Goal: Task Accomplishment & Management: Use online tool/utility

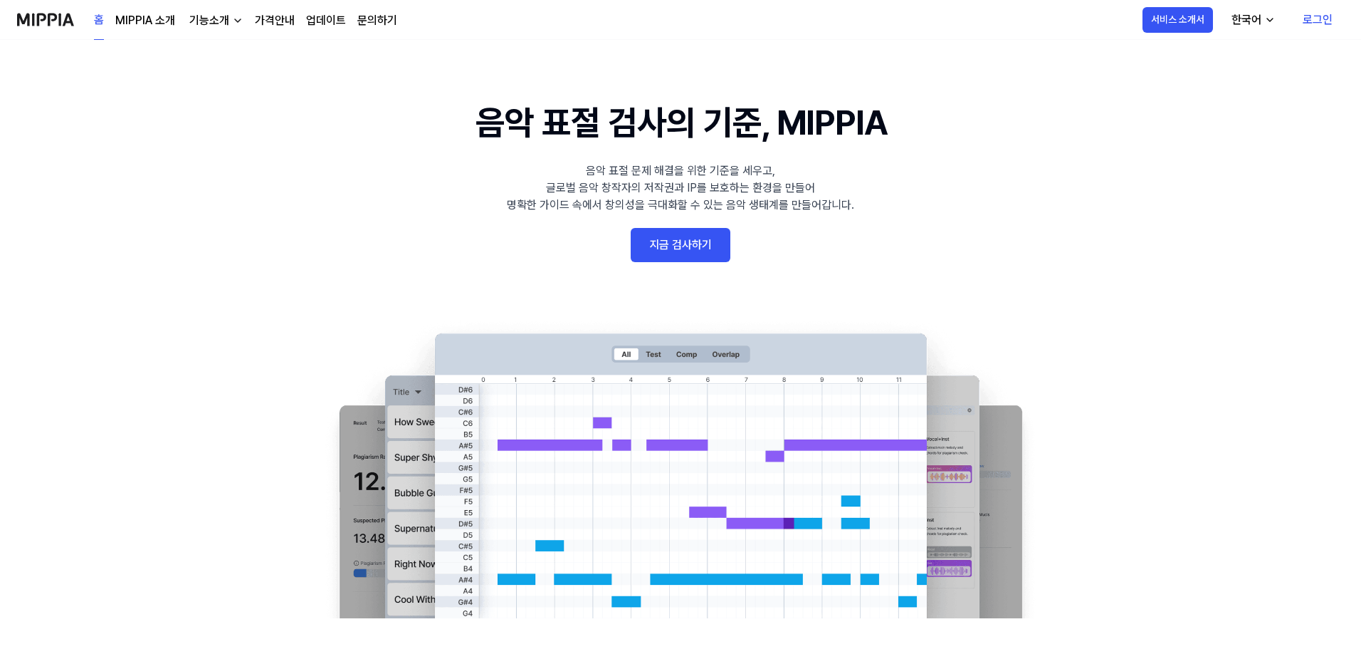
click at [282, 132] on 배너 "음악 표절 검사의 기준, MIPPIA 음악 표절 문제 해결을 위한 기준을 세우고, 글로벌 음악 창작자의 저작권과 IP를 보호하는 환경을 만들어…" at bounding box center [680, 357] width 1025 height 521
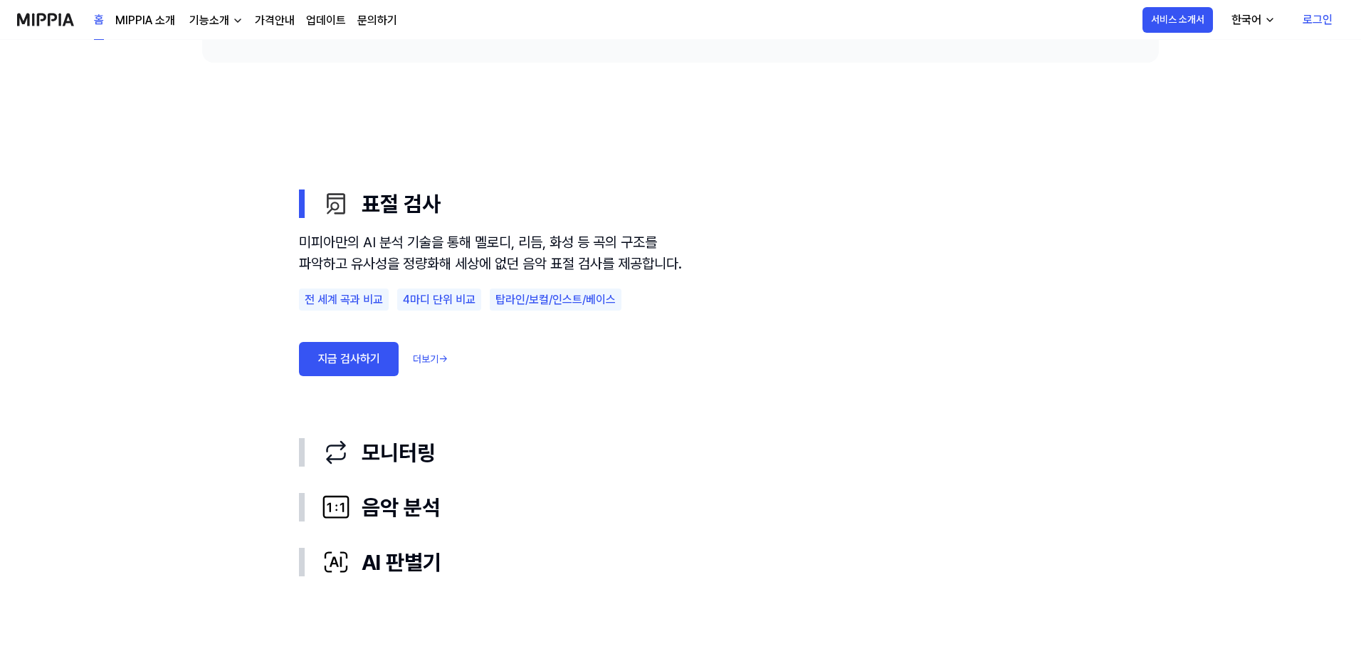
scroll to position [783, 0]
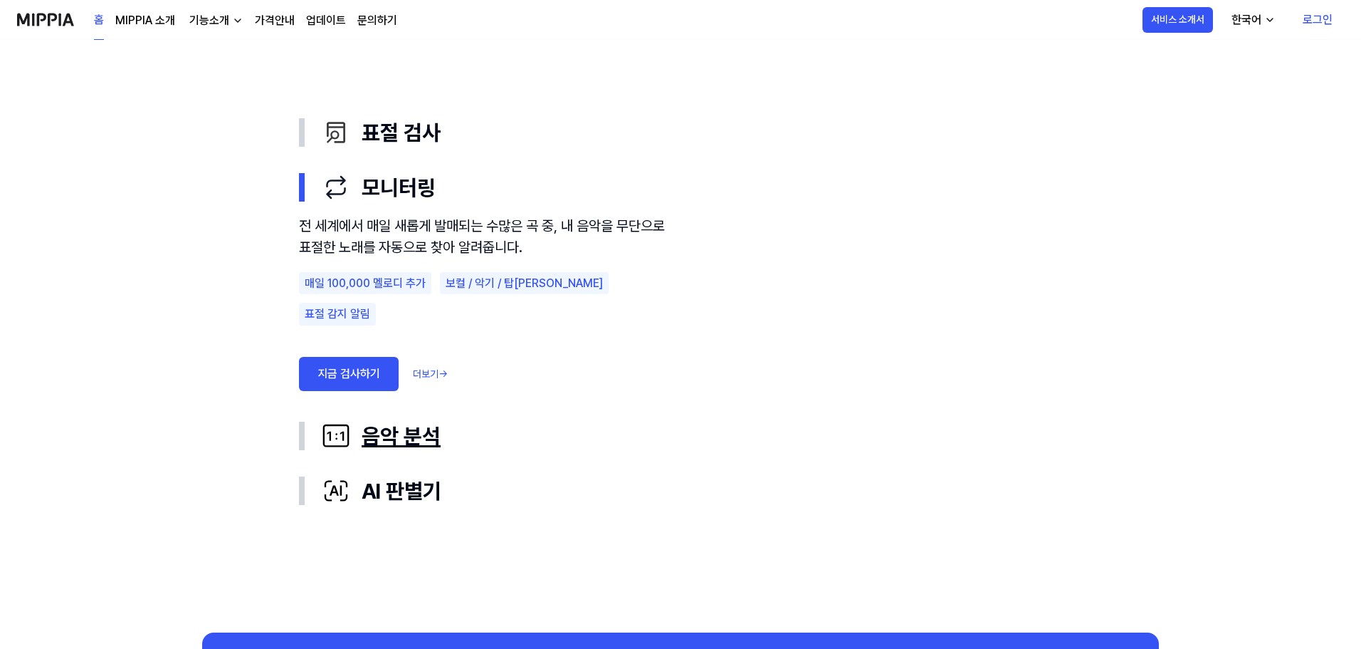
click at [387, 432] on div "음악 분석" at bounding box center [692, 436] width 740 height 32
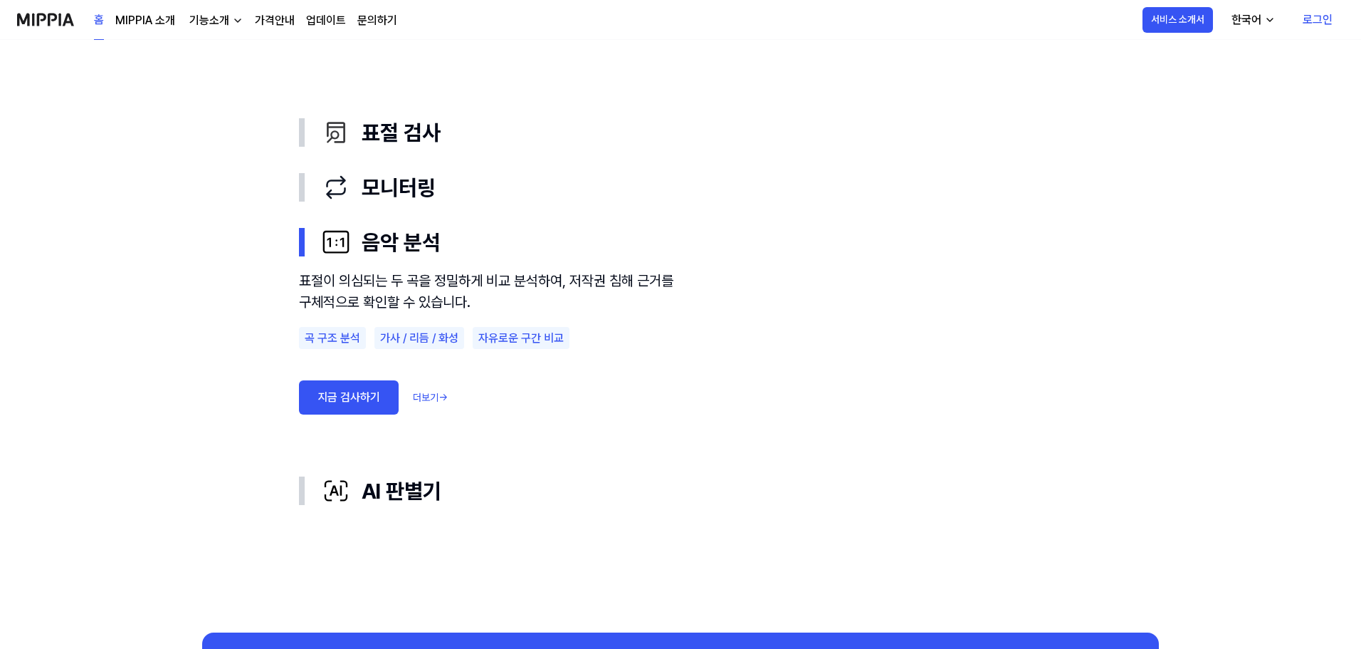
click at [427, 280] on div "표절이 의심되는 두 곡을 정밀하게 비교 분석하여, 저작권 침해 근거를 구체적으로 확인할 수 있습니다." at bounding box center [491, 291] width 384 height 43
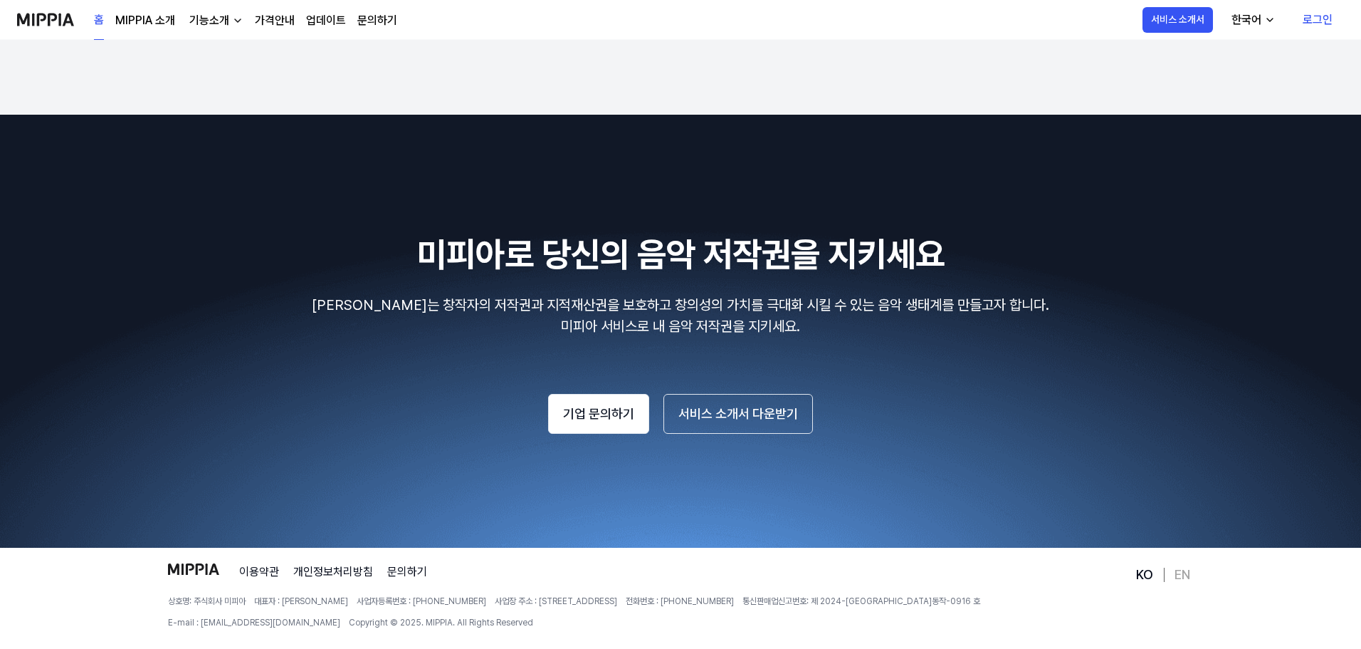
scroll to position [2422, 0]
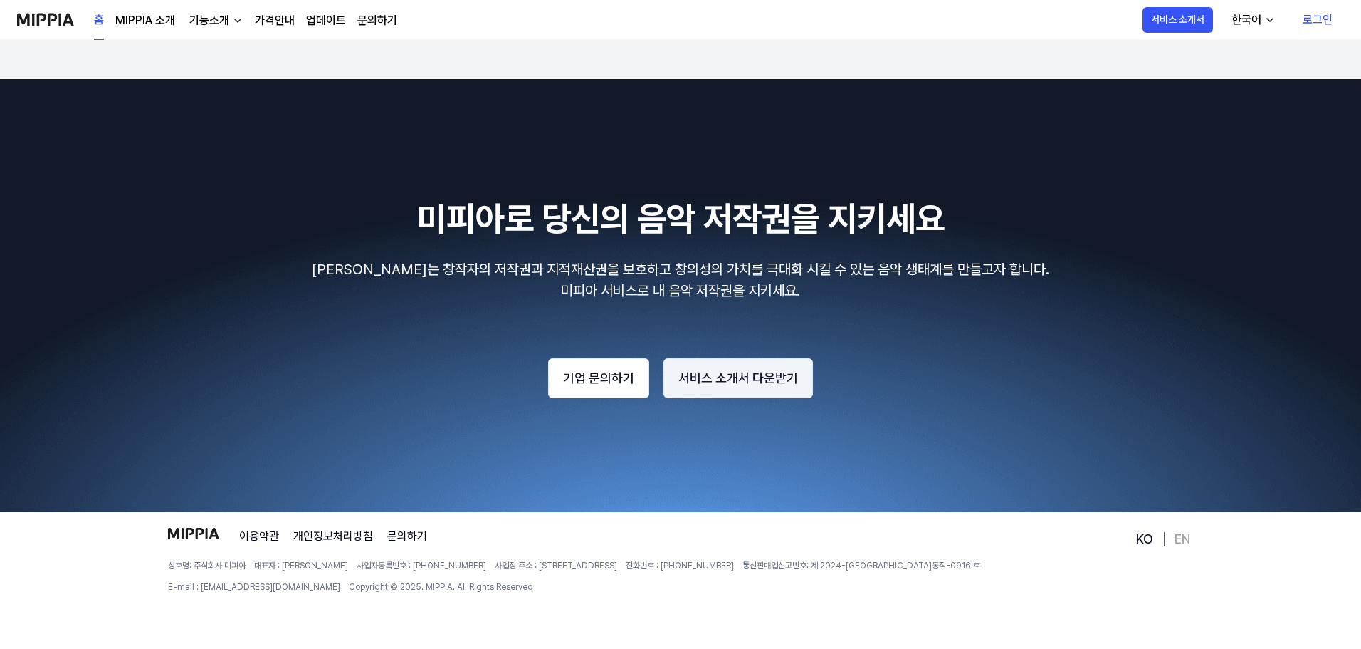
click at [719, 378] on button "서비스 소개서 다운받기" at bounding box center [737, 378] width 149 height 40
click at [139, 17] on link "MIPPIA 소개" at bounding box center [145, 20] width 60 height 17
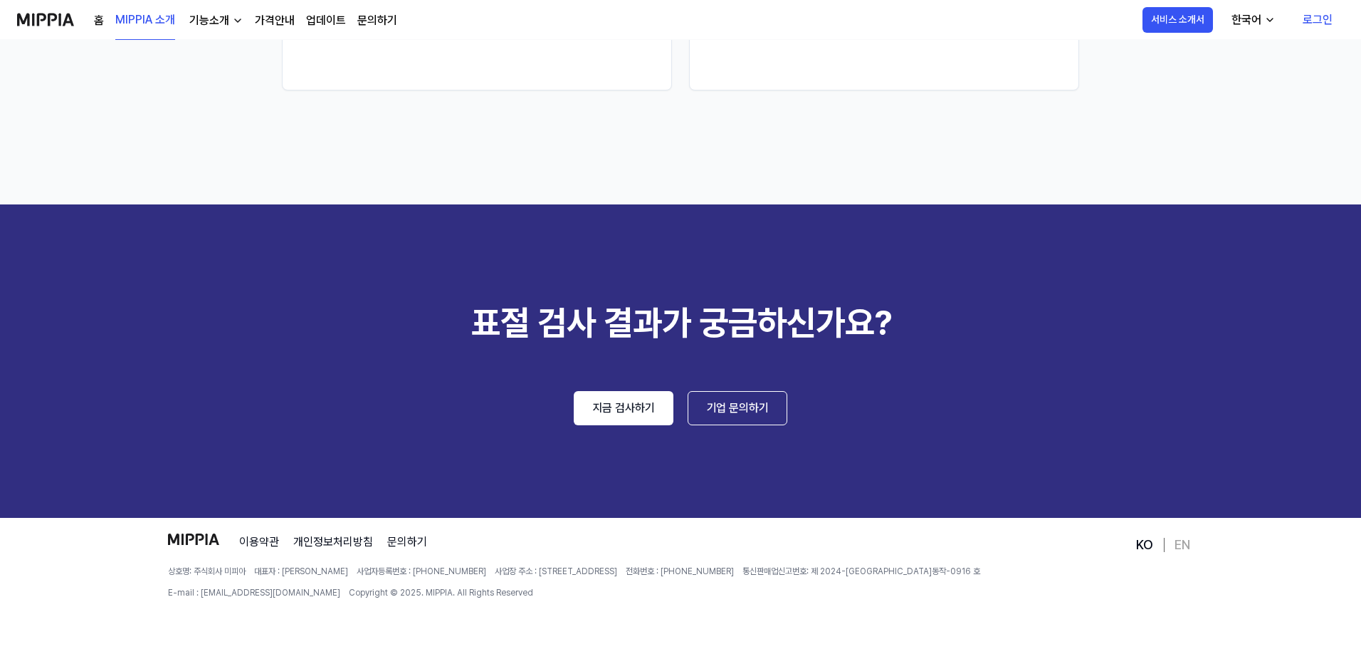
scroll to position [2031, 0]
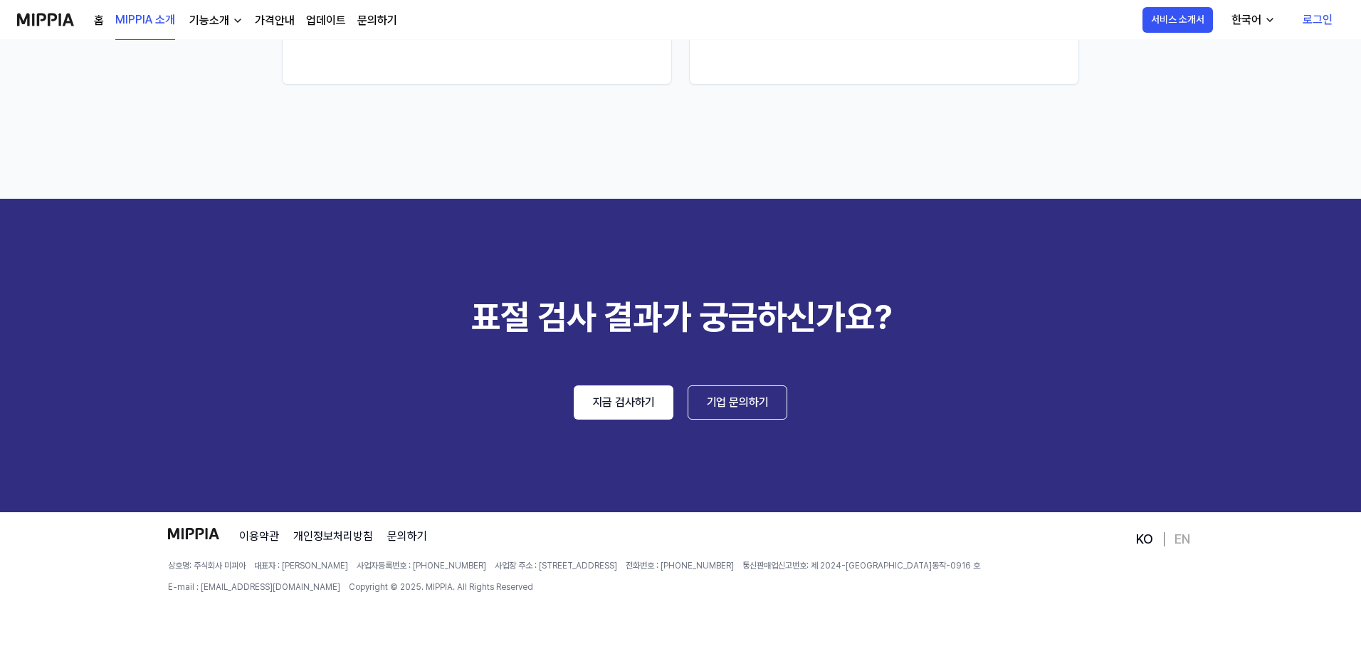
click at [203, 21] on div "기능소개" at bounding box center [210, 20] width 46 height 17
click at [203, 49] on link "표절 검사" at bounding box center [214, 52] width 137 height 28
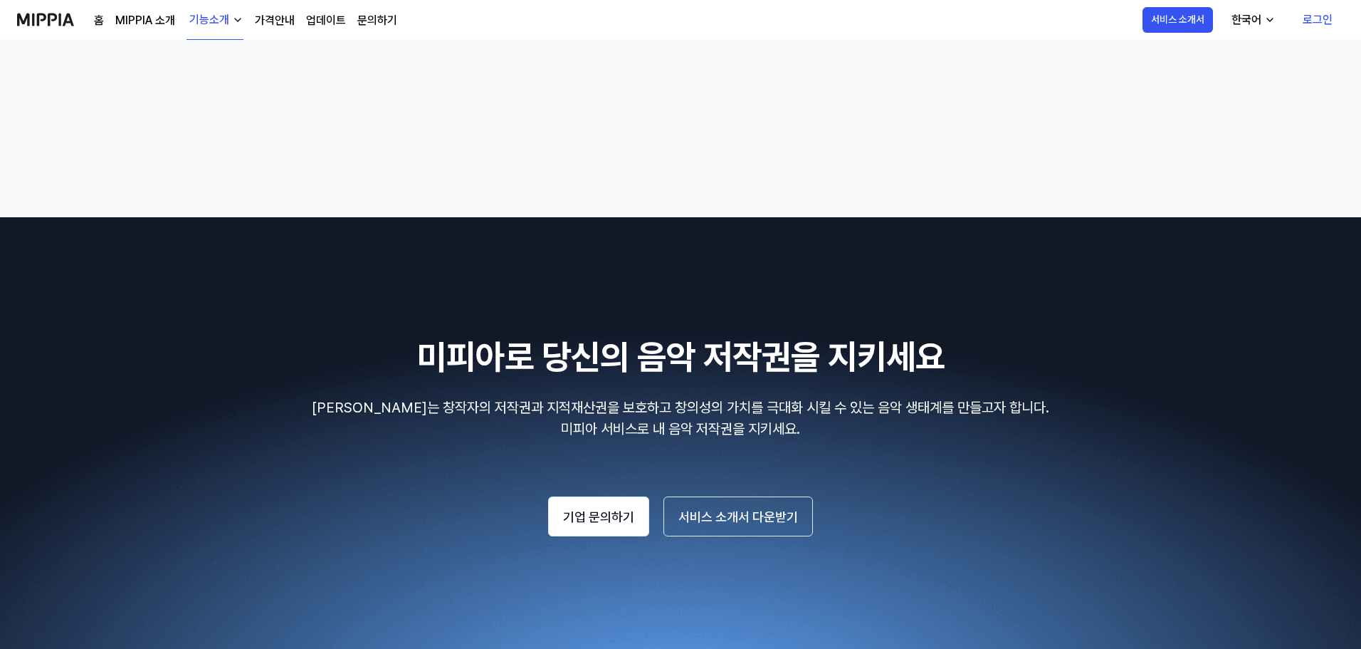
scroll to position [2467, 0]
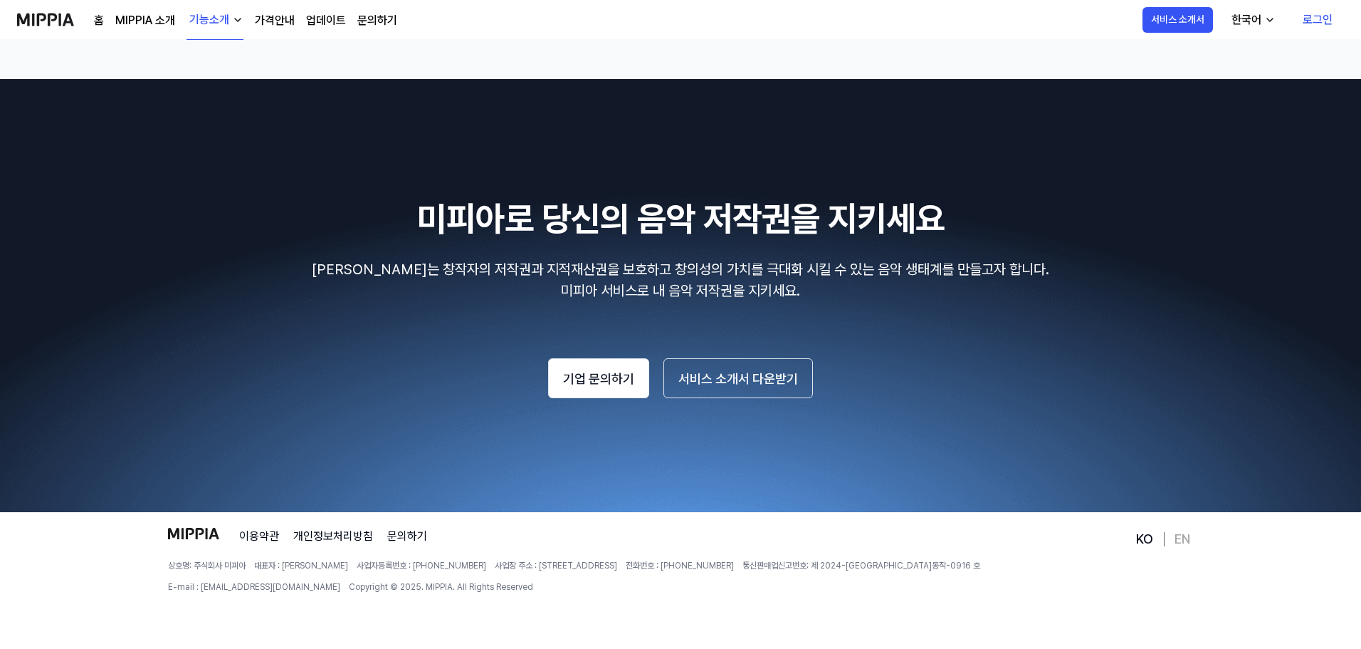
click at [214, 11] on button "기능소개" at bounding box center [215, 20] width 57 height 39
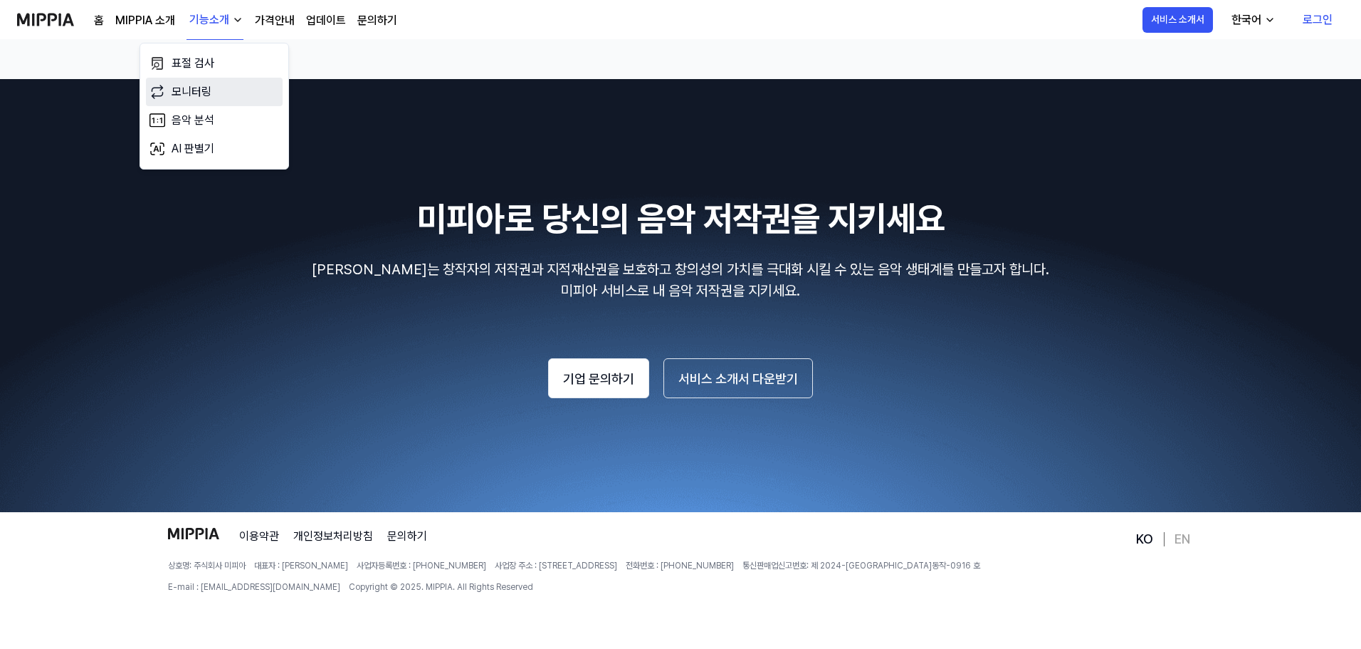
click at [216, 94] on link "모니터링" at bounding box center [214, 92] width 137 height 28
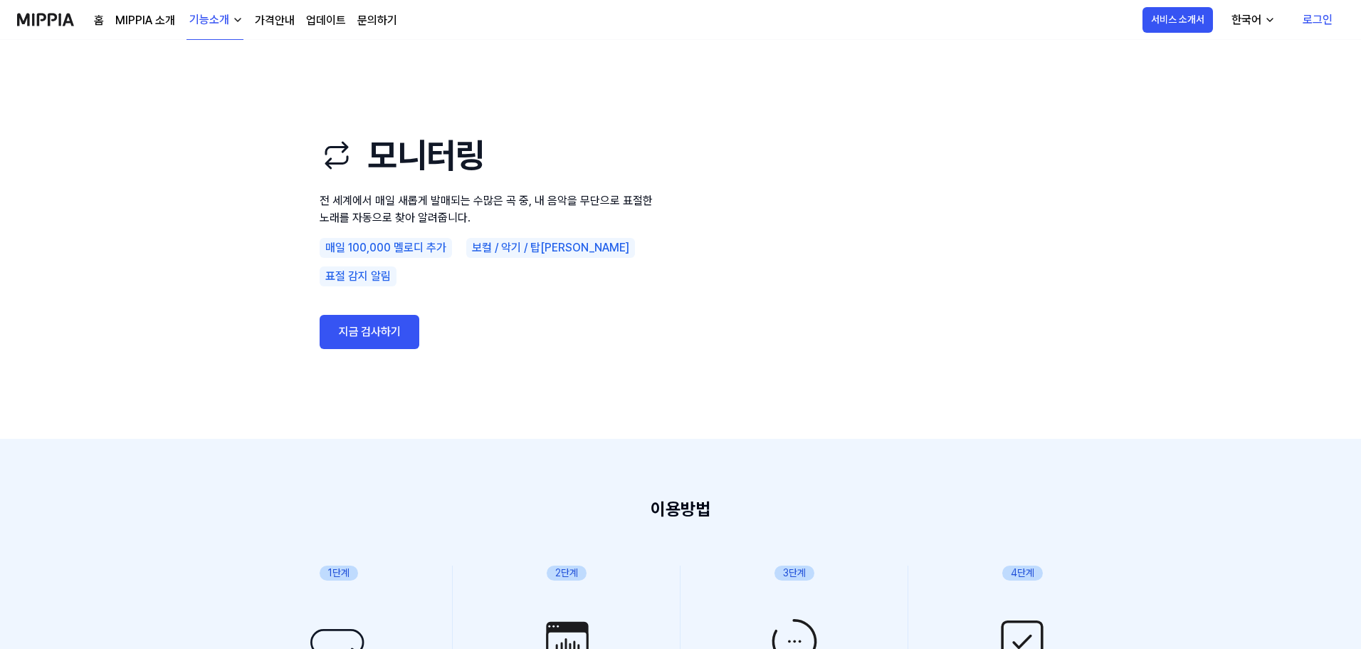
scroll to position [71, 0]
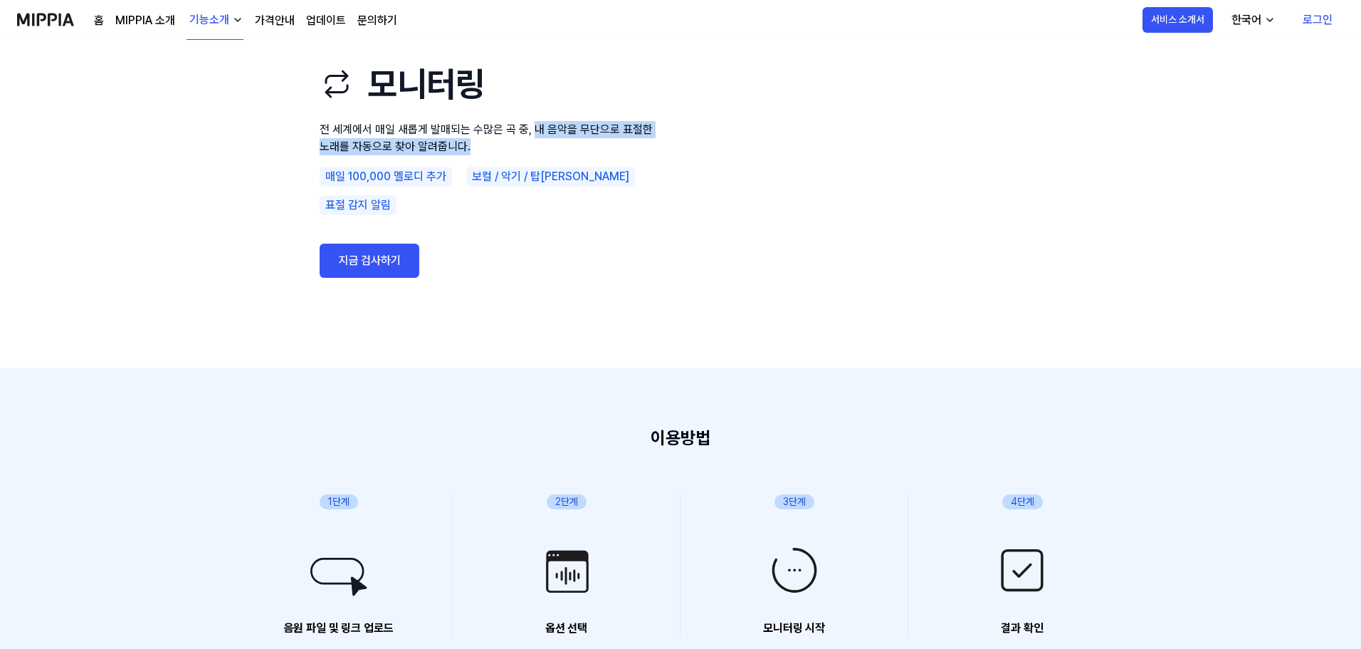
drag, startPoint x: 535, startPoint y: 143, endPoint x: 548, endPoint y: 164, distance: 24.3
click at [548, 155] on p "전 세계에서 매일 새롭게 발매되는 수많은 곡 중, 내 음악을 무단으로 표절한 노래를 자동으로 찾아 알려줍니다." at bounding box center [491, 138] width 342 height 34
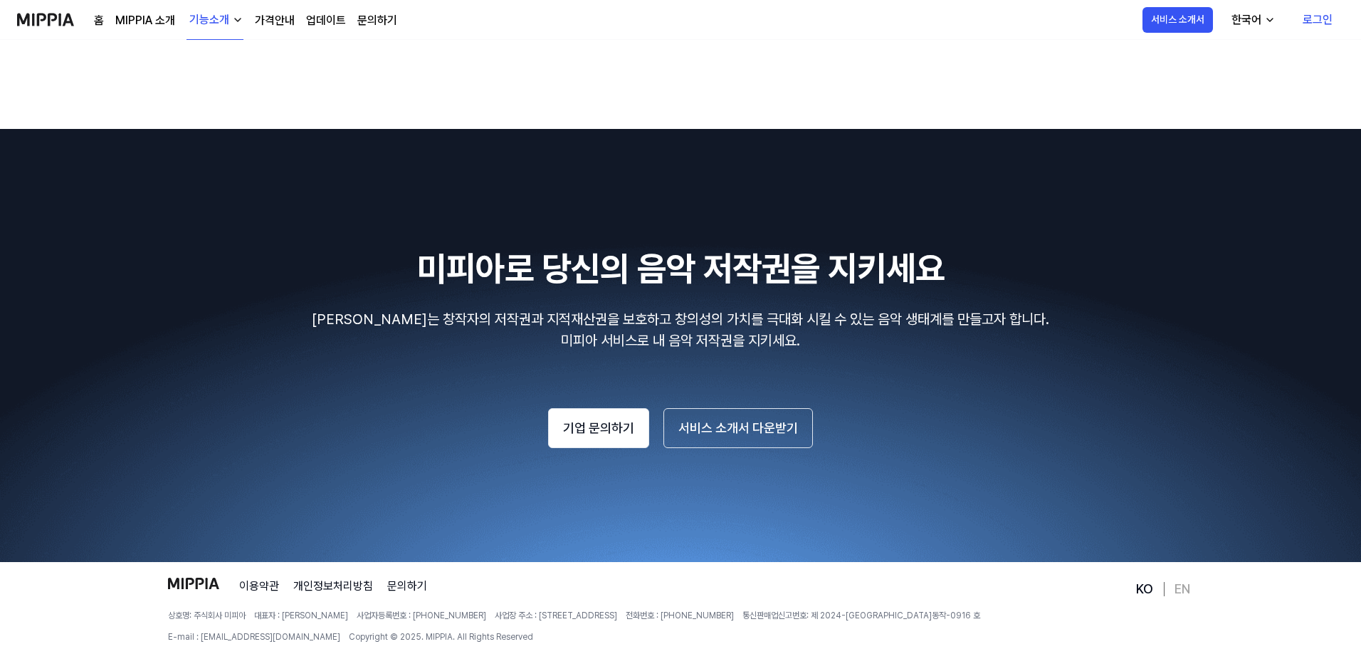
scroll to position [2352, 0]
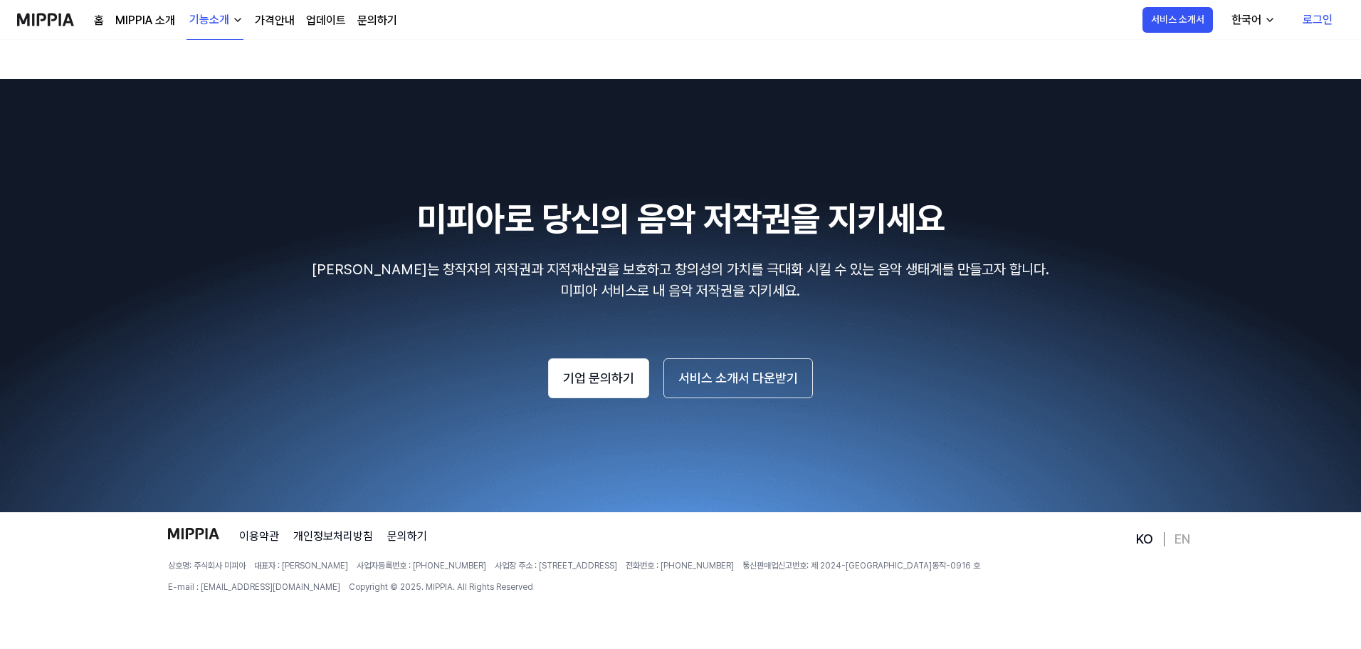
click at [212, 23] on div "기능소개" at bounding box center [210, 19] width 46 height 17
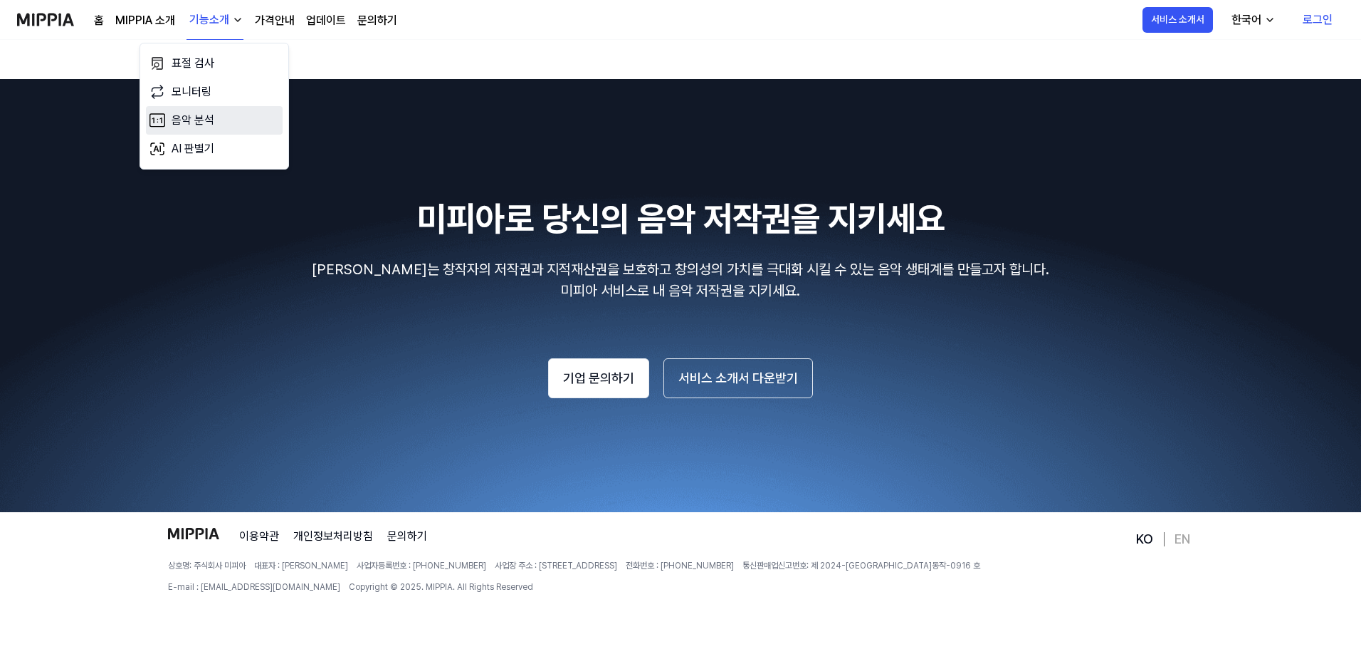
click at [202, 121] on link "음악 분석" at bounding box center [214, 120] width 137 height 28
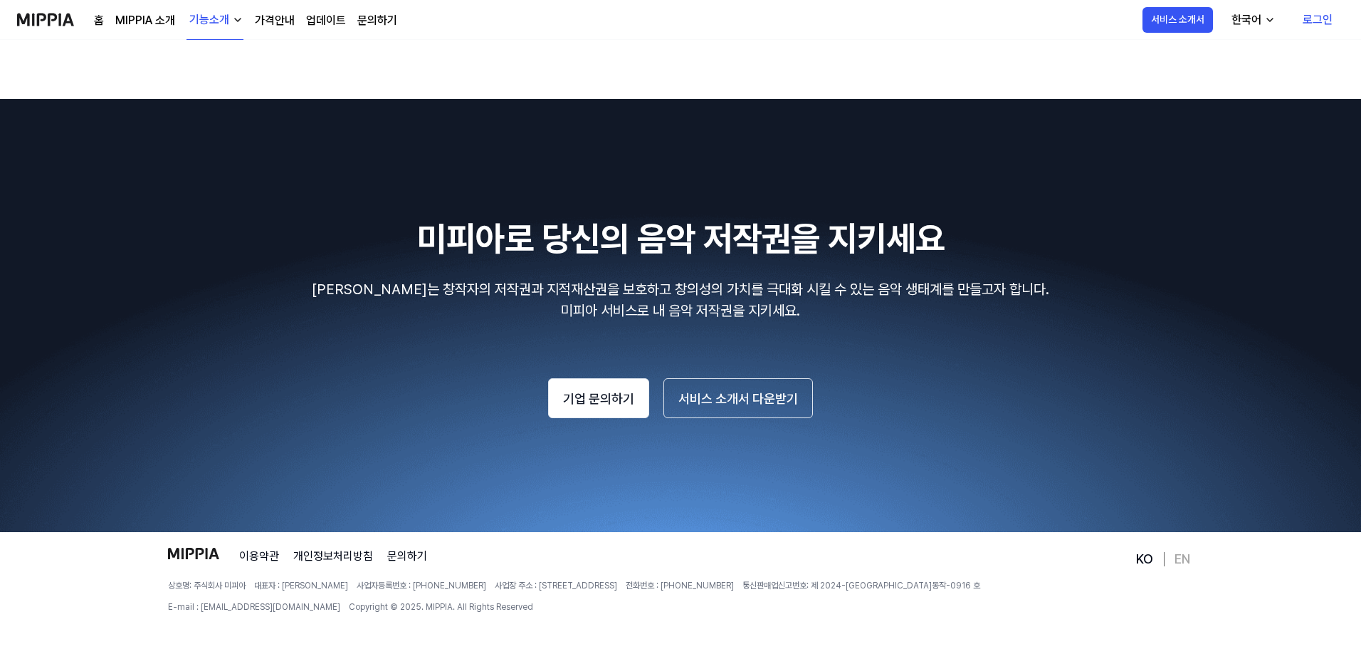
scroll to position [2596, 0]
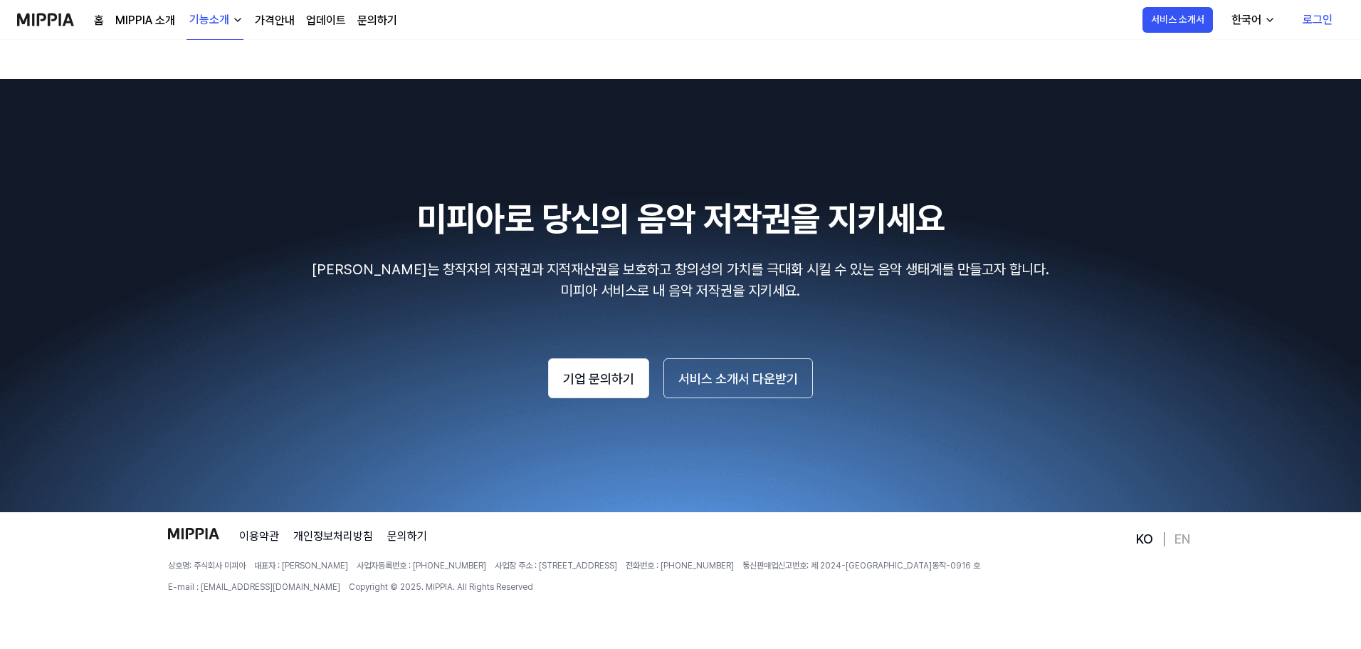
click at [230, 23] on div "기능소개" at bounding box center [210, 19] width 46 height 17
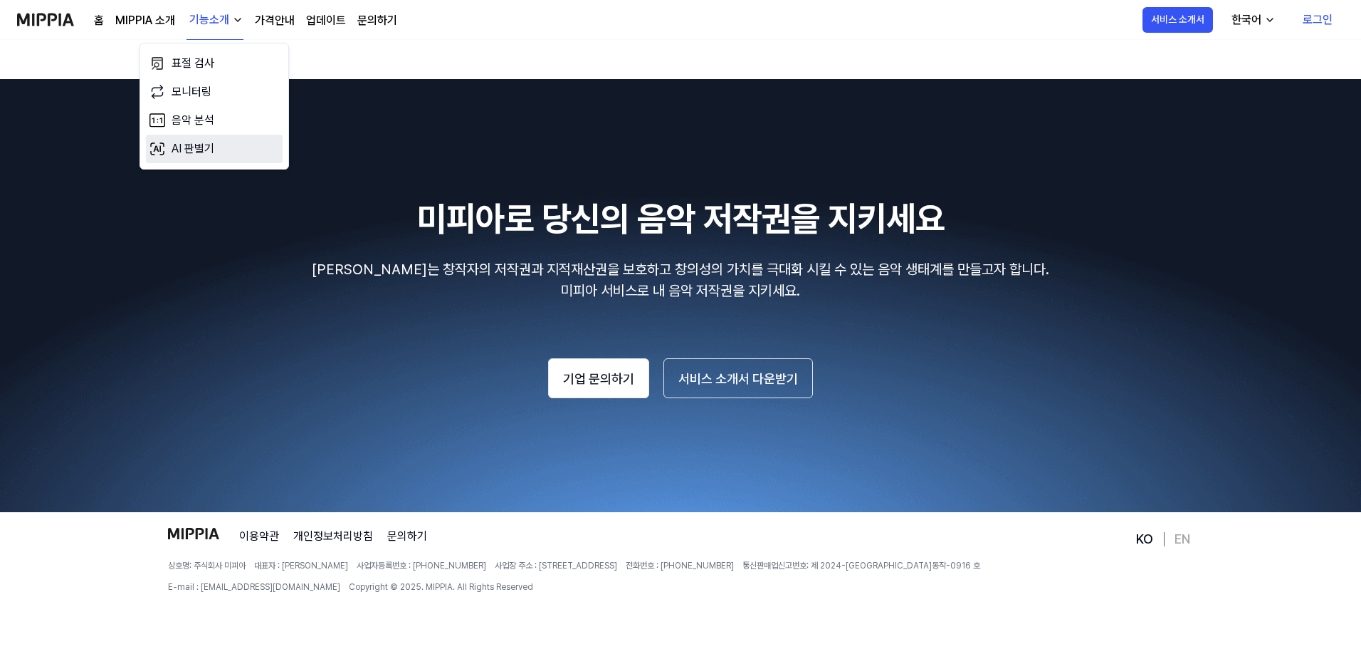
click at [211, 140] on link "AI 판별기" at bounding box center [214, 149] width 137 height 28
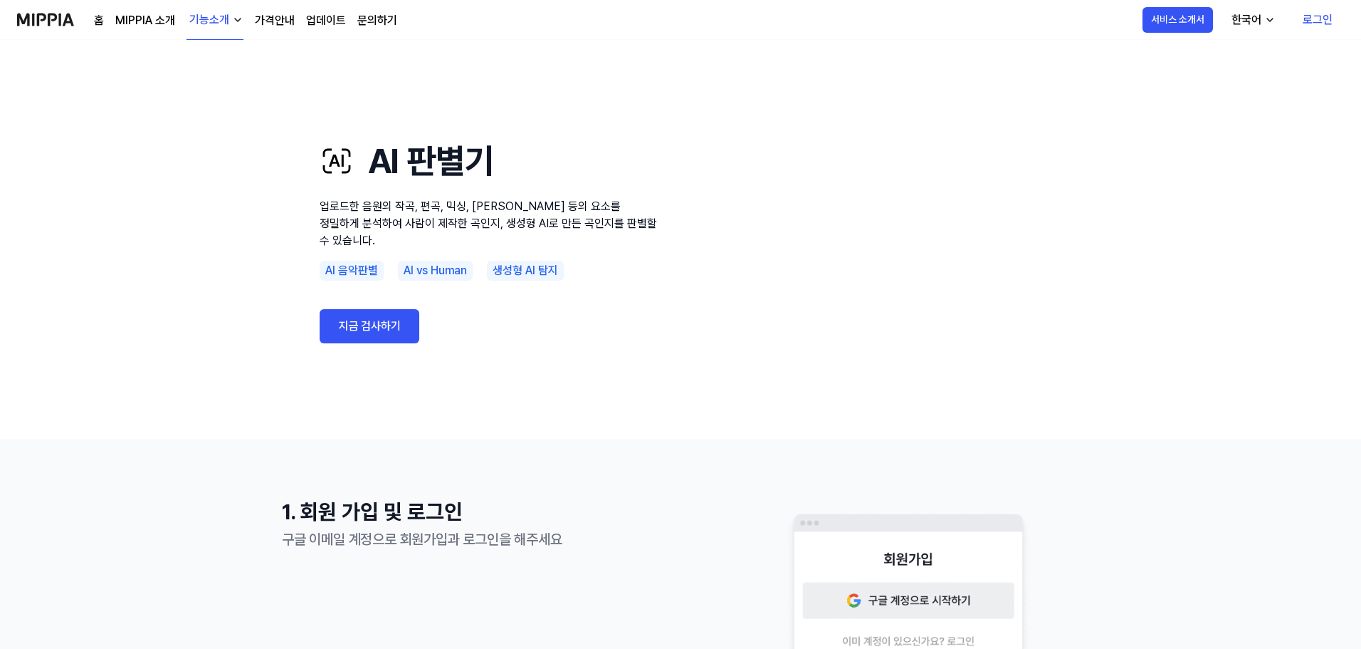
click at [138, 298] on use "AI 판별기 업로드한 음원의 작곡, 편곡, 믹싱, 마스터링 등의 요소를 정밀하게 분석하여 사람이 제작한 곡인지, 생성형 AI로 만든 곡인지를 …" at bounding box center [680, 239] width 1361 height 399
click at [372, 320] on link "지금 검사하기" at bounding box center [370, 326] width 100 height 34
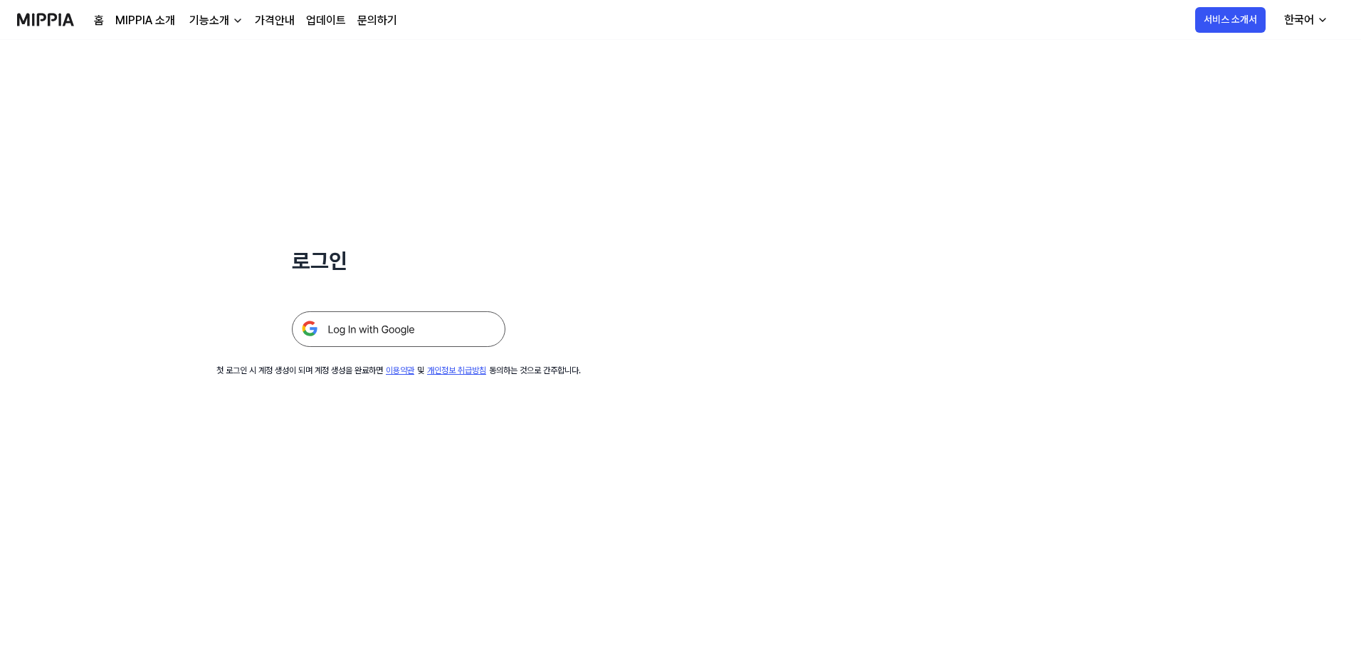
click at [372, 325] on img at bounding box center [399, 329] width 214 height 36
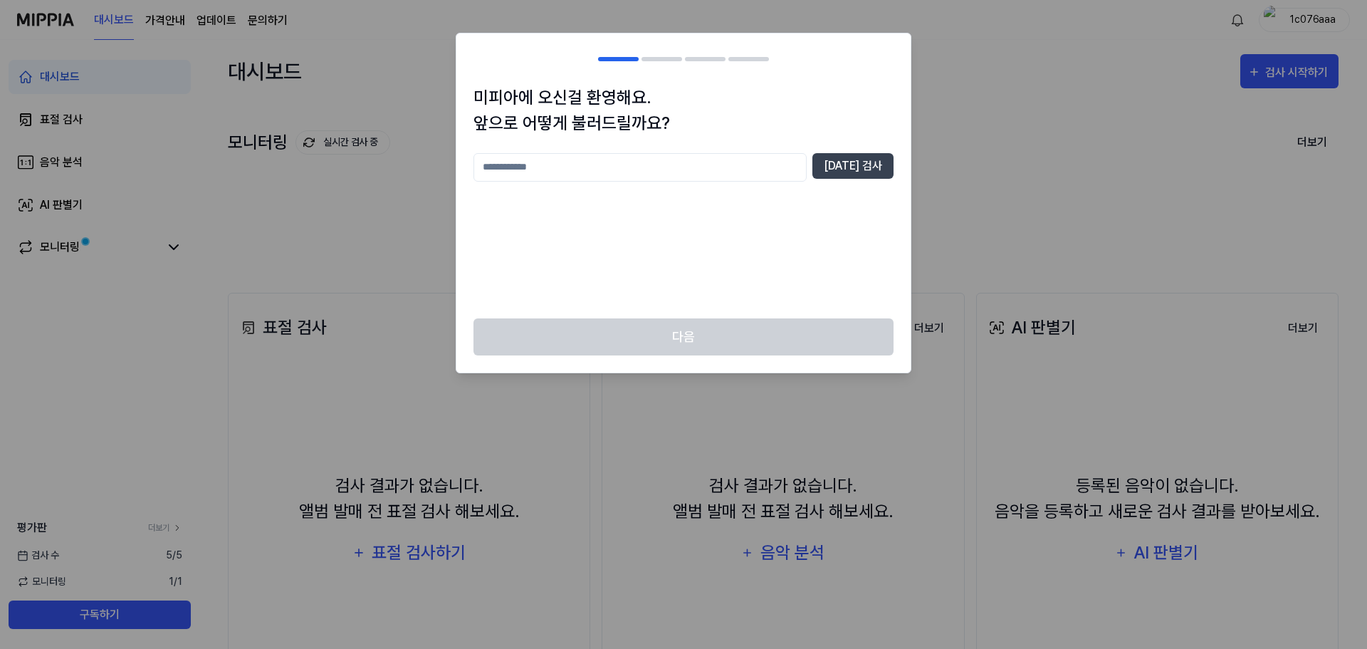
click at [605, 164] on input "text" at bounding box center [639, 167] width 333 height 28
type input "**"
click at [870, 163] on button "중복 검사" at bounding box center [852, 166] width 81 height 26
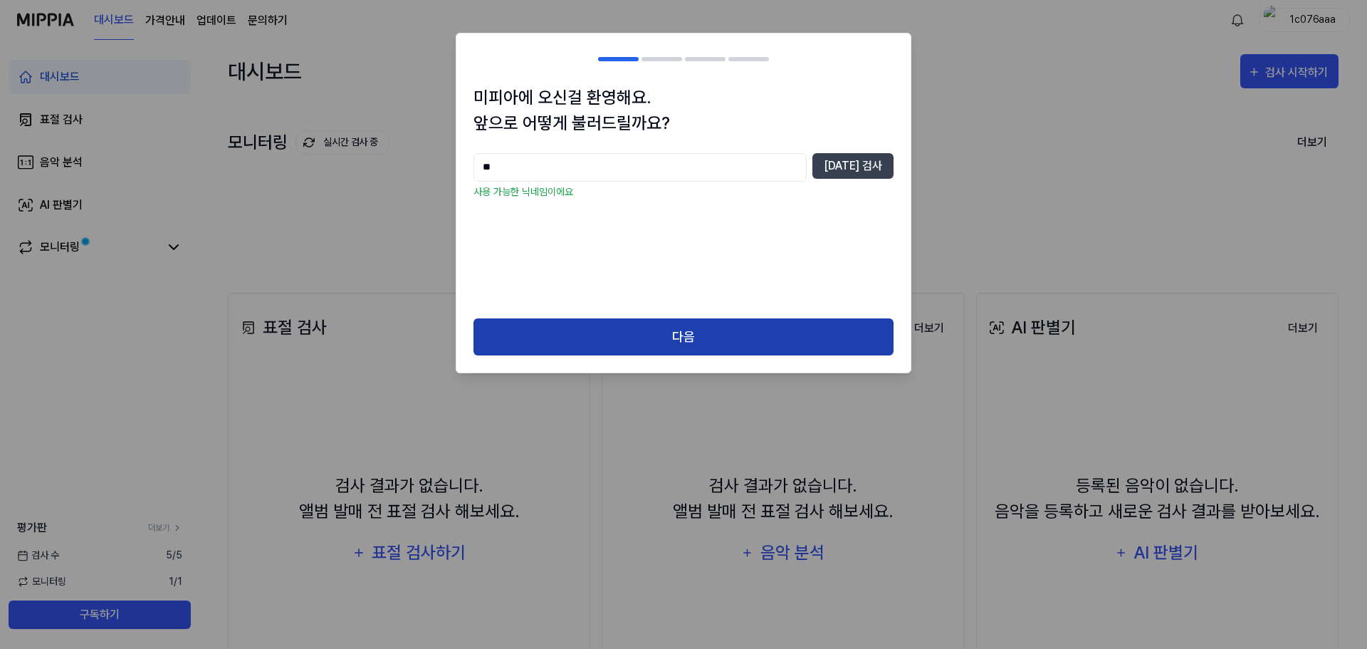
click at [761, 330] on button "다음" at bounding box center [683, 337] width 420 height 38
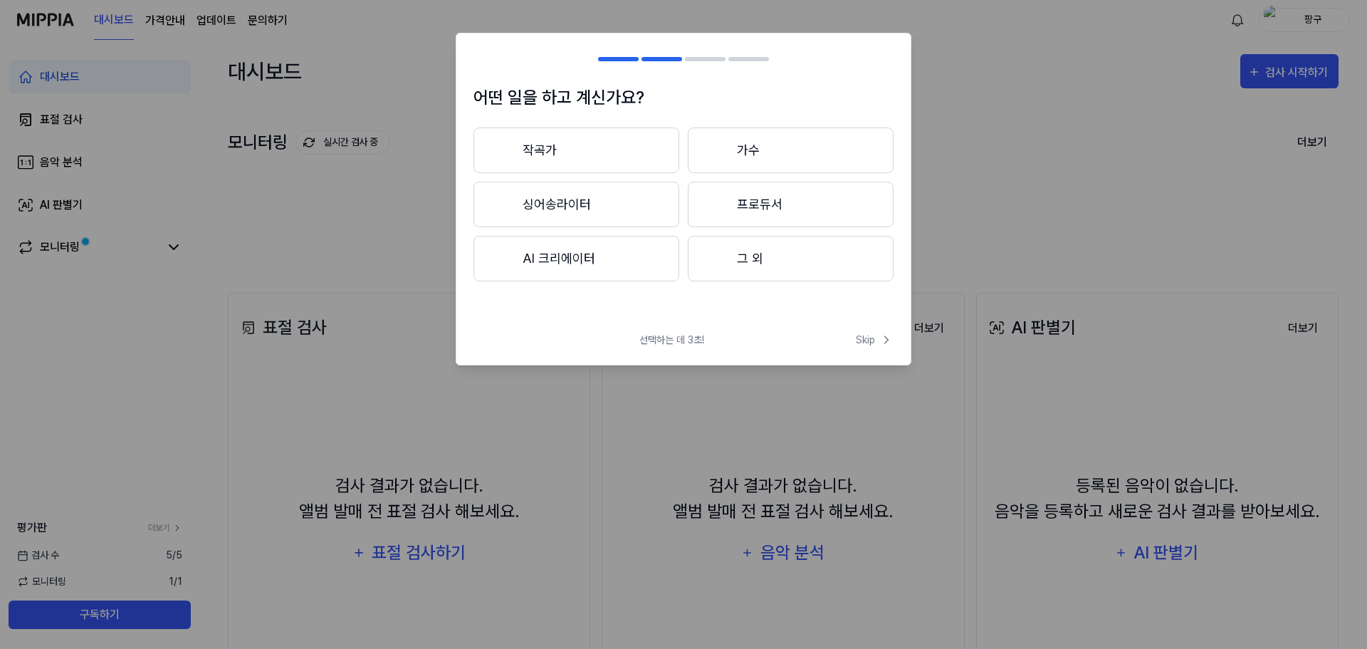
click at [761, 259] on button "그 외" at bounding box center [791, 259] width 206 height 46
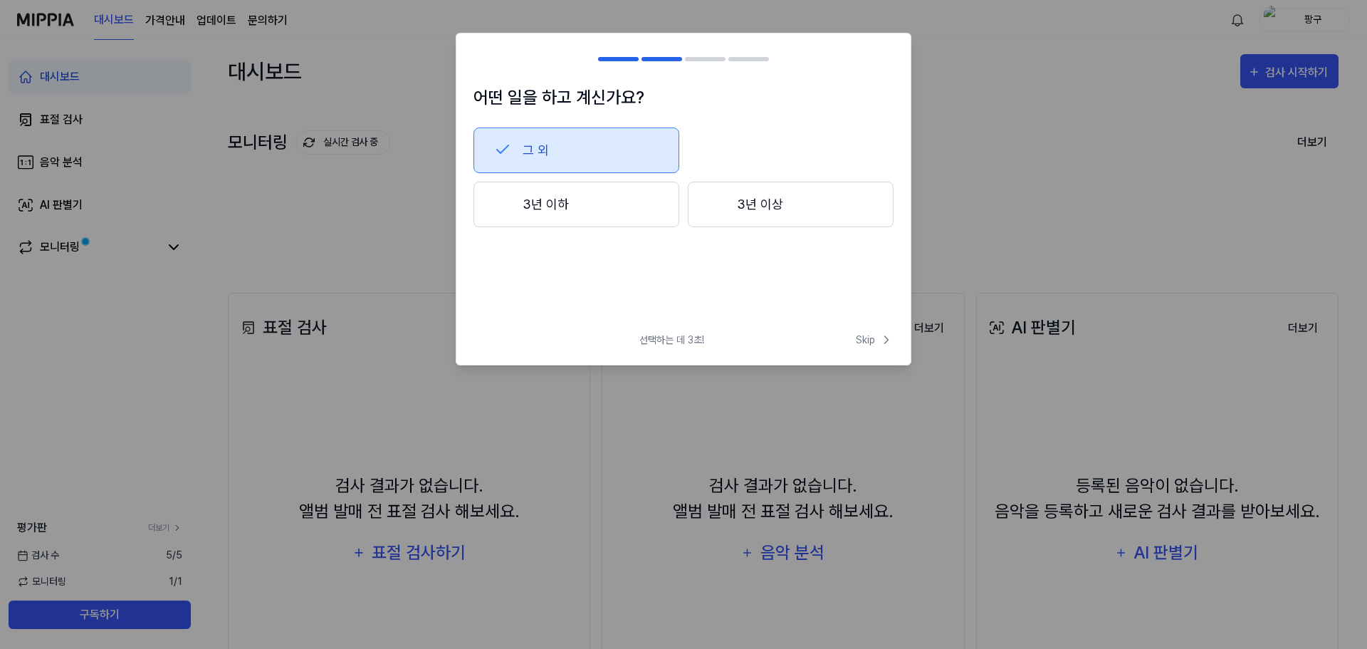
click at [761, 212] on button "3년 이상" at bounding box center [791, 205] width 206 height 46
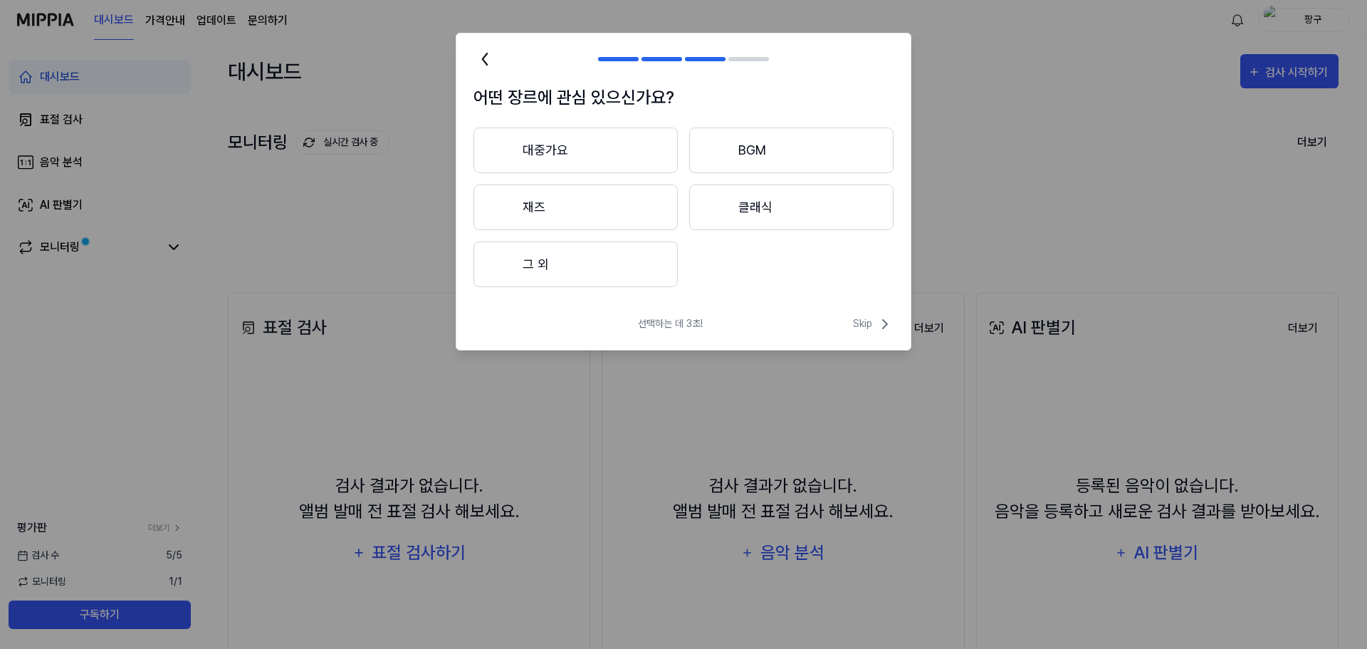
click at [626, 147] on button "대중가요" at bounding box center [575, 150] width 204 height 46
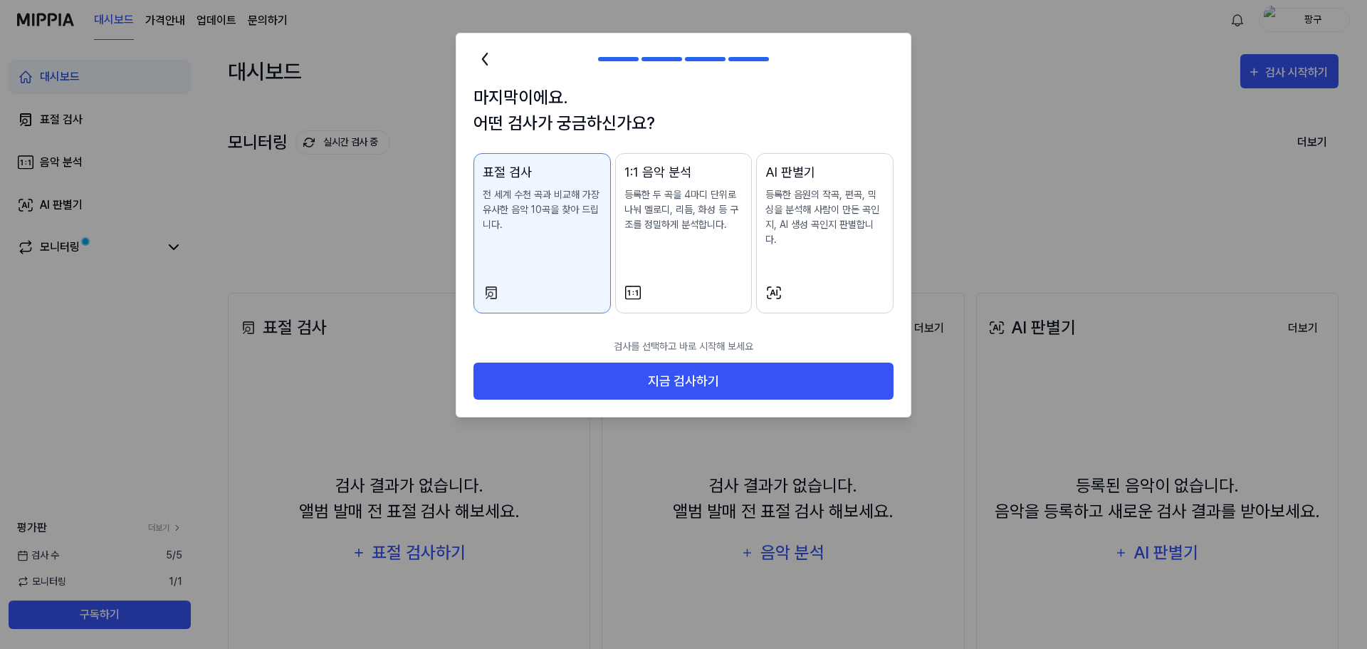
click at [794, 190] on p "등록한 음원의 작곡, 편곡, 믹싱을 분석해 사람이 만든 곡인지, AI 생성 곡인지 판별합니다." at bounding box center [824, 217] width 119 height 60
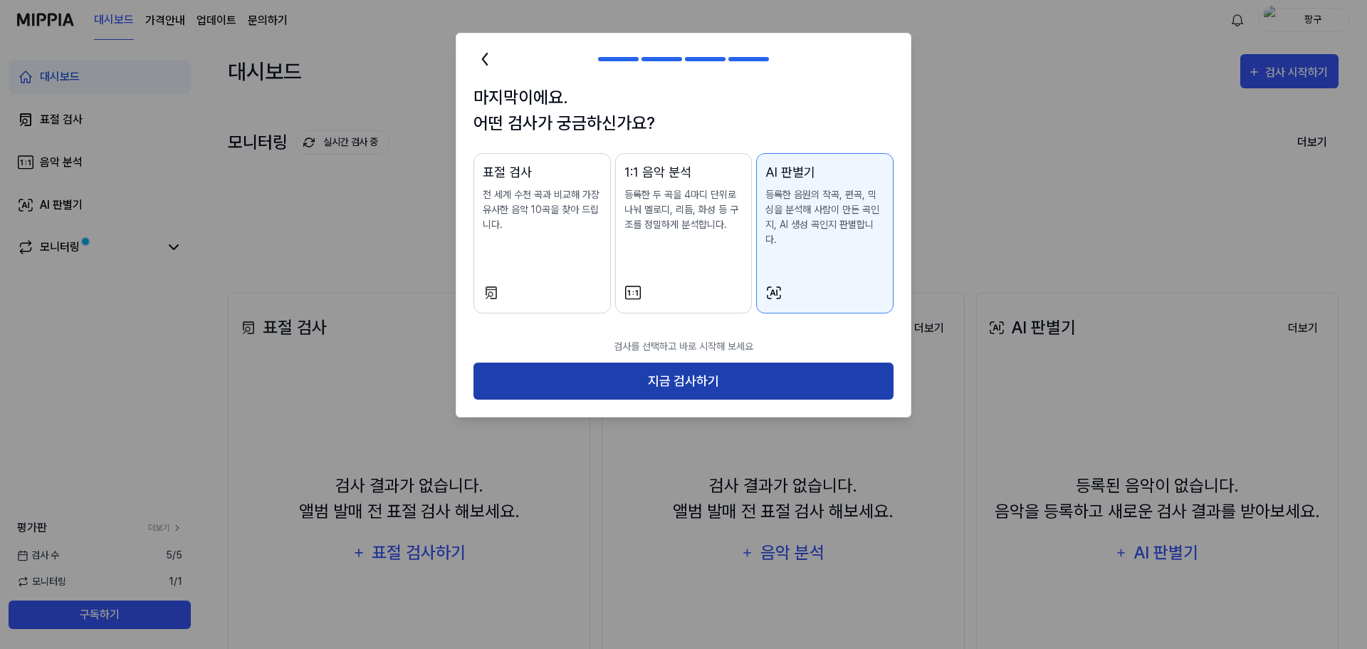
click at [754, 362] on button "지금 검사하기" at bounding box center [683, 381] width 420 height 38
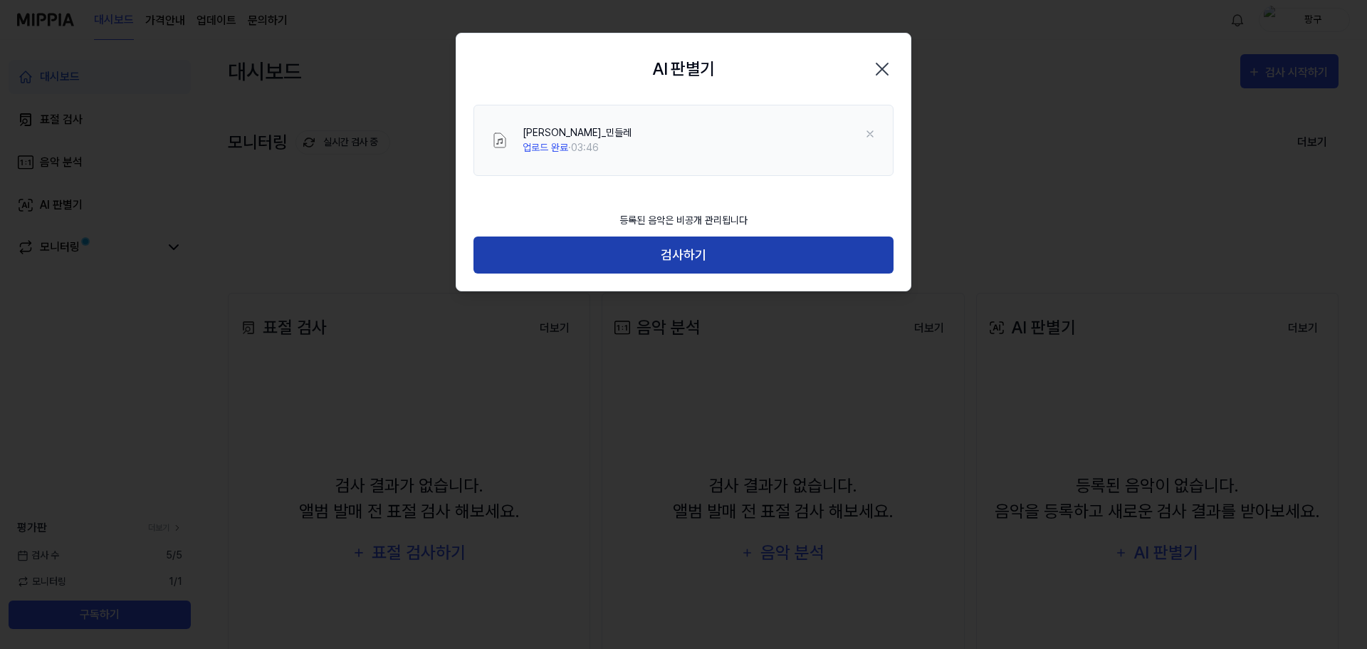
click at [658, 260] on button "검사하기" at bounding box center [683, 255] width 420 height 38
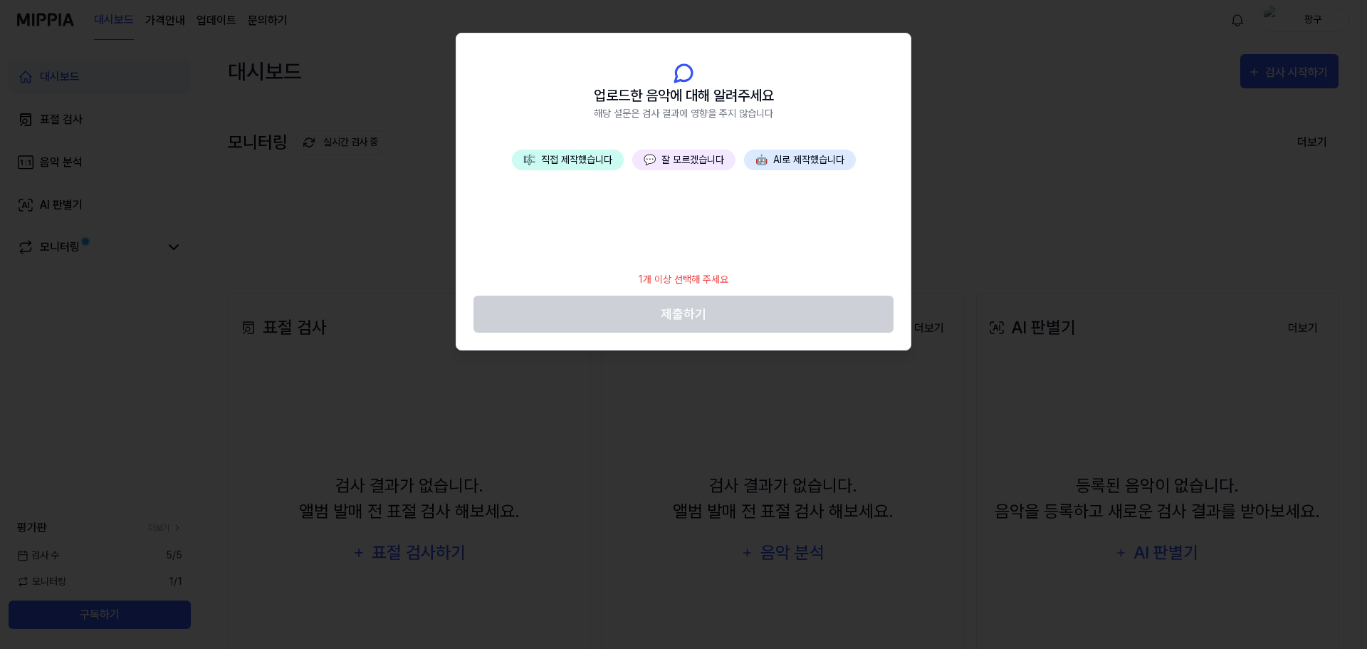
click at [700, 162] on button "💬 잘 모르겠습니다" at bounding box center [683, 159] width 103 height 21
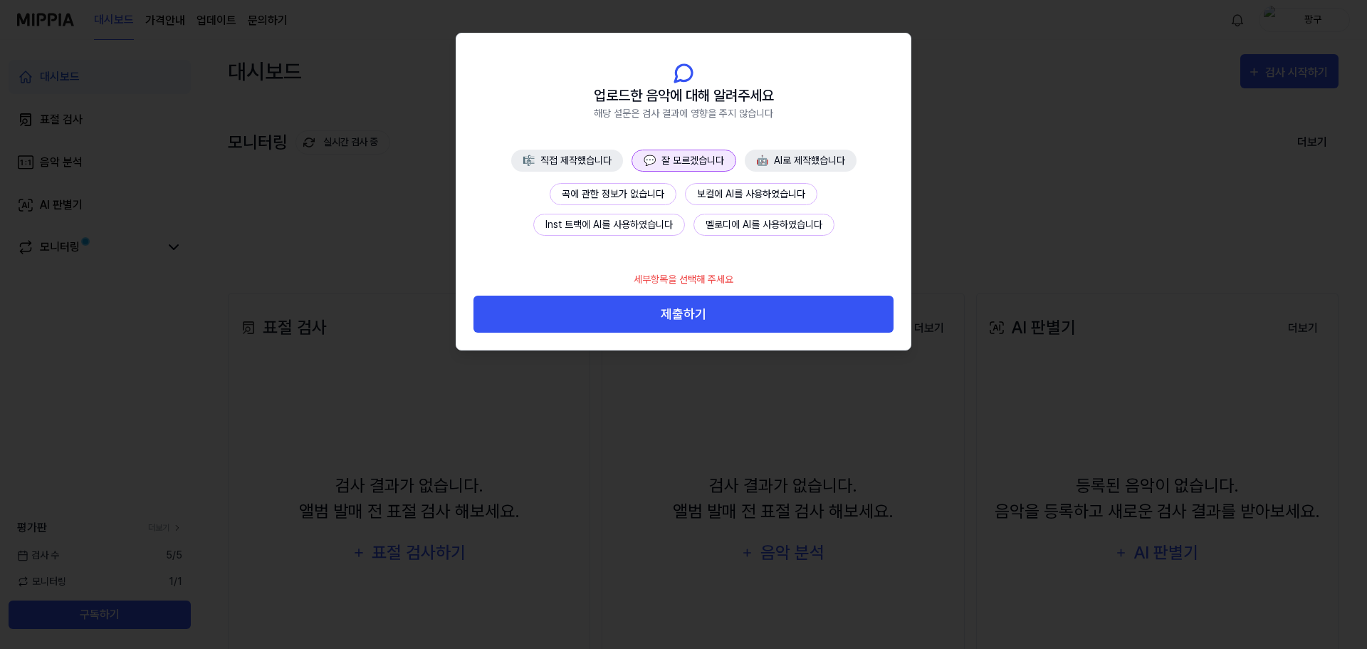
click at [631, 196] on button "곡에 관한 정보가 없습니다" at bounding box center [613, 194] width 127 height 22
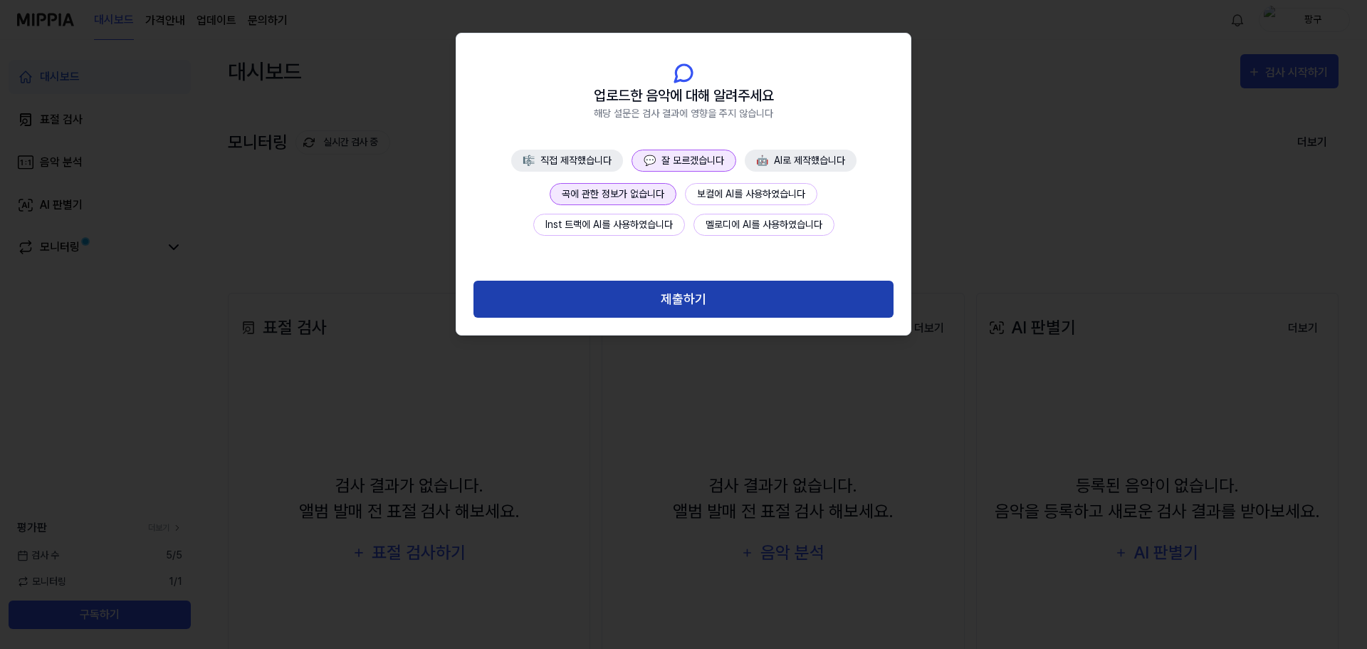
click at [692, 298] on button "제출하기" at bounding box center [683, 299] width 420 height 38
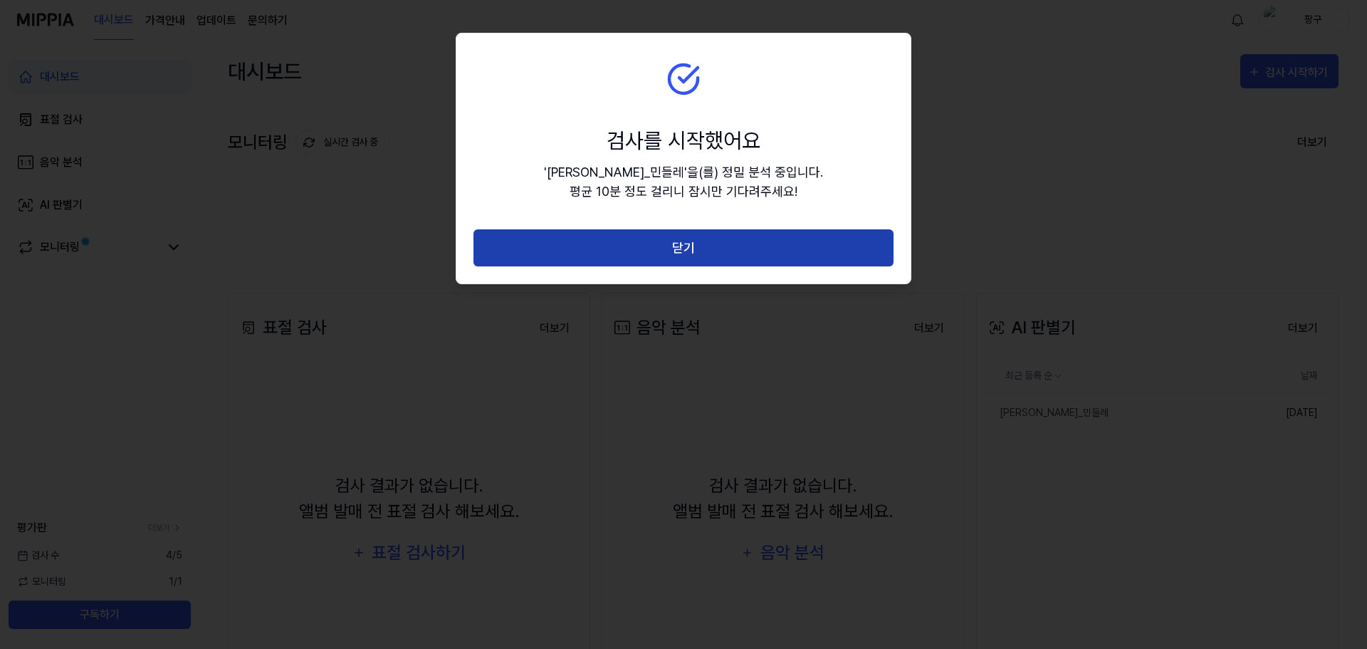
click at [725, 248] on button "닫기" at bounding box center [683, 248] width 420 height 38
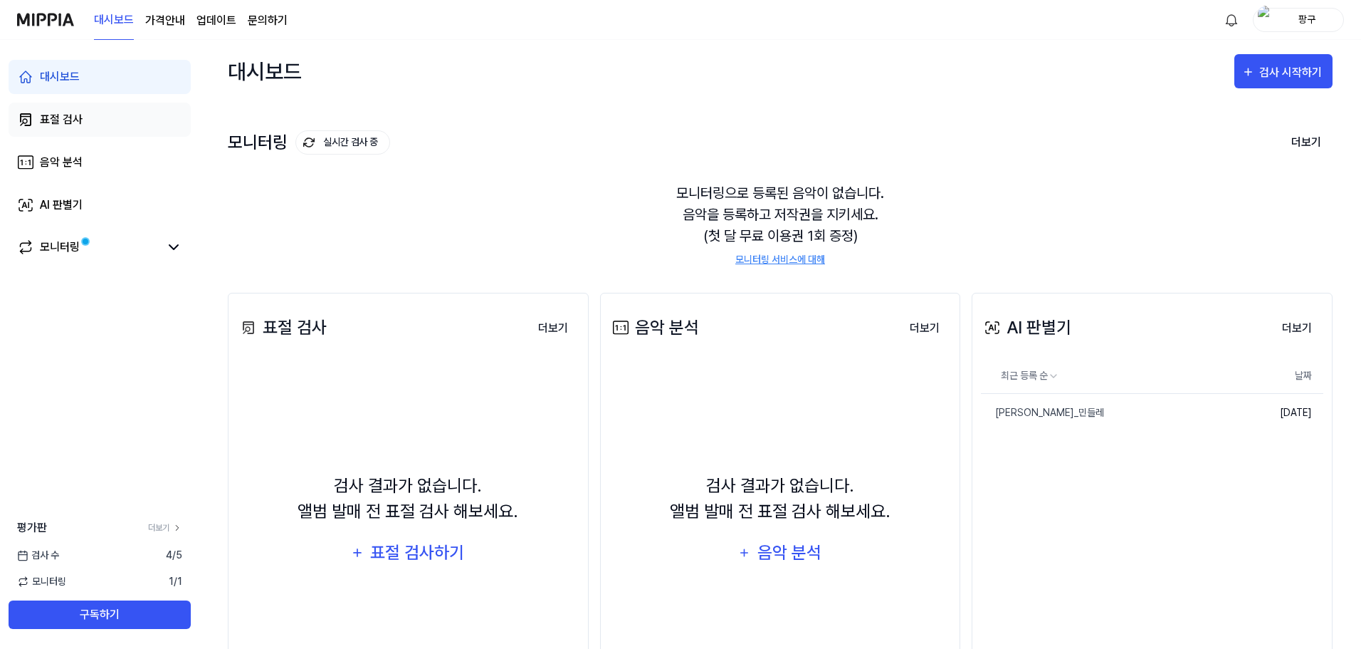
click at [80, 117] on div "표절 검사" at bounding box center [61, 119] width 43 height 17
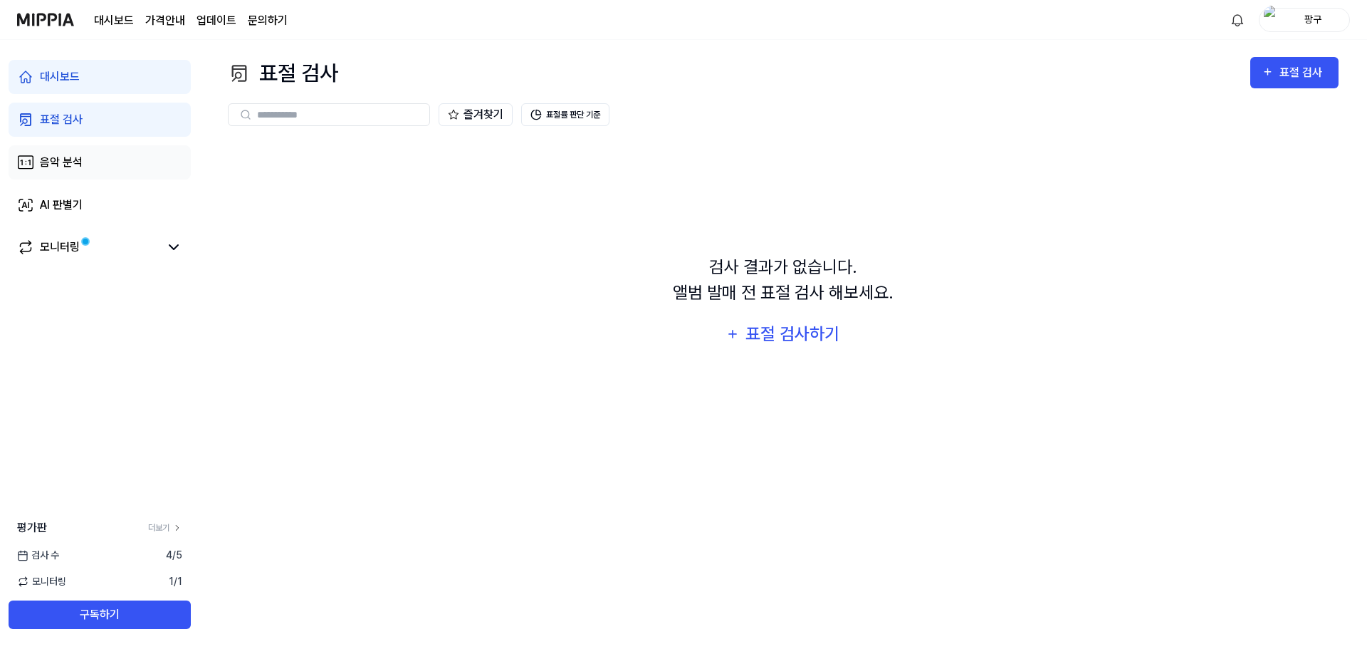
click at [91, 172] on link "음악 분석" at bounding box center [100, 162] width 182 height 34
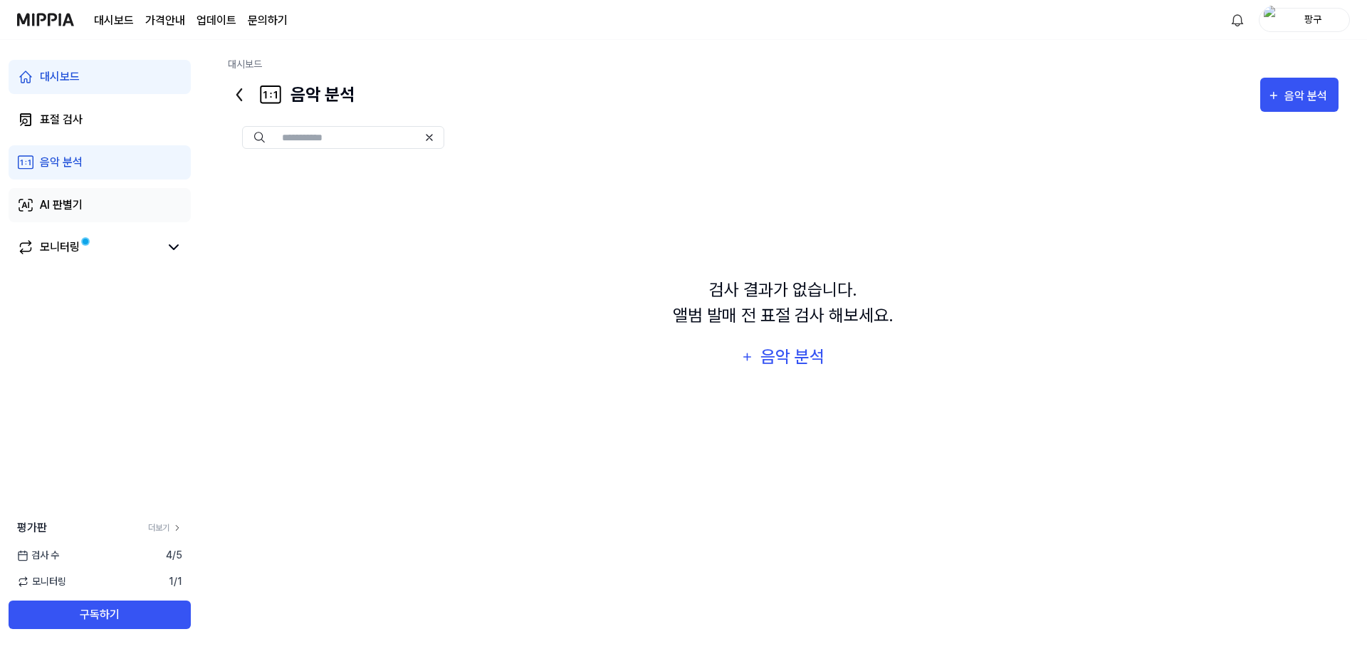
click at [91, 205] on link "AI 판별기" at bounding box center [100, 205] width 182 height 34
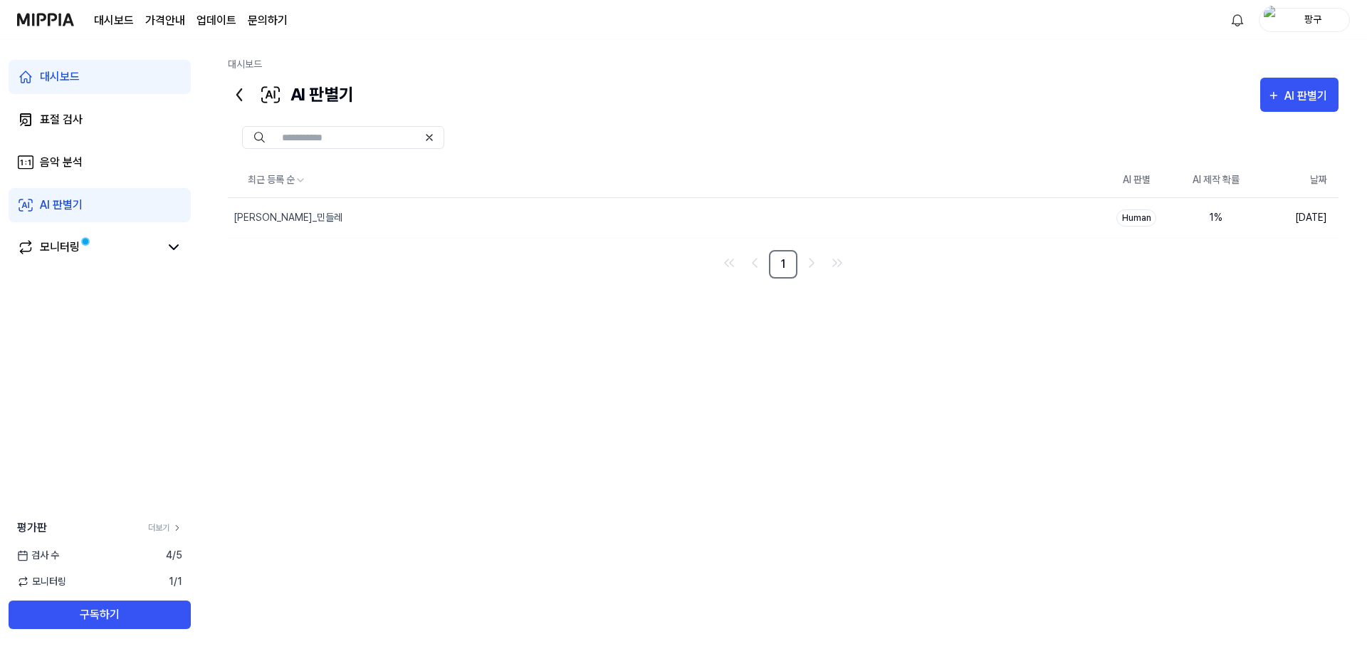
click at [679, 290] on div "최근 등록 순 AI 판별 AI 제작 확률 날짜 권순용_민들레 삭제 Human 1 % 2025.09.04. 1" at bounding box center [783, 373] width 1110 height 421
click at [646, 318] on div "최근 등록 순 AI 판별 AI 제작 확률 날짜 권순용_민들레 삭제 Human 1 % 2025.09.04. 1" at bounding box center [783, 373] width 1110 height 421
click at [105, 81] on link "대시보드" at bounding box center [100, 77] width 182 height 34
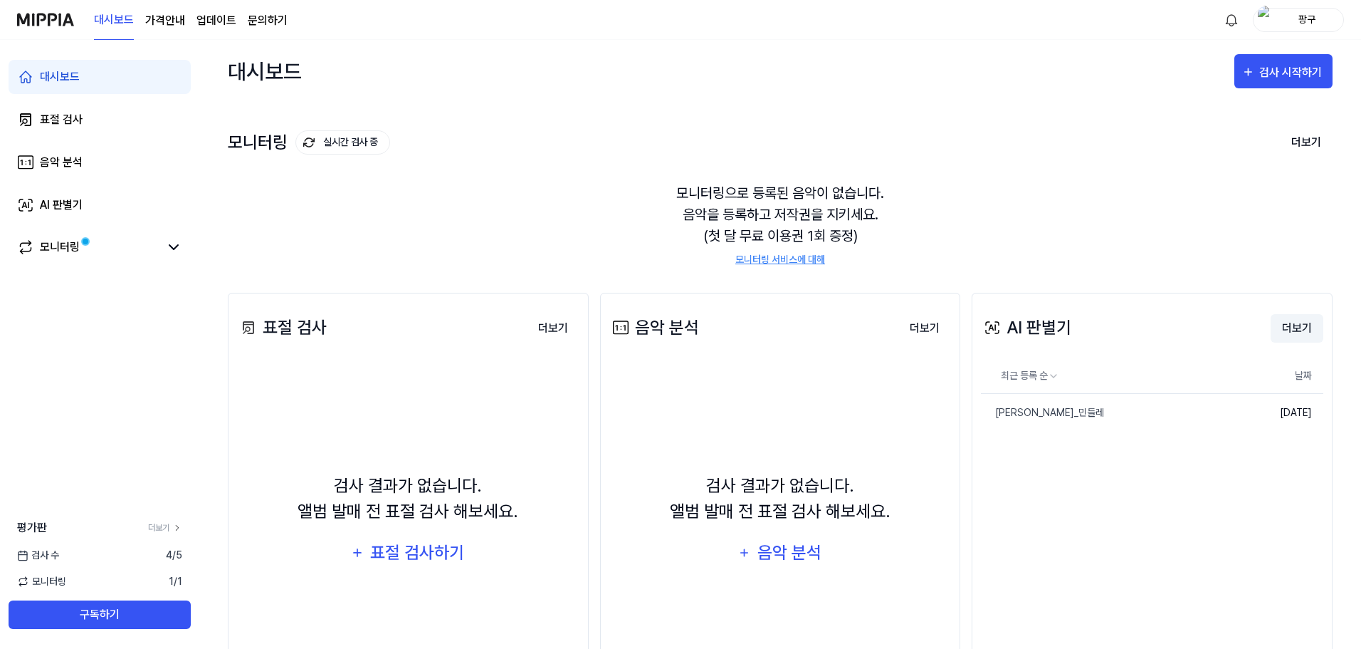
click at [1299, 332] on button "더보기" at bounding box center [1297, 328] width 53 height 28
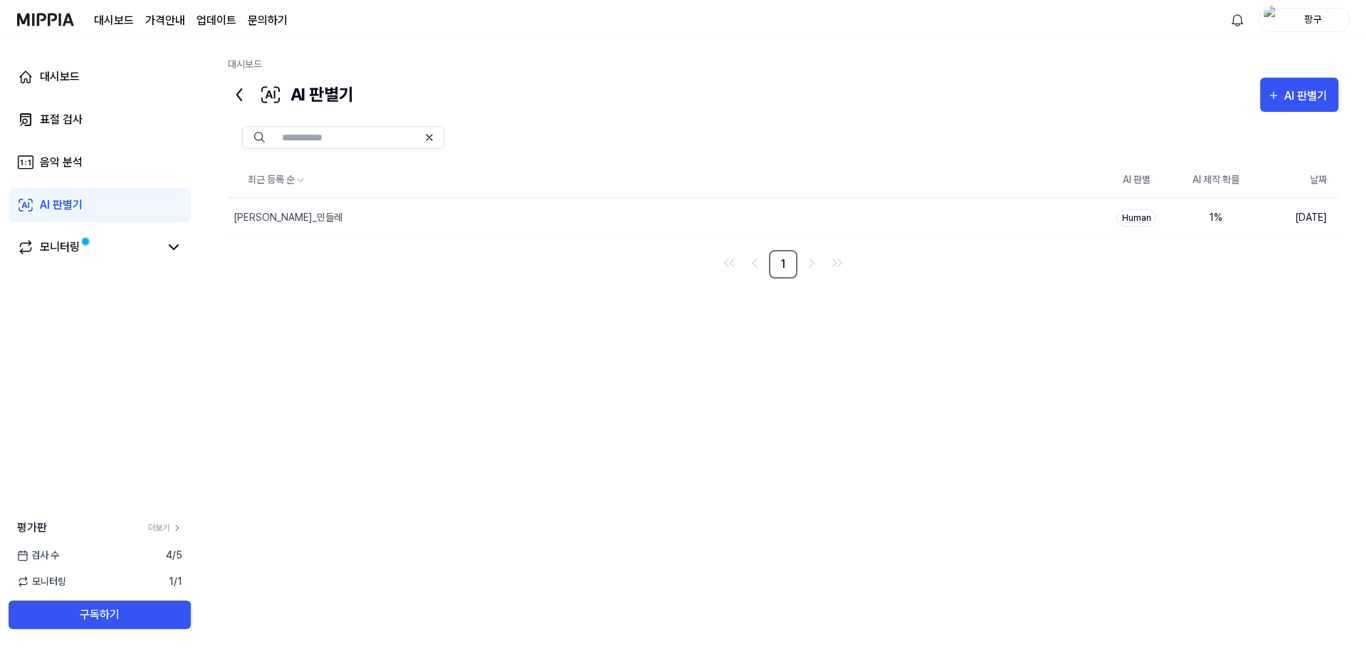
click at [977, 480] on div "최근 등록 순 AI 판별 AI 제작 확률 날짜 권순용_민들레 삭제 Human 1 % 2025.09.04. 1" at bounding box center [783, 373] width 1110 height 421
click at [523, 390] on div "최근 등록 순 AI 판별 AI 제작 확률 날짜 권순용_민들레 삭제 Human 1 % 2025.09.04. 1" at bounding box center [783, 373] width 1110 height 421
click at [384, 365] on div "최근 등록 순 AI 판별 AI 제작 확률 날짜 권순용_민들레 삭제 Human 1 % 2025.09.04. 1" at bounding box center [783, 373] width 1110 height 421
click at [285, 220] on div "권순용_민들레" at bounding box center [287, 217] width 109 height 15
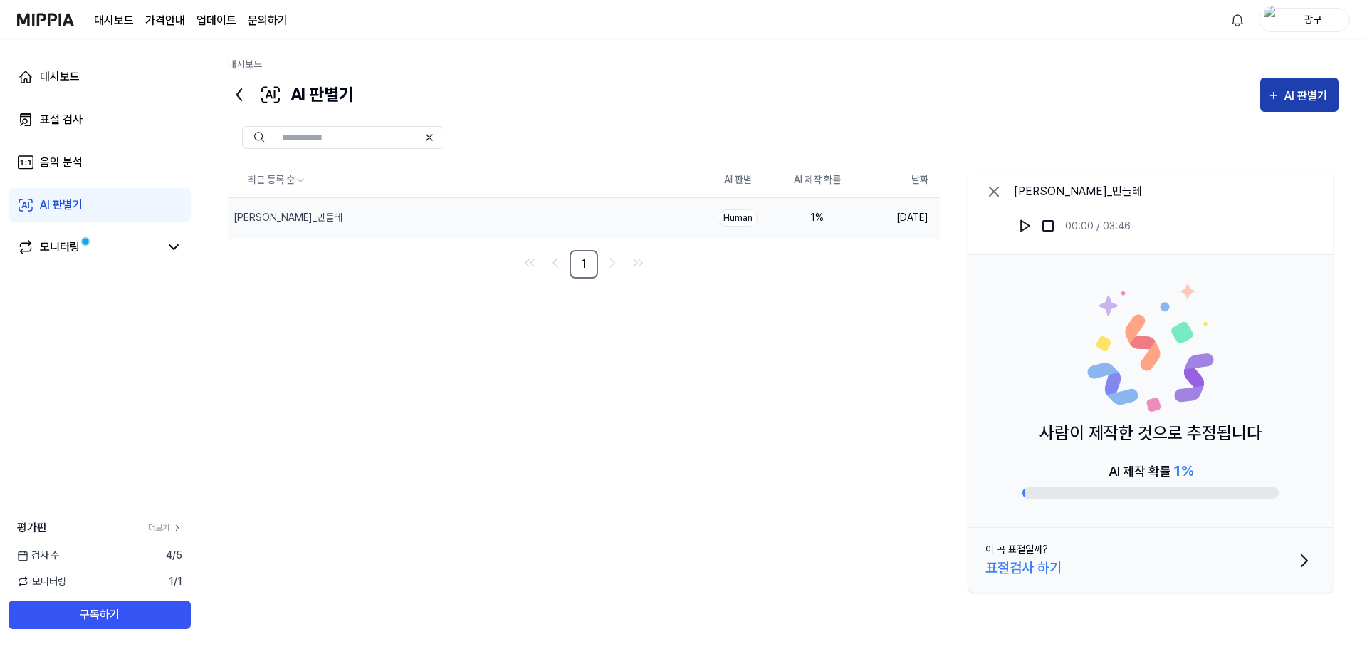
click at [1309, 82] on button "AI 판별기" at bounding box center [1299, 95] width 78 height 34
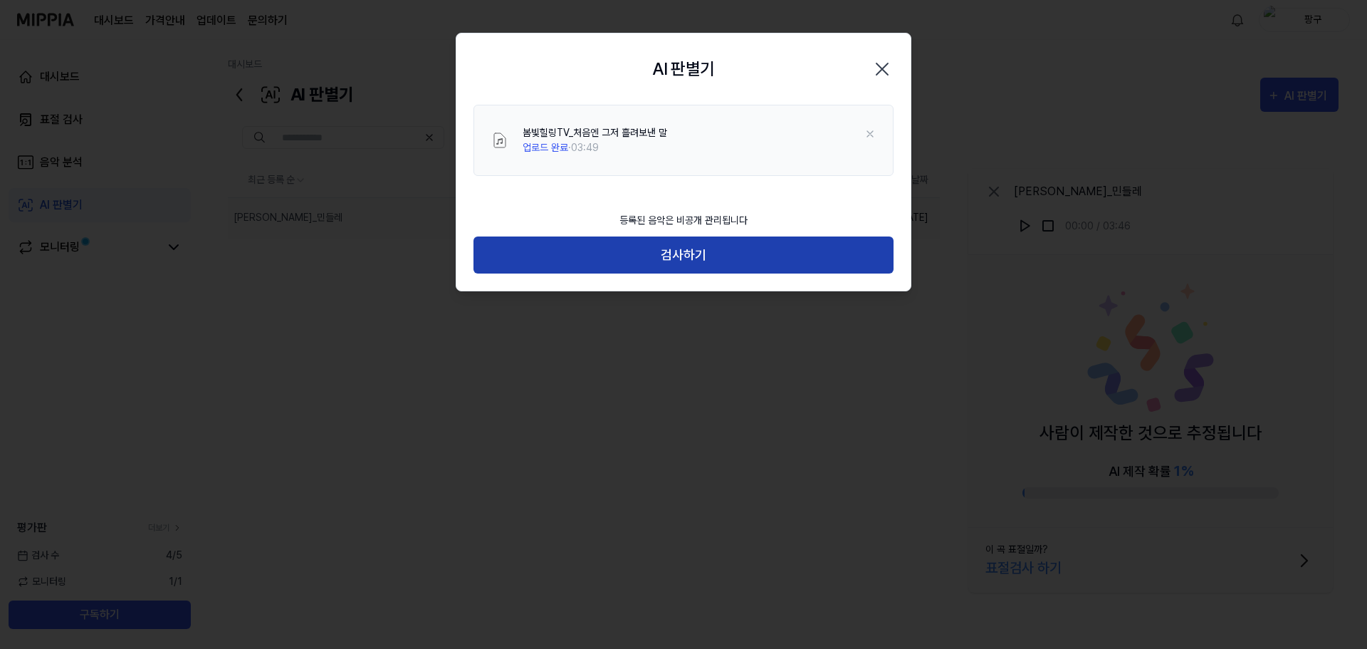
click at [668, 255] on button "검사하기" at bounding box center [683, 255] width 420 height 38
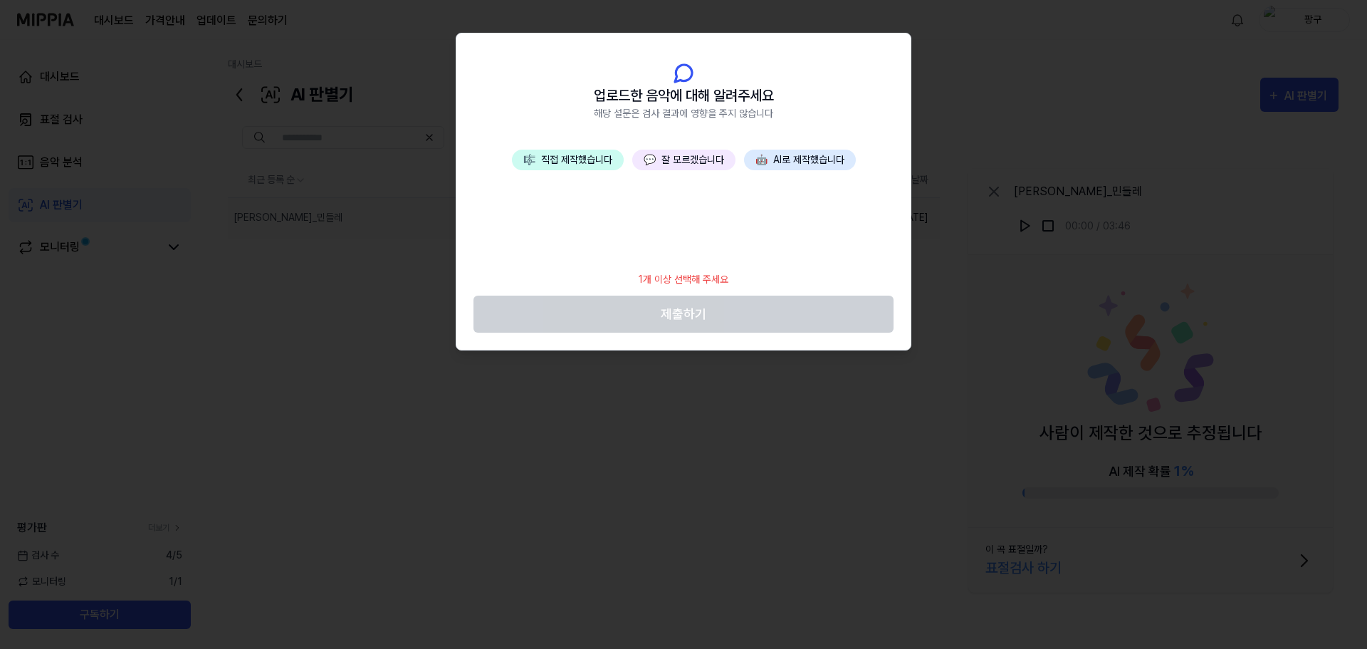
click at [675, 162] on button "💬 잘 모르겠습니다" at bounding box center [683, 159] width 103 height 21
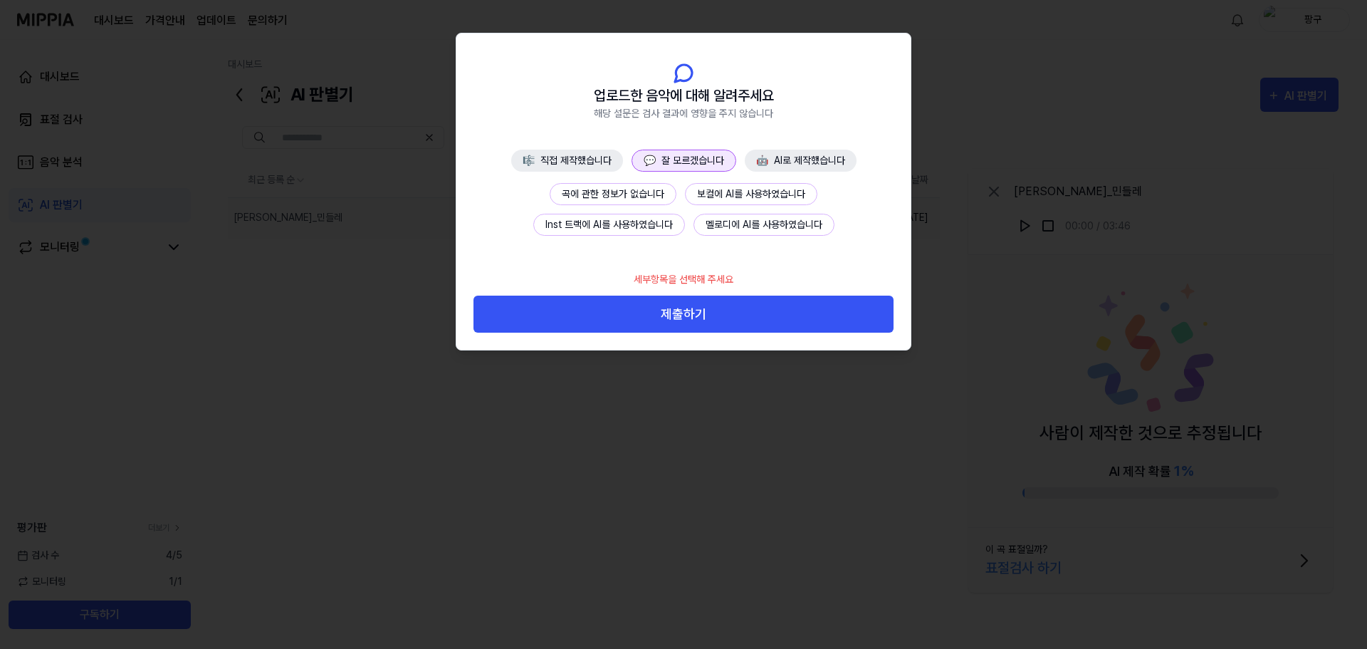
click at [647, 191] on button "곡에 관한 정보가 없습니다" at bounding box center [613, 194] width 127 height 22
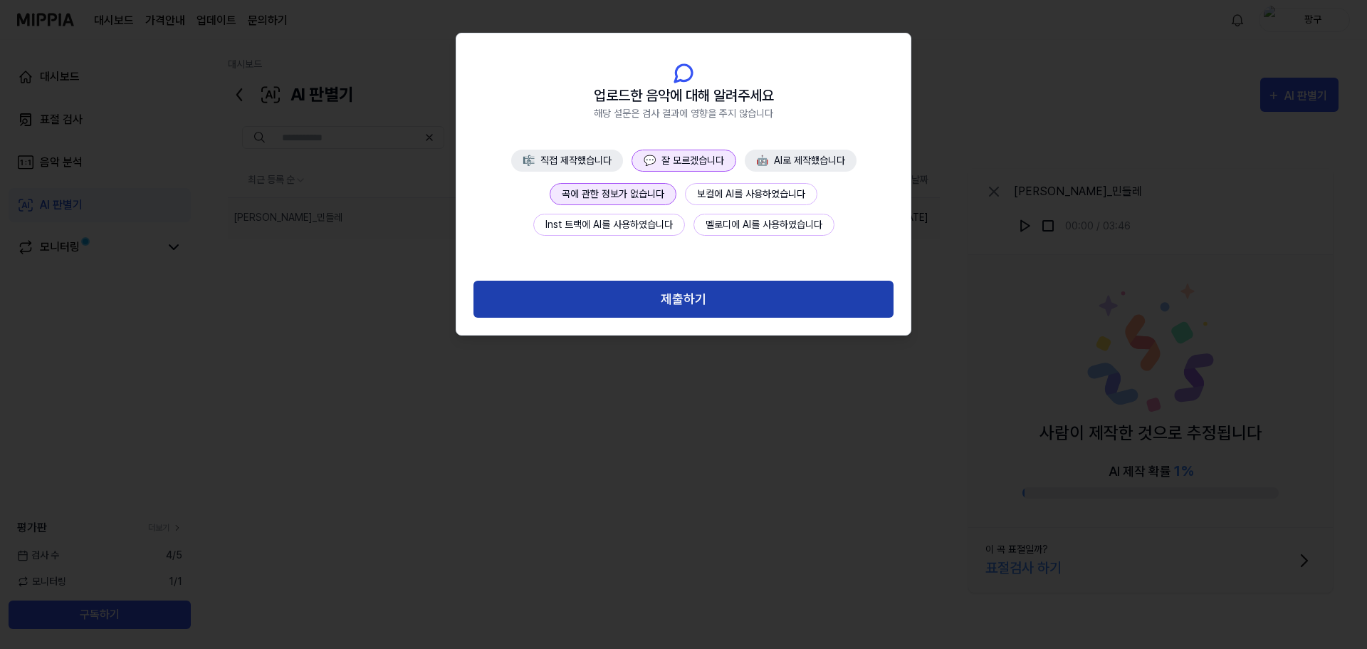
click at [706, 298] on button "제출하기" at bounding box center [683, 299] width 420 height 38
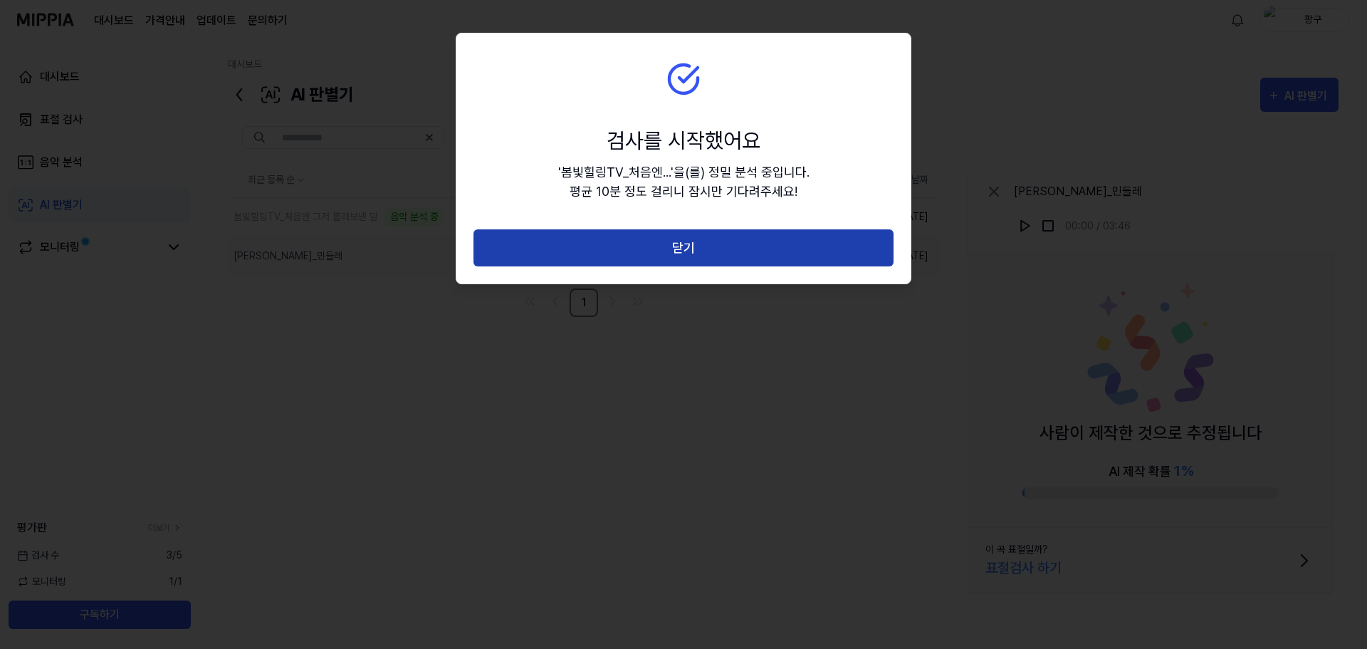
click at [624, 241] on button "닫기" at bounding box center [683, 248] width 420 height 38
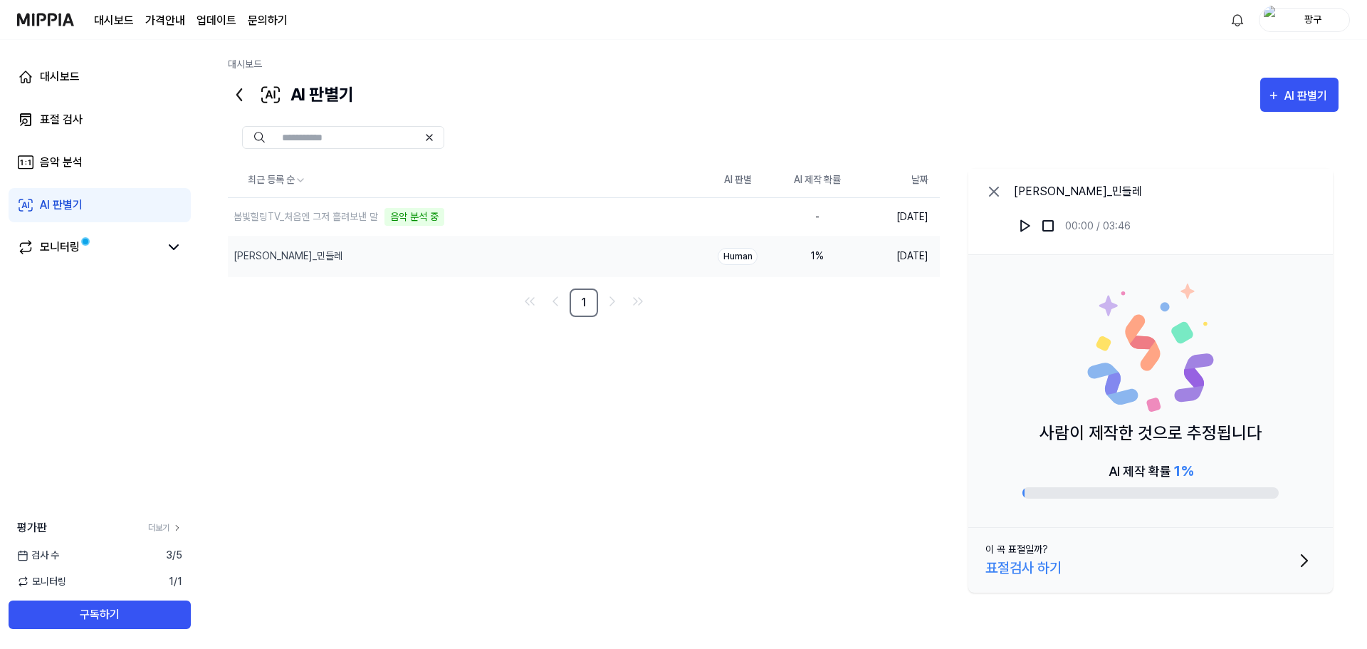
click at [310, 378] on div "최근 등록 순 AI 판별 AI 제작 확률 날짜 봄빛힐링TV_처음엔 그저 흘려보낸 말 음악 분석 중 삭제 - 2025.09.04. 권순용_민들레…" at bounding box center [783, 380] width 1110 height 435
click at [64, 204] on div "AI 판별기" at bounding box center [61, 204] width 43 height 17
click at [63, 75] on div "대시보드" at bounding box center [60, 76] width 40 height 17
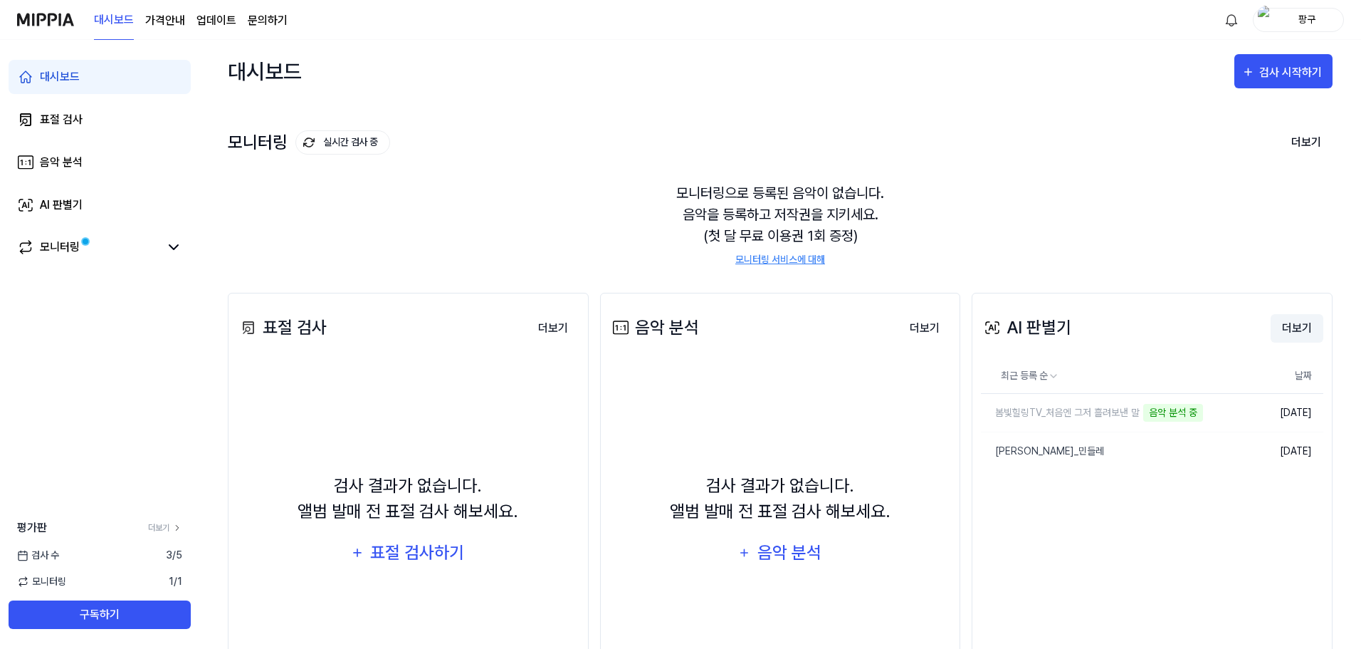
click at [1297, 332] on button "더보기" at bounding box center [1297, 328] width 53 height 28
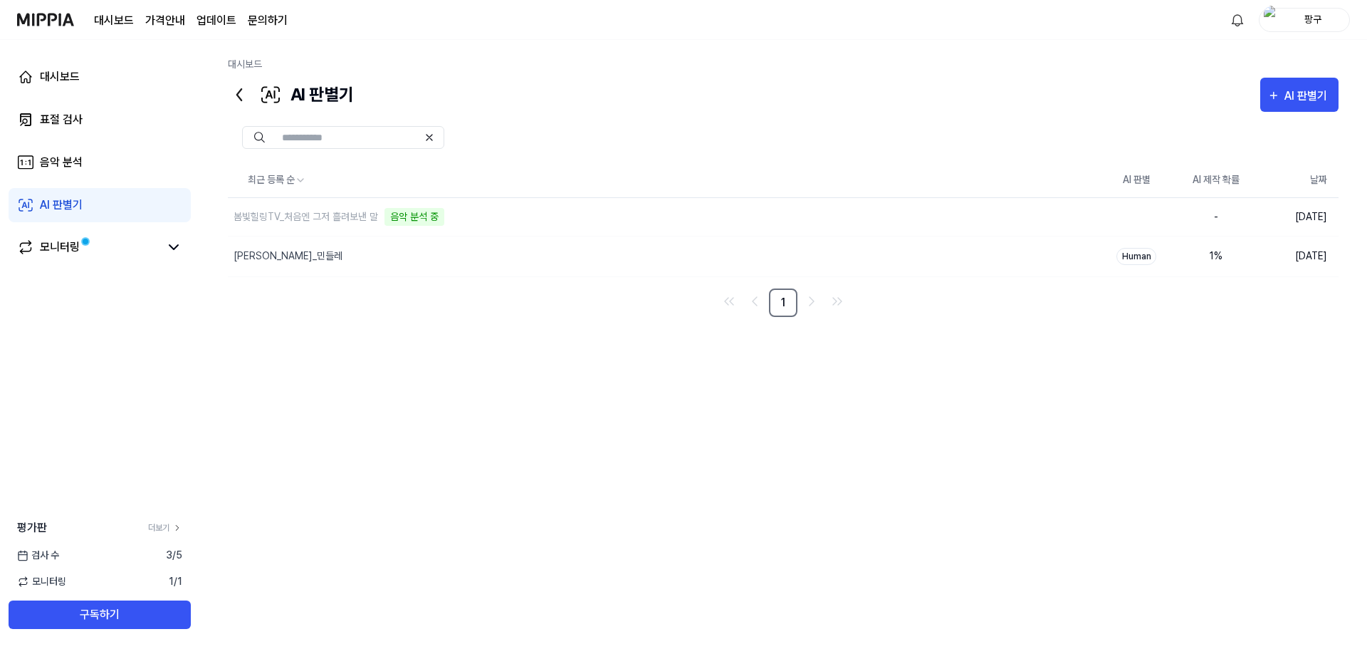
click at [1097, 450] on div "최근 등록 순 AI 판별 AI 제작 확률 날짜 봄빛힐링TV_처음엔 그저 흘려보낸 말 음악 분석 중 삭제 - 2025.09.04. 권순용_민들레…" at bounding box center [783, 373] width 1110 height 421
click at [399, 544] on div "최근 등록 순 AI 판별 AI 제작 확률 날짜 봄빛힐링TV_처음엔 그저 흘려보낸 말 삭제 Human 3 % 2025.09.04. 권순용_민들레…" at bounding box center [783, 373] width 1110 height 421
click at [1302, 93] on div "AI 판별기" at bounding box center [1307, 96] width 47 height 19
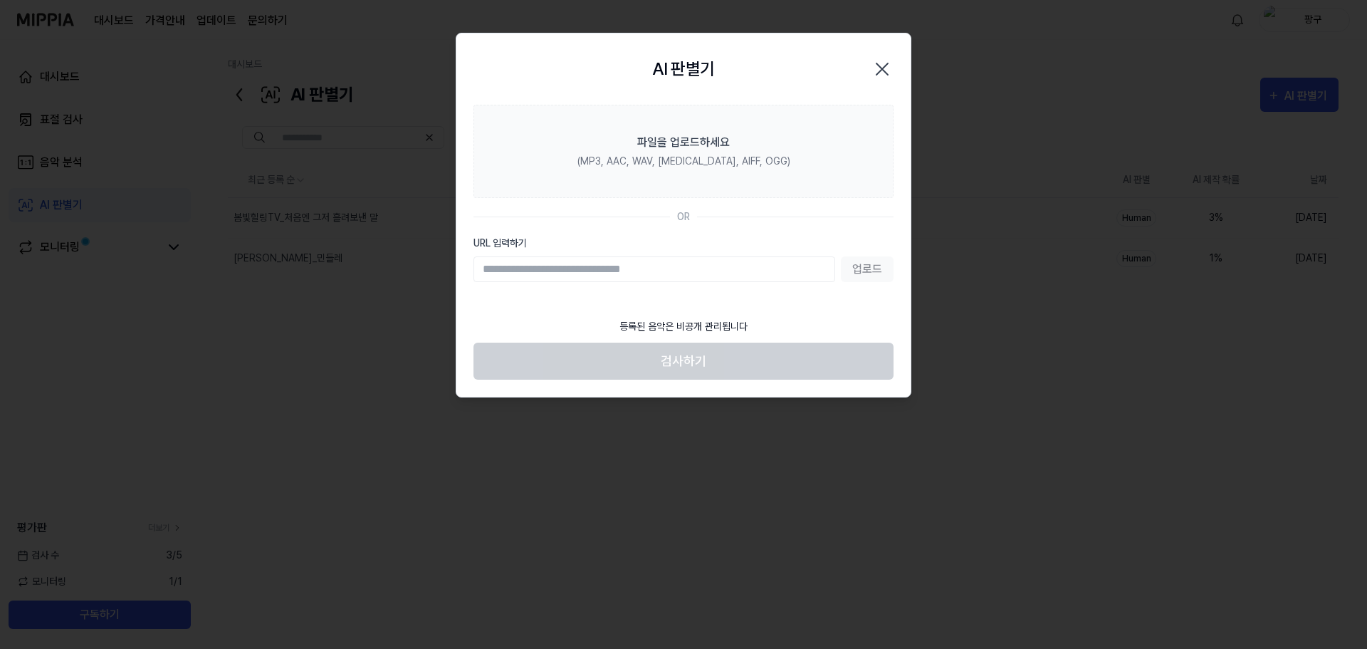
drag, startPoint x: 533, startPoint y: 53, endPoint x: 513, endPoint y: 56, distance: 20.9
click at [533, 53] on div "AI 판별기 Close" at bounding box center [683, 69] width 420 height 37
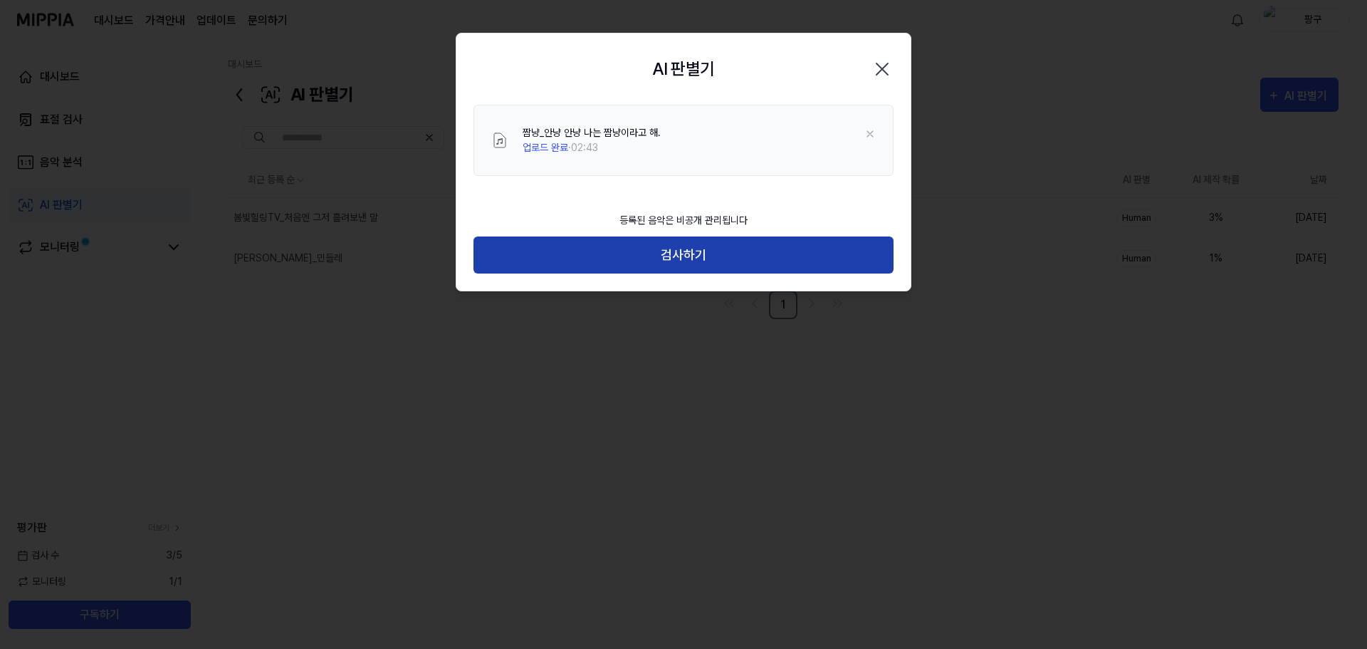
click at [765, 257] on button "검사하기" at bounding box center [683, 255] width 420 height 38
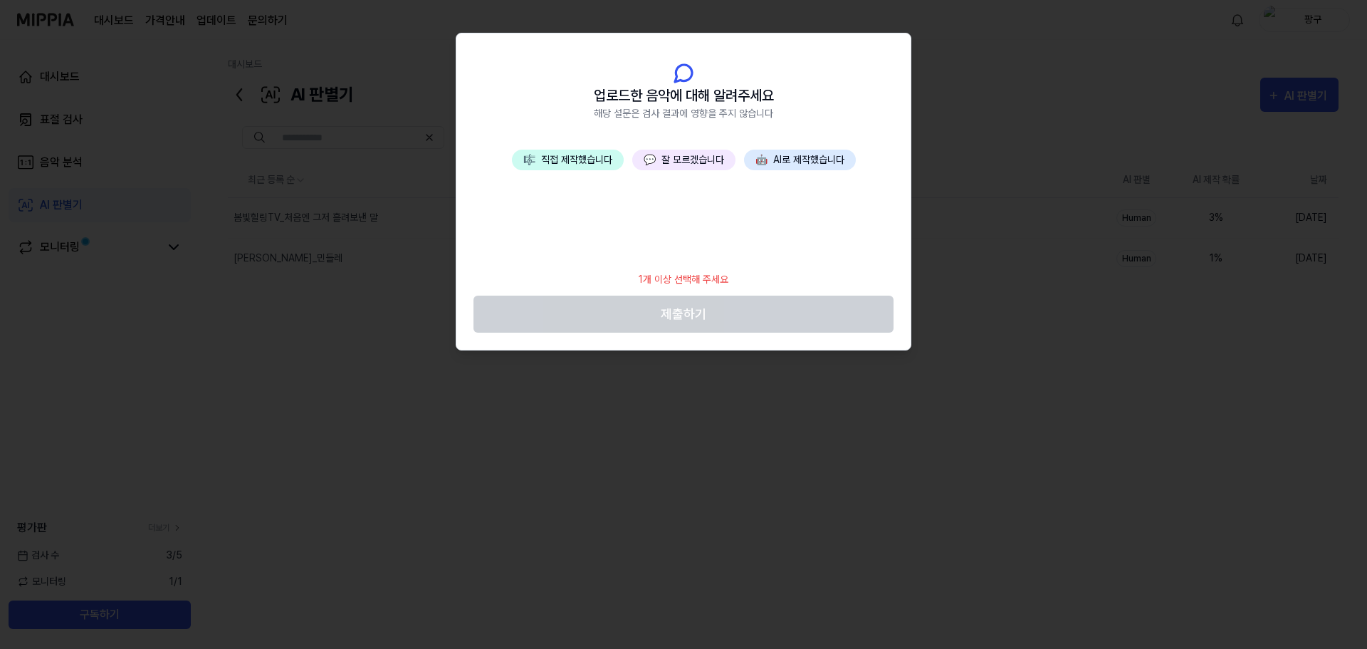
click at [678, 160] on button "💬 잘 모르겠습니다" at bounding box center [683, 159] width 103 height 21
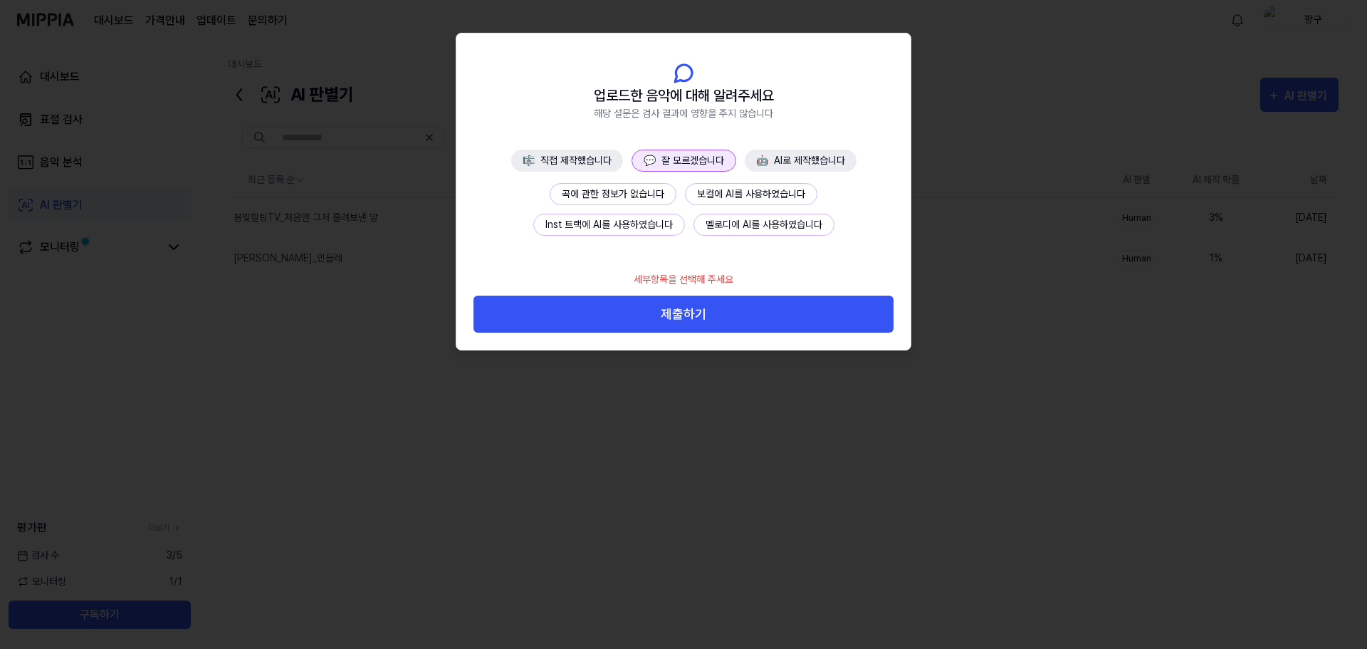
click at [652, 188] on button "곡에 관한 정보가 없습니다" at bounding box center [613, 194] width 127 height 22
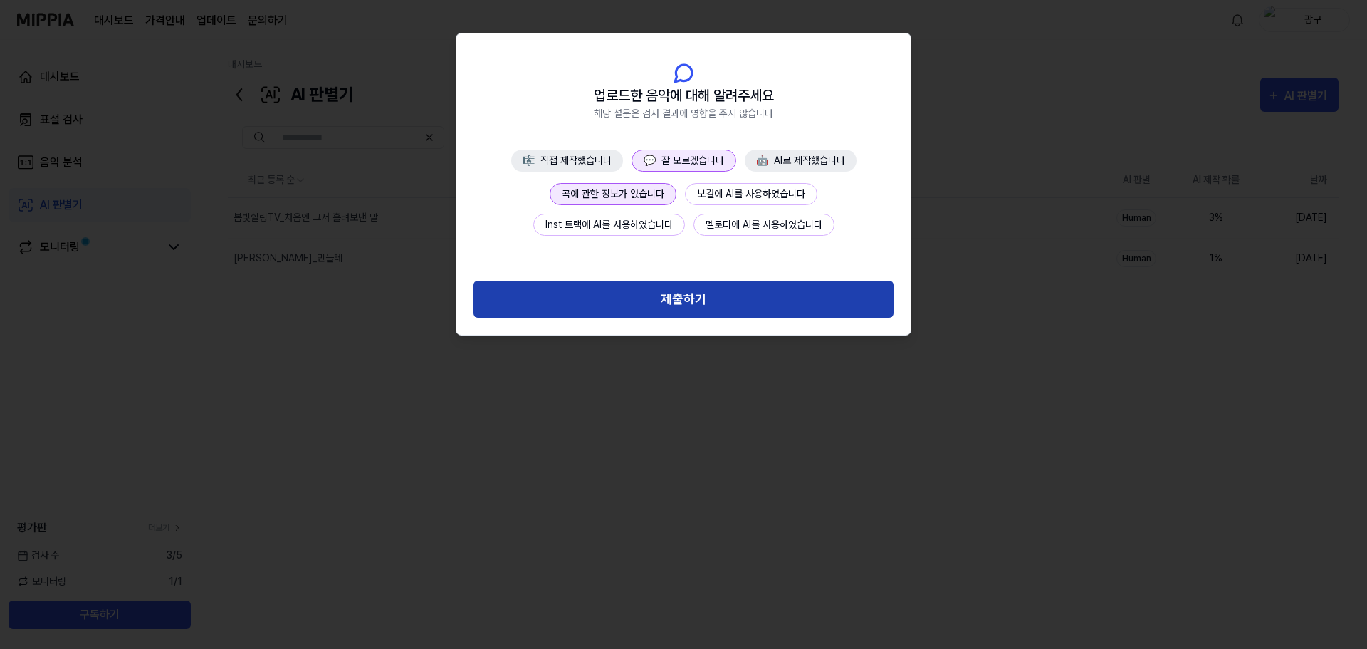
click at [708, 301] on button "제출하기" at bounding box center [683, 299] width 420 height 38
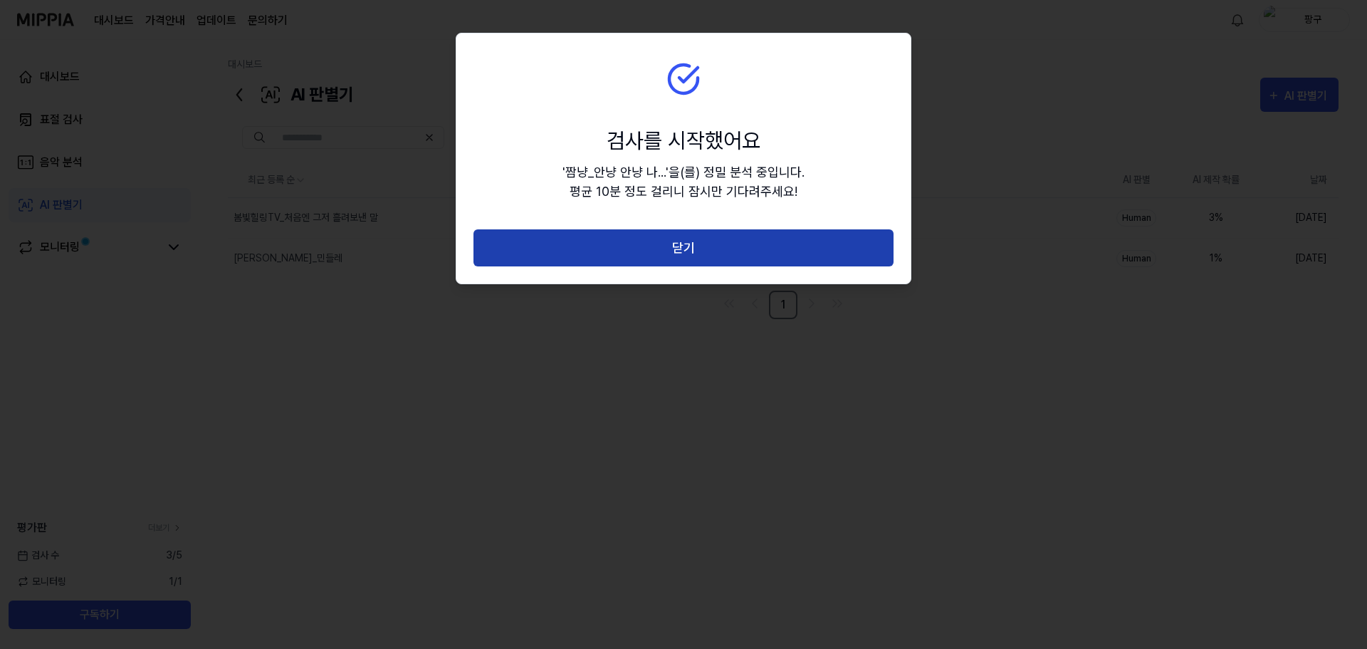
click at [679, 249] on button "닫기" at bounding box center [683, 248] width 420 height 38
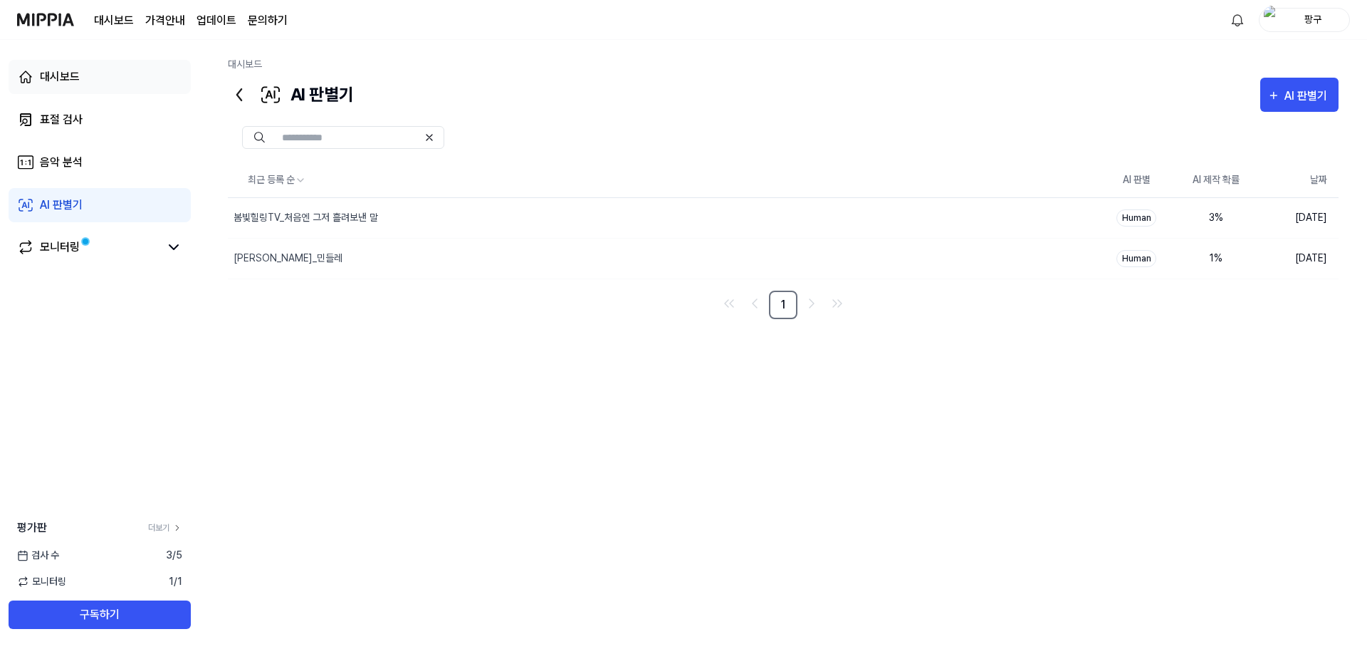
click at [74, 67] on link "대시보드" at bounding box center [100, 77] width 182 height 34
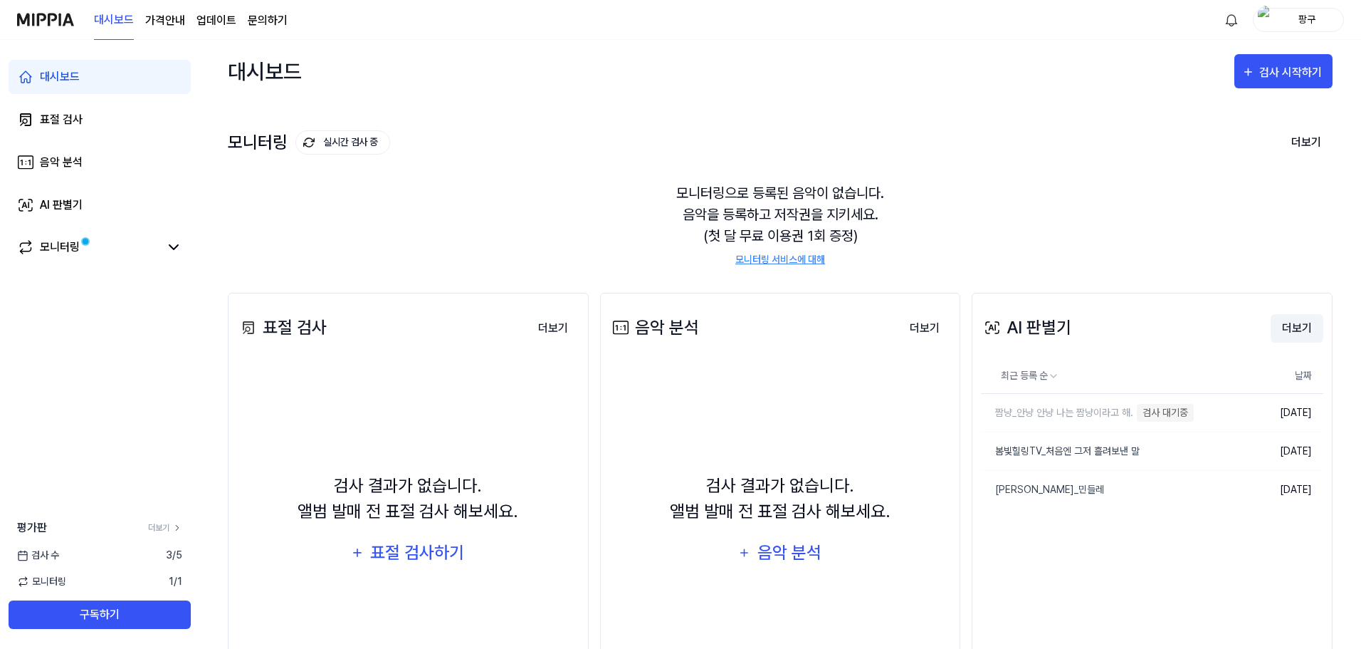
click at [1304, 328] on button "더보기" at bounding box center [1297, 328] width 53 height 28
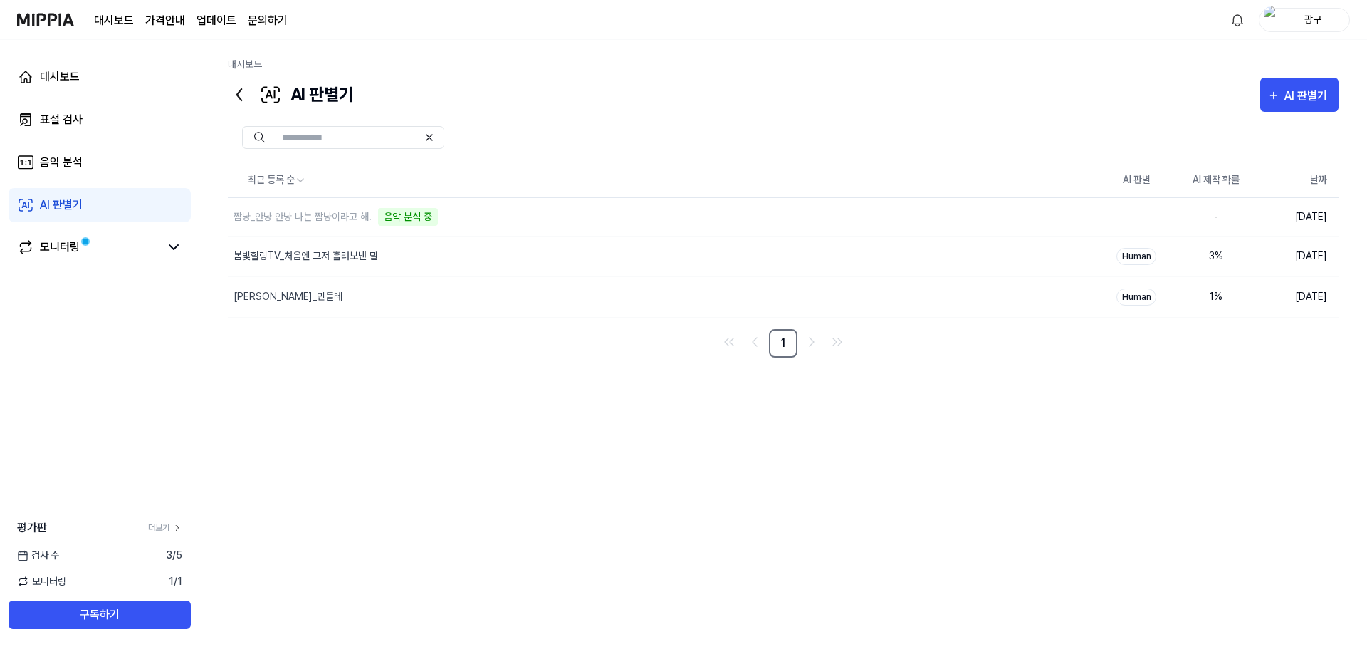
click at [1041, 511] on div "최근 등록 순 AI 판별 AI 제작 확률 날짜 짬냥_안냥 안냥 나는 짬냥이라고 해. 음악 분석 중 삭제 - 2025.09.04. 봄빛힐링TV_…" at bounding box center [783, 373] width 1110 height 421
click at [1278, 21] on img "button" at bounding box center [1272, 20] width 17 height 28
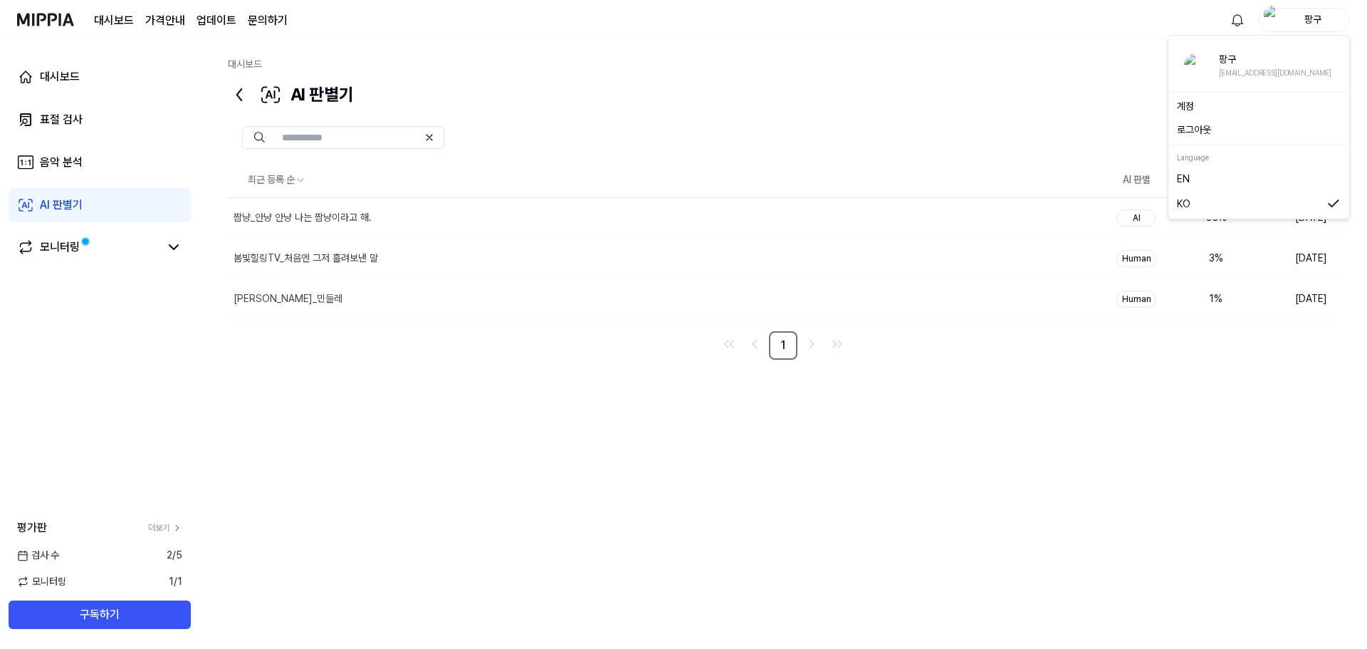
click at [1218, 132] on button "로그아웃" at bounding box center [1259, 129] width 164 height 15
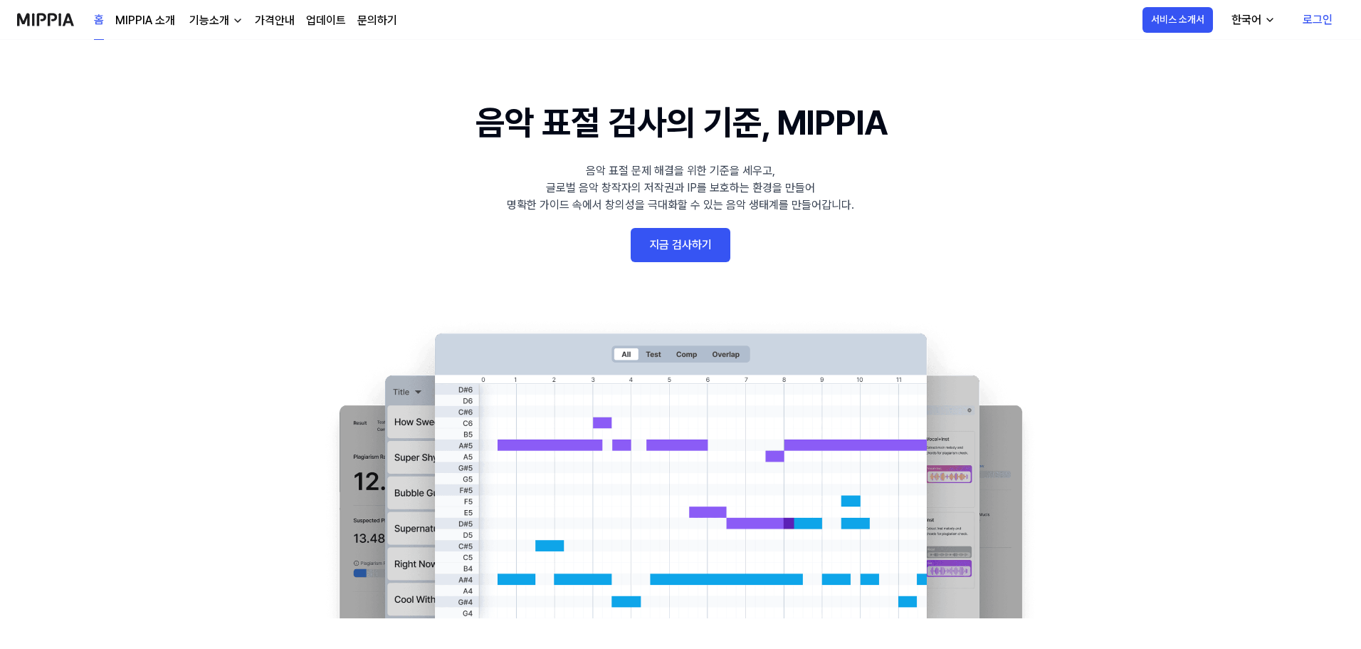
click at [227, 15] on div "기능소개" at bounding box center [210, 20] width 46 height 17
click at [265, 19] on link "가격안내" at bounding box center [275, 20] width 40 height 17
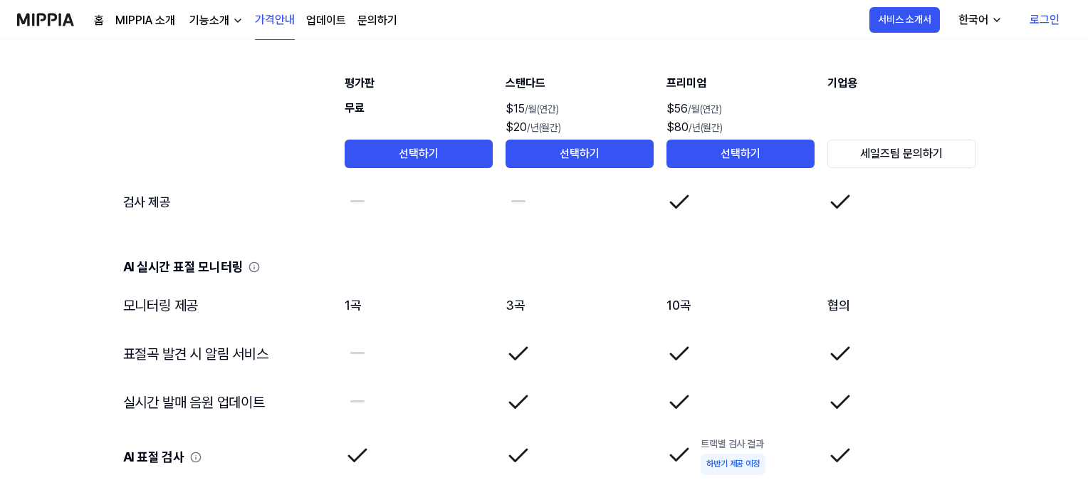
scroll to position [1922, 0]
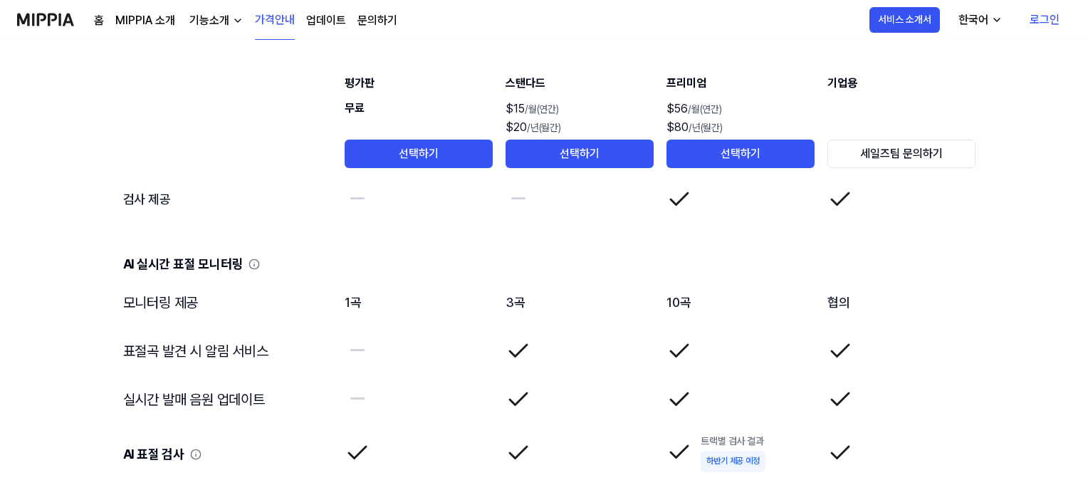
click at [214, 19] on div "기능소개" at bounding box center [210, 20] width 46 height 17
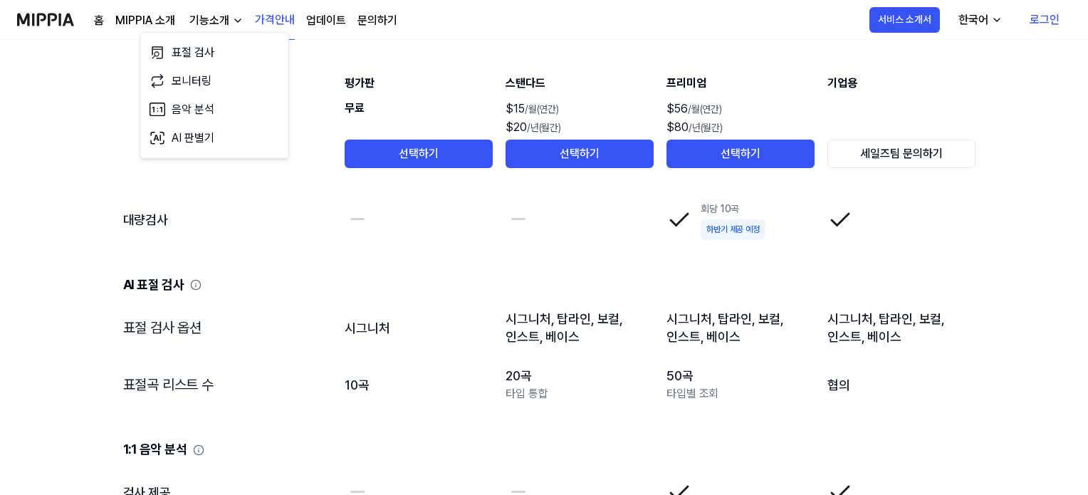
scroll to position [1653, 0]
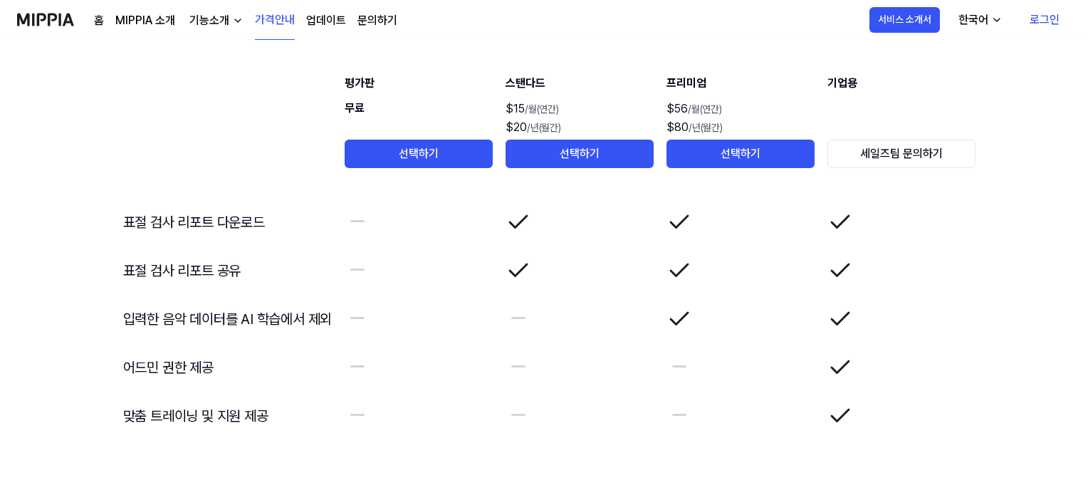
scroll to position [2436, 0]
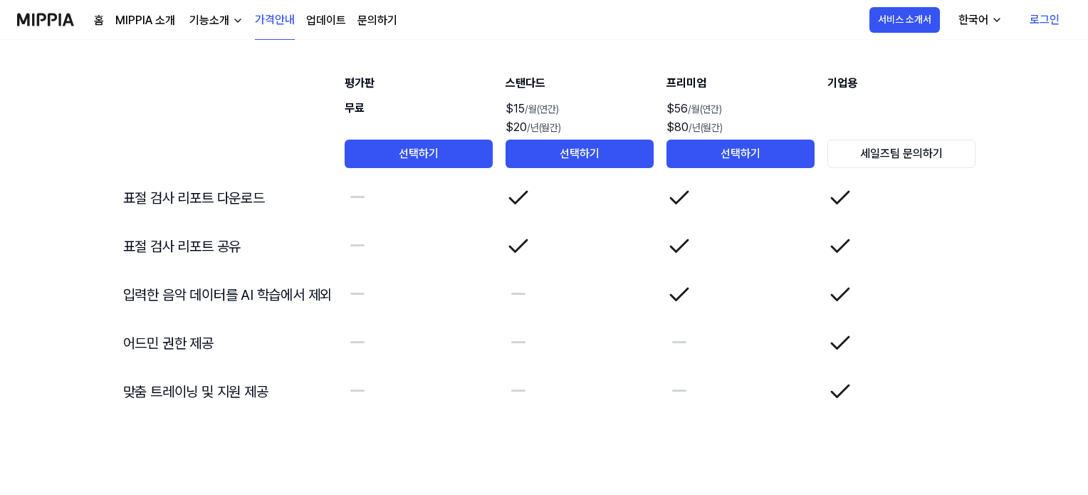
click at [327, 23] on link "업데이트" at bounding box center [326, 20] width 40 height 17
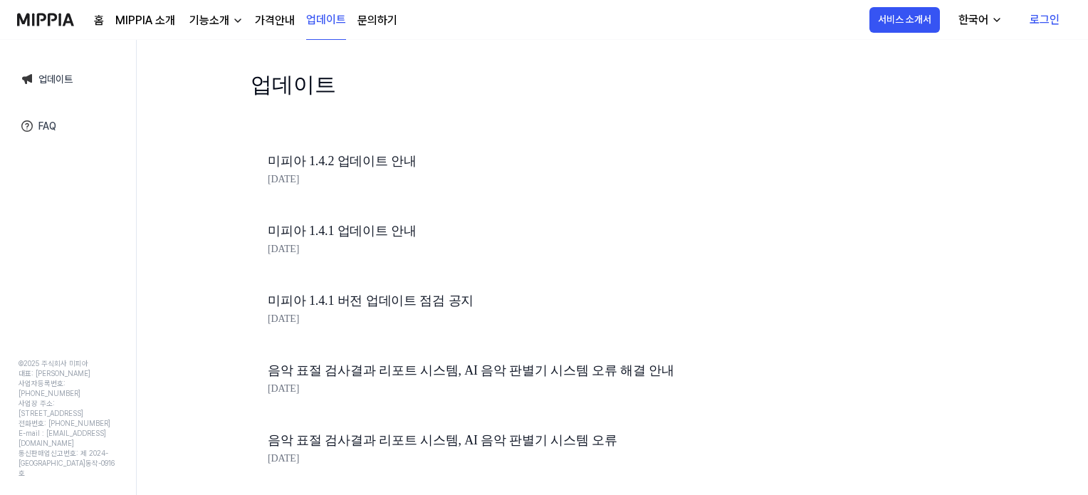
click at [371, 25] on link "문의하기" at bounding box center [377, 20] width 40 height 17
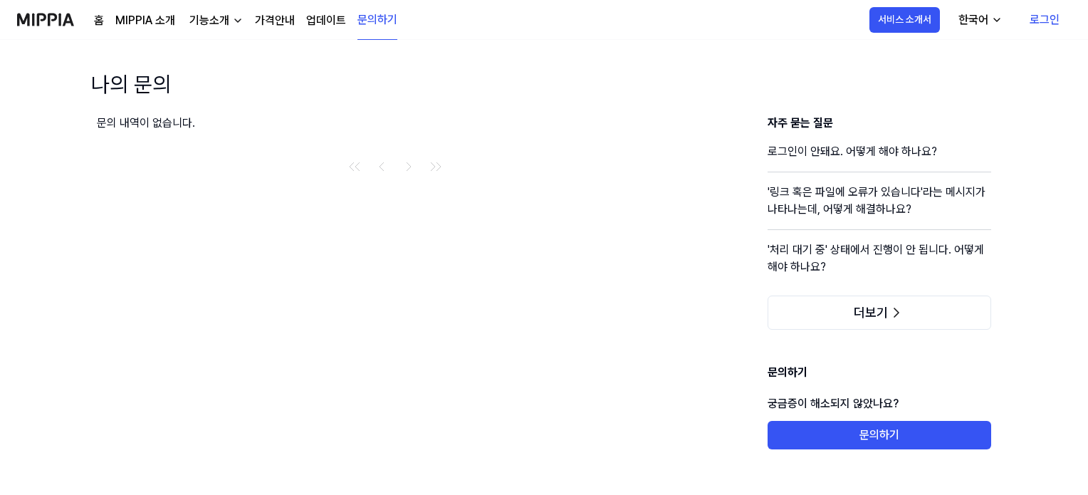
click at [262, 23] on link "가격안내" at bounding box center [275, 20] width 40 height 17
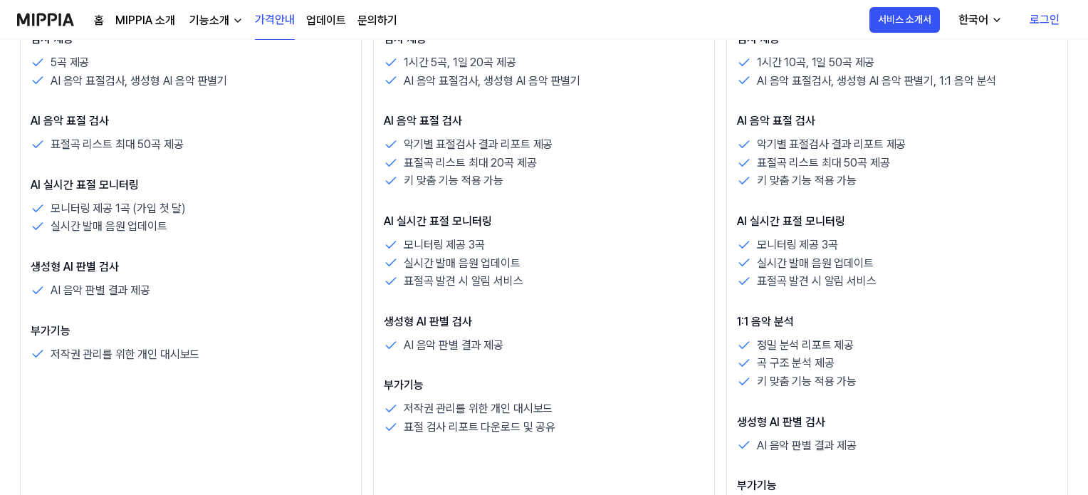
scroll to position [356, 0]
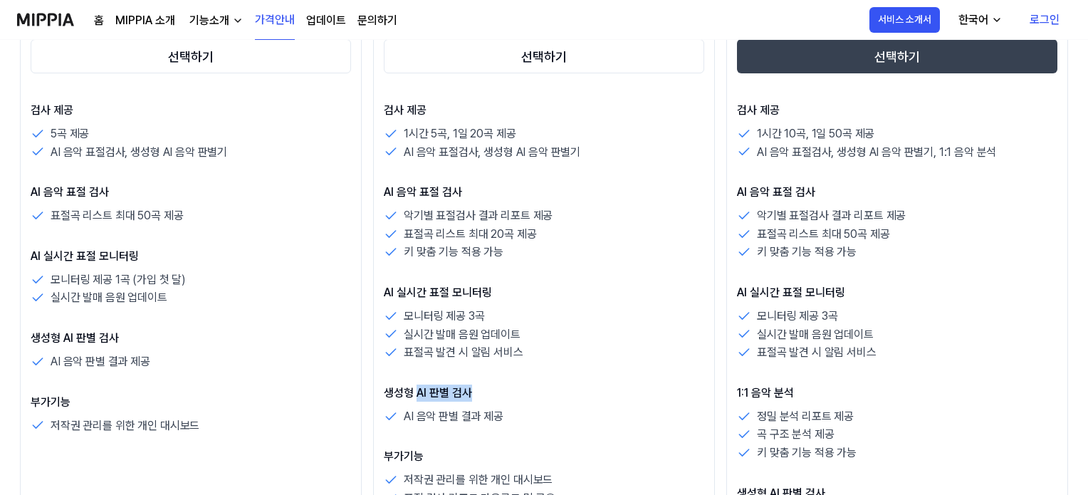
drag, startPoint x: 468, startPoint y: 392, endPoint x: 493, endPoint y: 392, distance: 25.6
click at [493, 392] on p "생성형 AI 판별 검사" at bounding box center [544, 392] width 320 height 17
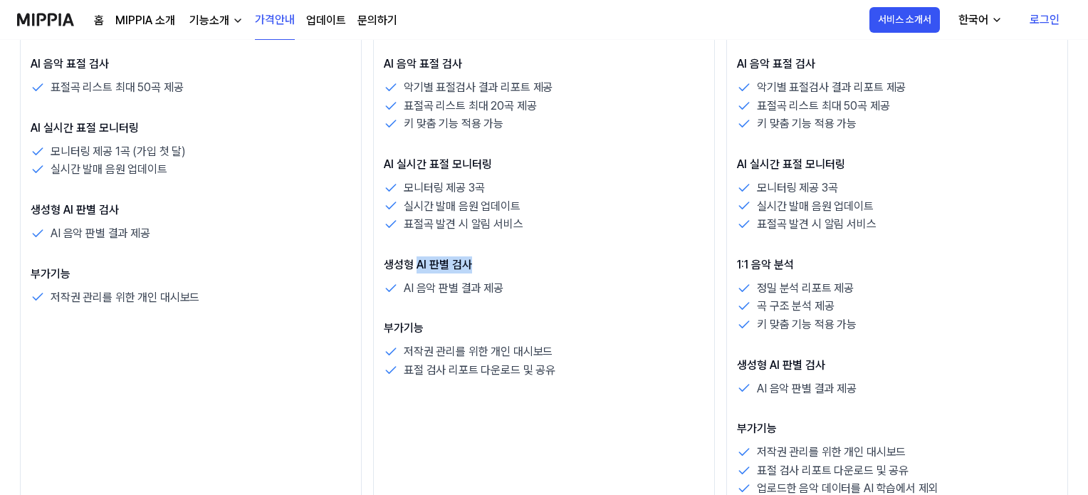
scroll to position [498, 0]
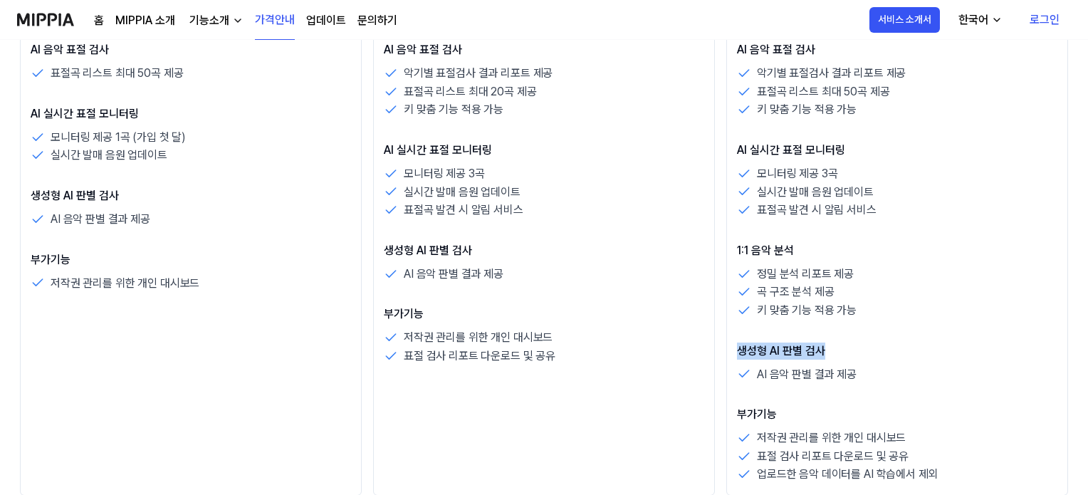
drag, startPoint x: 744, startPoint y: 352, endPoint x: 841, endPoint y: 352, distance: 97.5
click at [841, 352] on p "생성형 AI 판별 검사" at bounding box center [897, 350] width 320 height 17
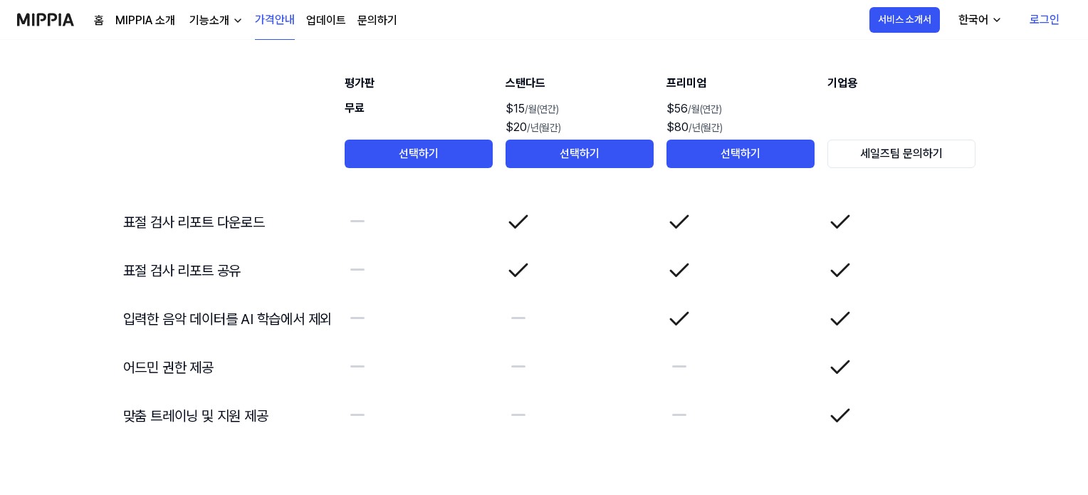
scroll to position [2436, 0]
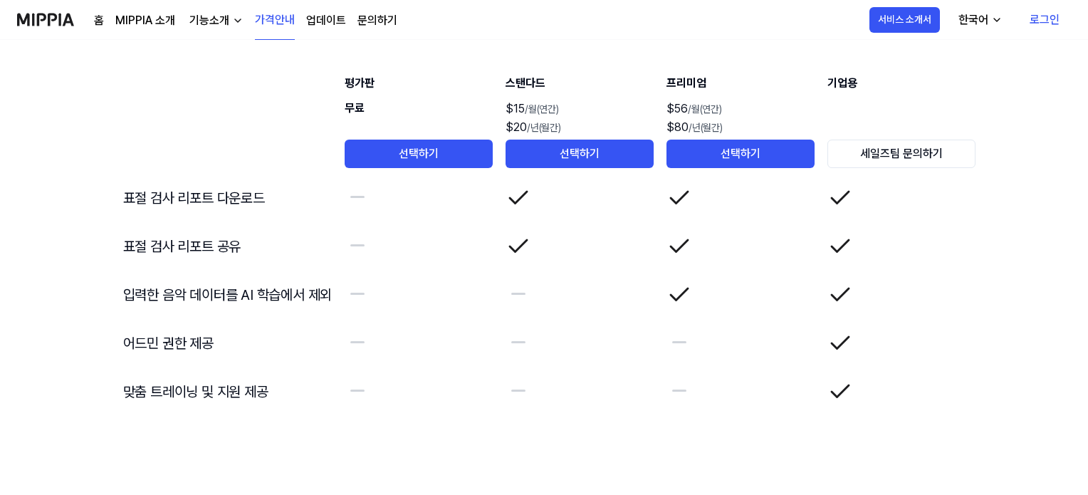
click at [218, 16] on div "기능소개" at bounding box center [210, 20] width 46 height 17
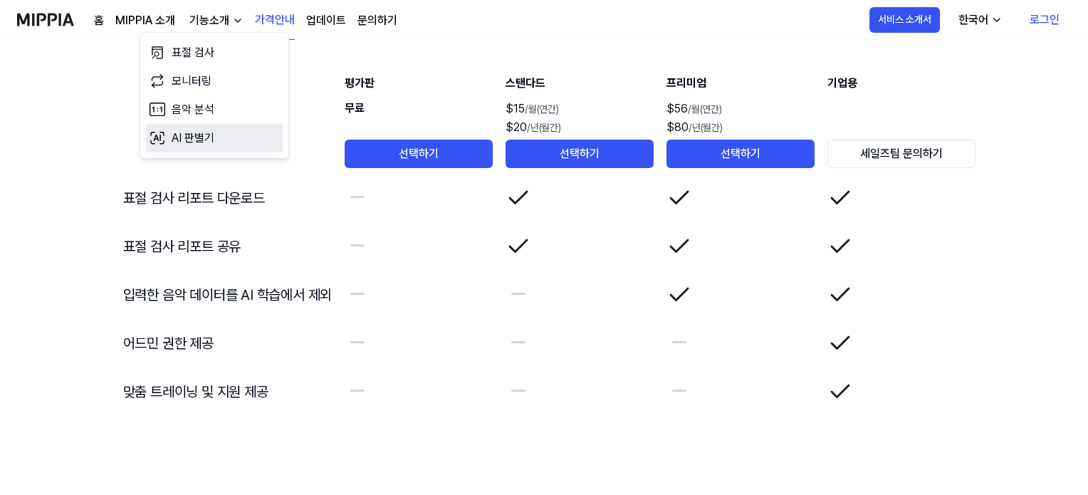
click at [216, 131] on link "AI 판별기" at bounding box center [214, 138] width 137 height 28
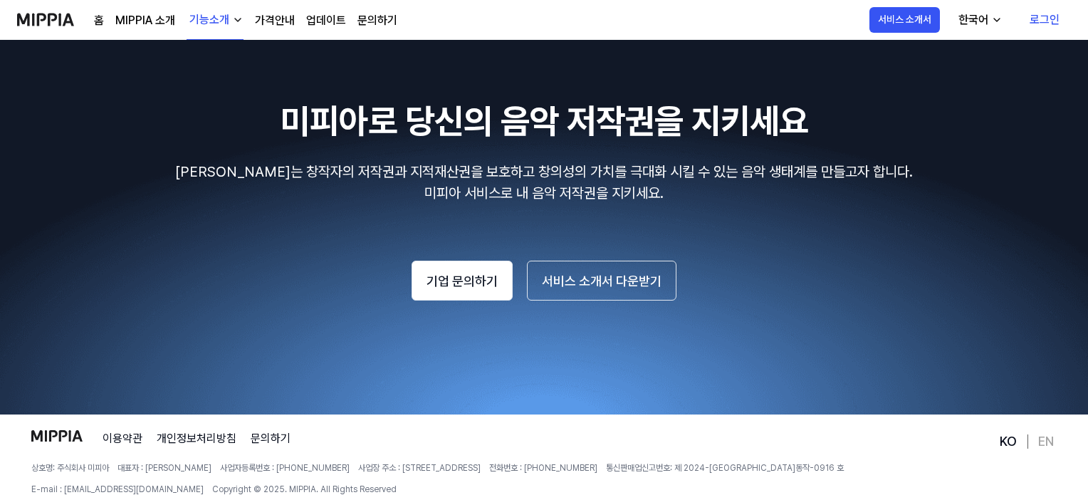
scroll to position [1765, 0]
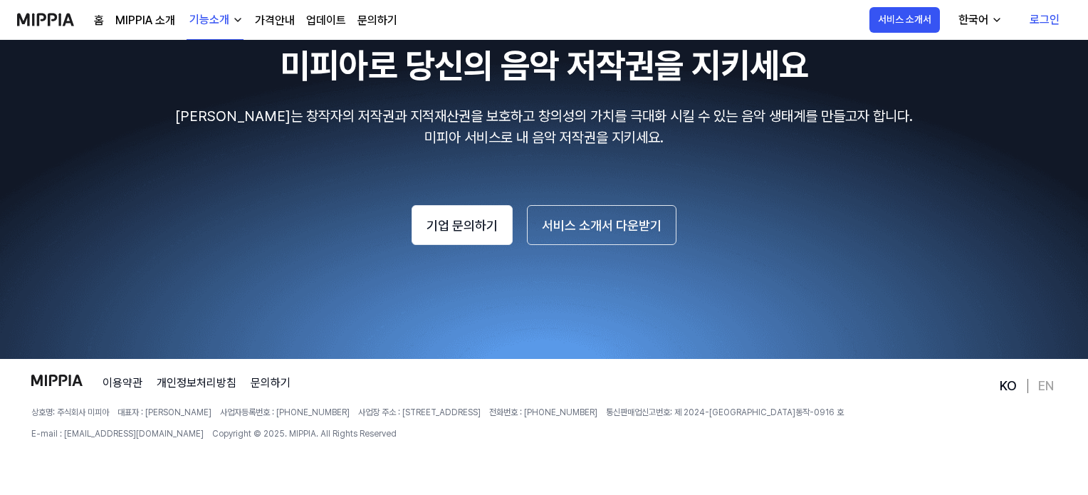
click at [227, 27] on div "기능소개" at bounding box center [210, 19] width 46 height 17
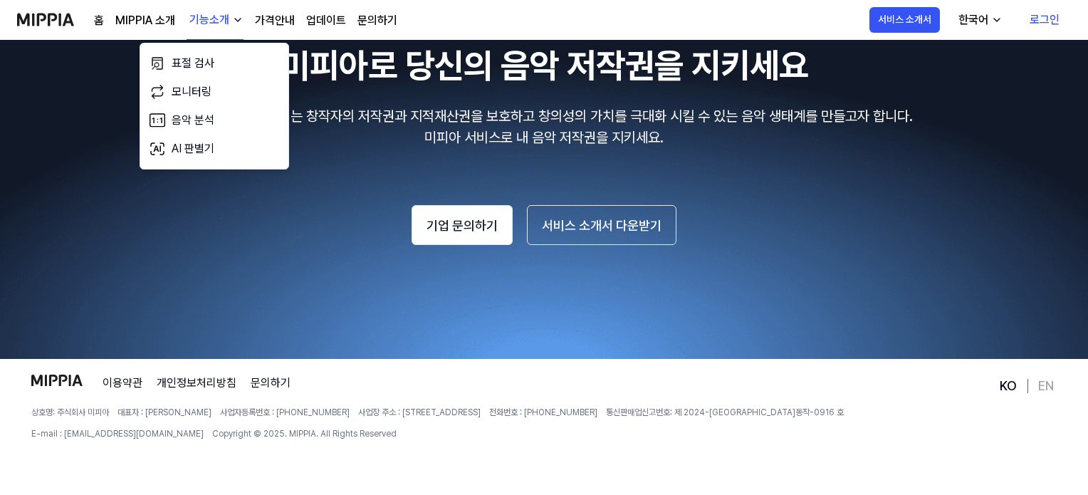
click at [167, 24] on link "MIPPIA 소개" at bounding box center [145, 20] width 60 height 17
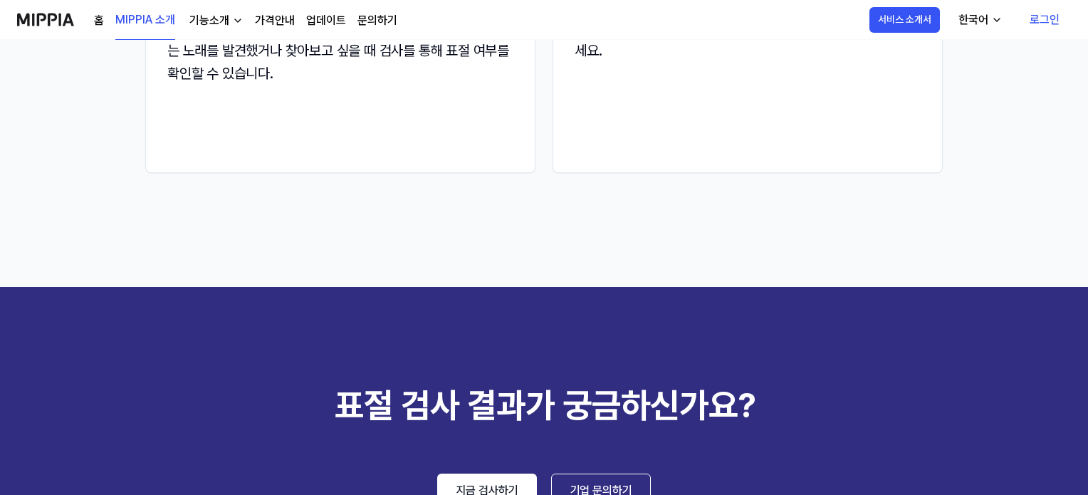
scroll to position [2185, 0]
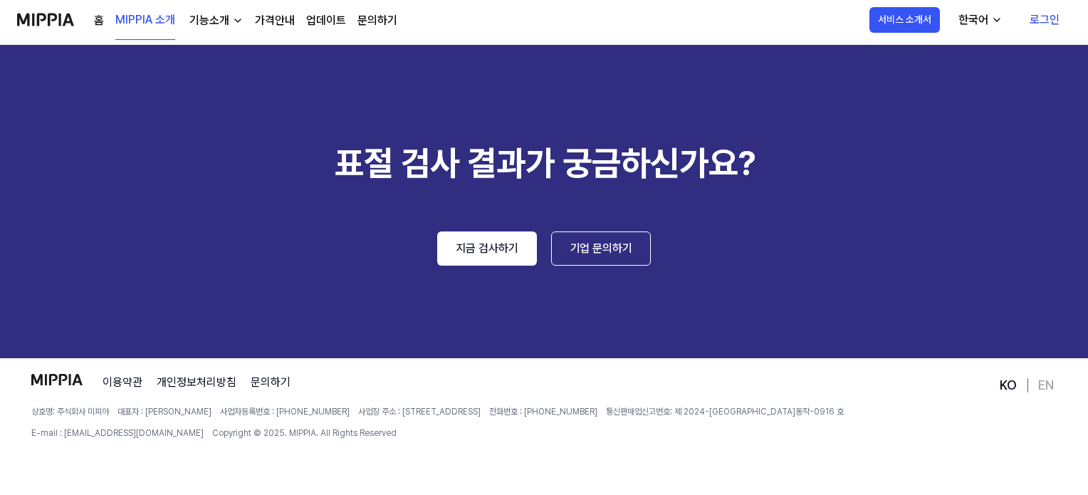
click at [104, 17] on div "홈 MIPPIA 소개 기능소개 가격안내 업데이트 문의하기" at bounding box center [245, 19] width 303 height 39
click at [100, 19] on link "홈" at bounding box center [99, 20] width 10 height 17
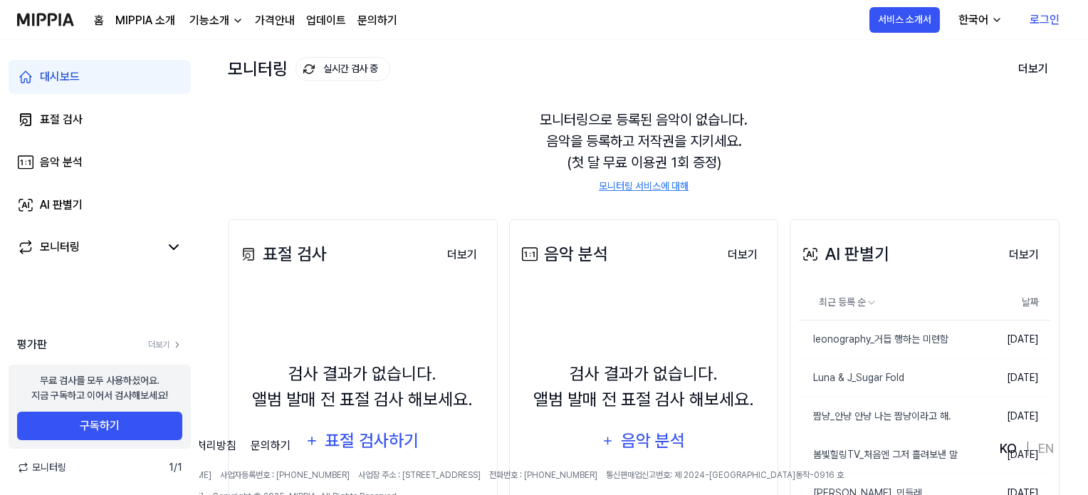
scroll to position [0, 0]
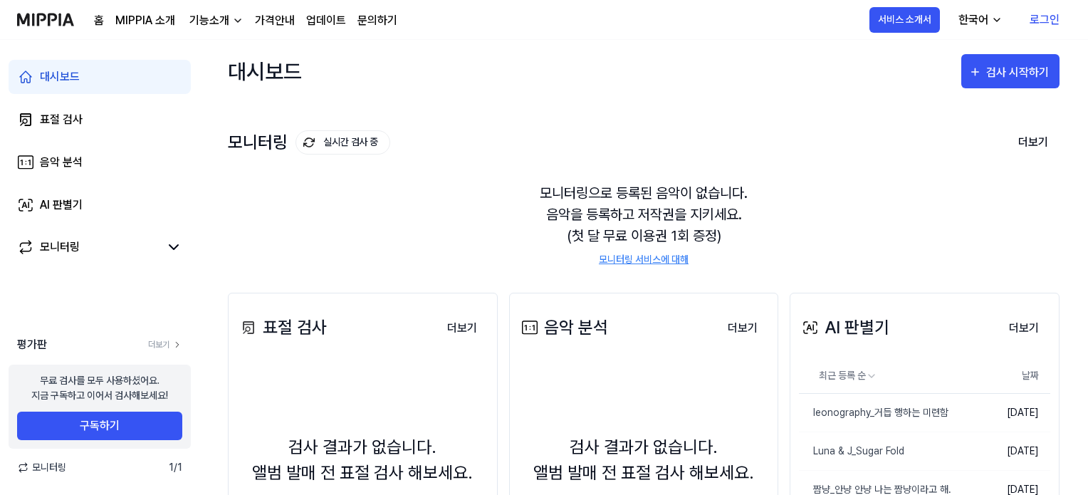
click at [217, 21] on div "기능소개" at bounding box center [210, 20] width 46 height 17
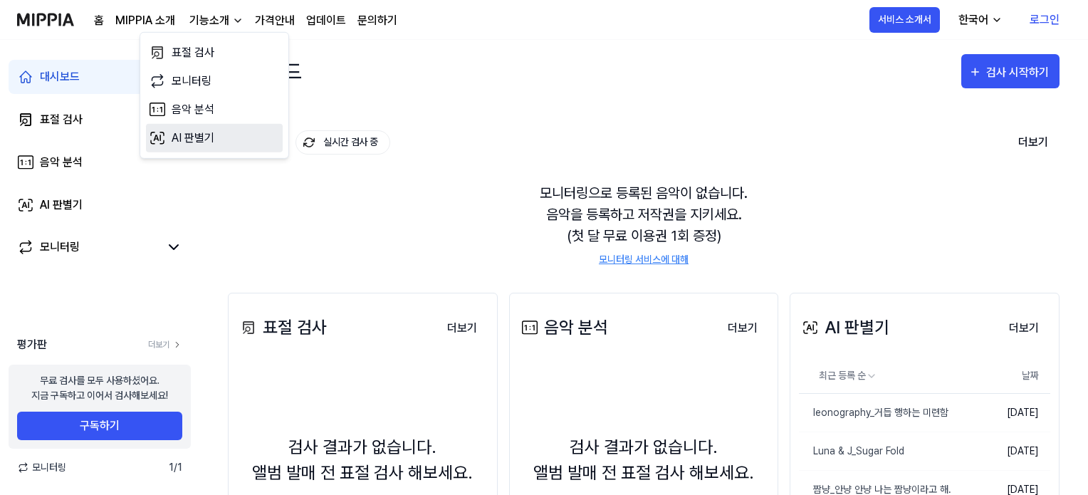
click at [216, 133] on link "AI 판별기" at bounding box center [214, 138] width 137 height 28
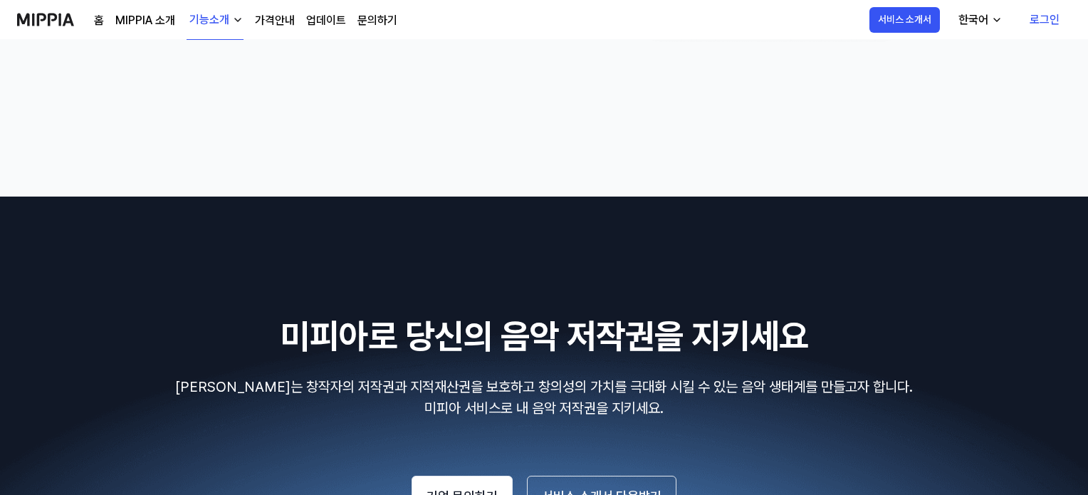
scroll to position [1765, 0]
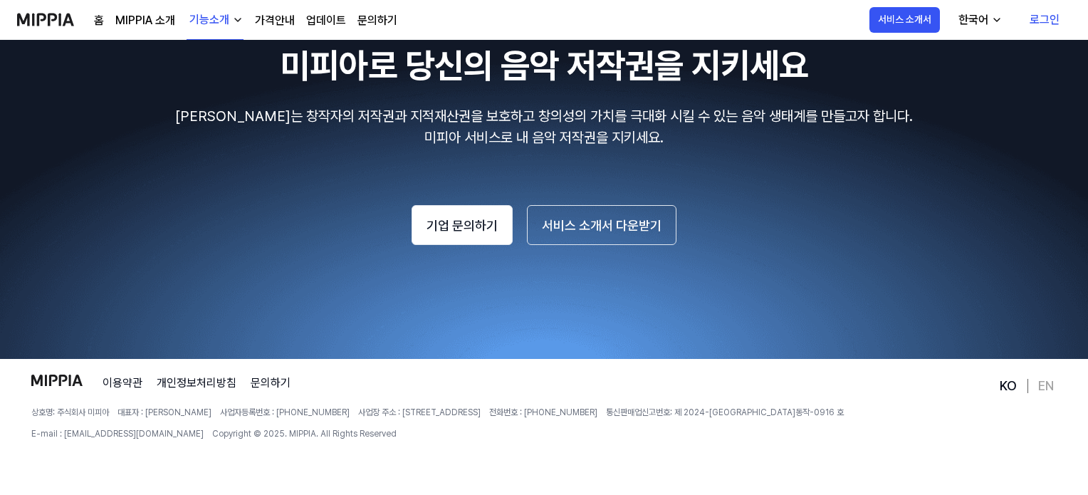
click at [147, 26] on link "MIPPIA 소개" at bounding box center [145, 20] width 60 height 17
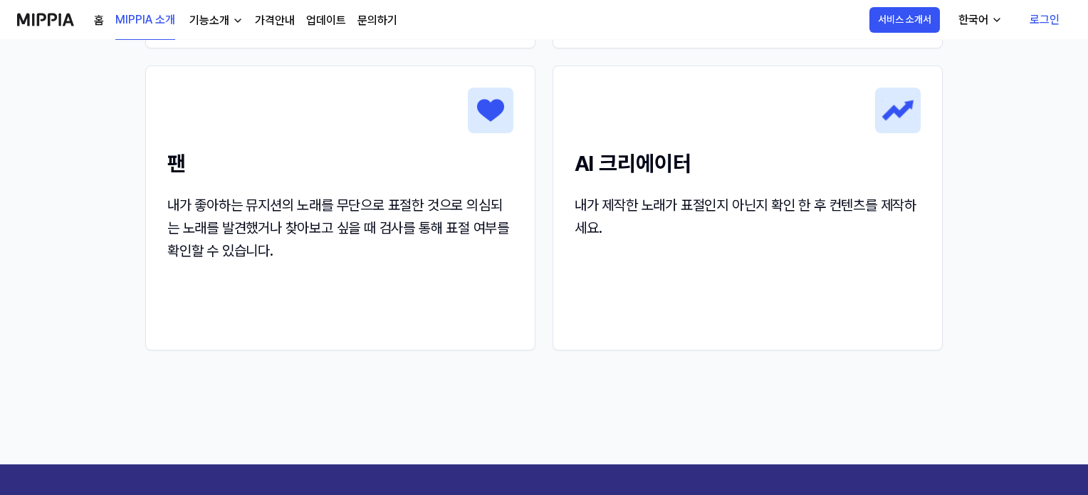
scroll to position [0, 0]
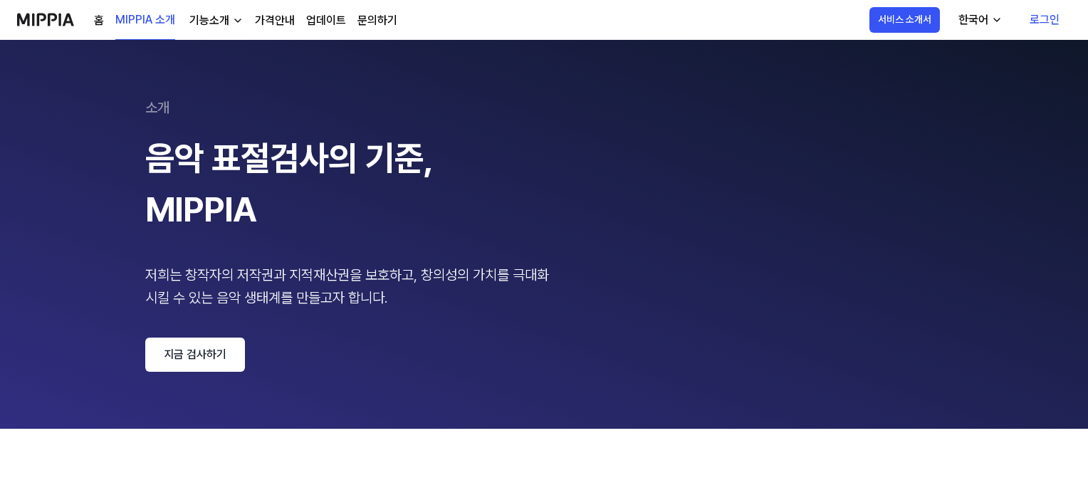
click at [205, 26] on div "기능소개" at bounding box center [210, 20] width 46 height 17
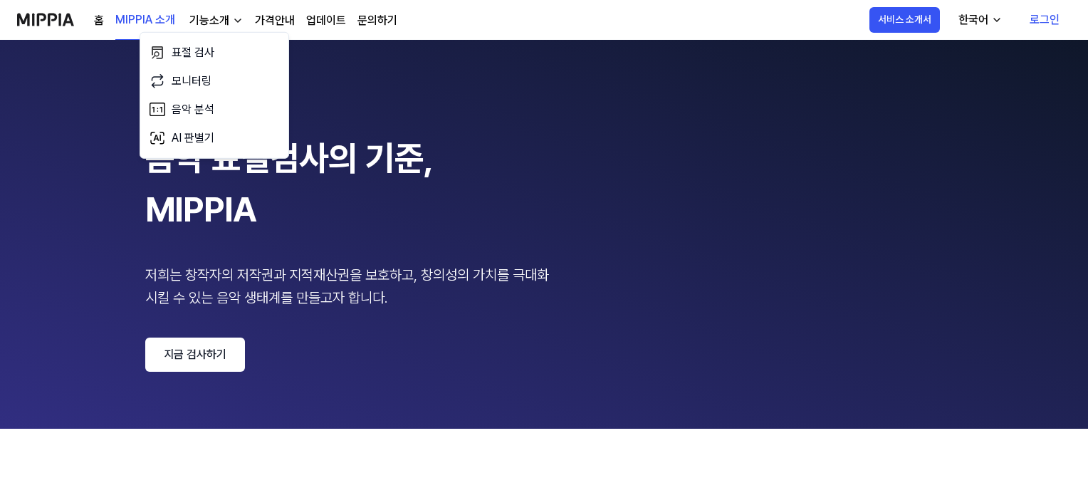
click at [366, 176] on div "음악 표절검사의 기준, MIPPIA" at bounding box center [351, 183] width 413 height 103
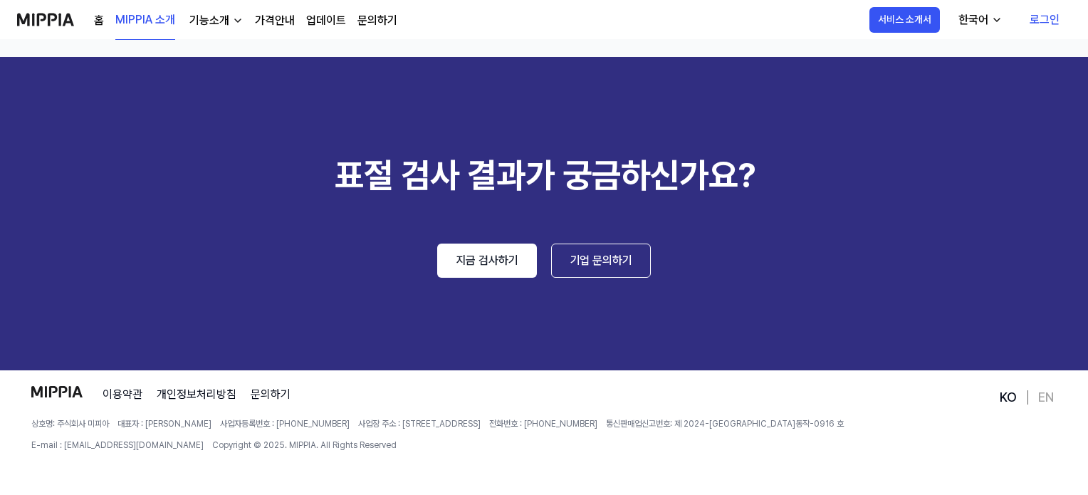
scroll to position [2185, 0]
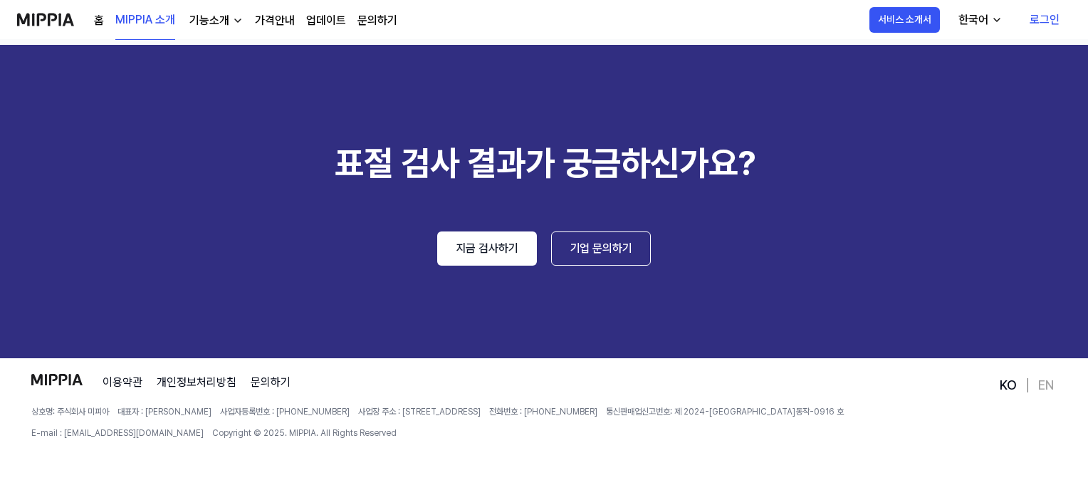
click at [96, 21] on link "홈" at bounding box center [99, 20] width 10 height 17
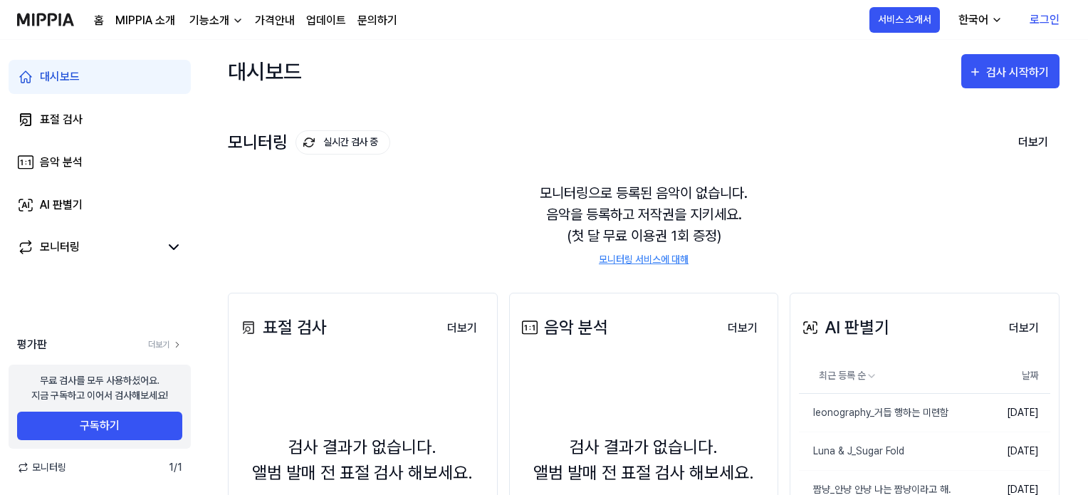
click at [151, 21] on link "MIPPIA 소개" at bounding box center [145, 20] width 60 height 17
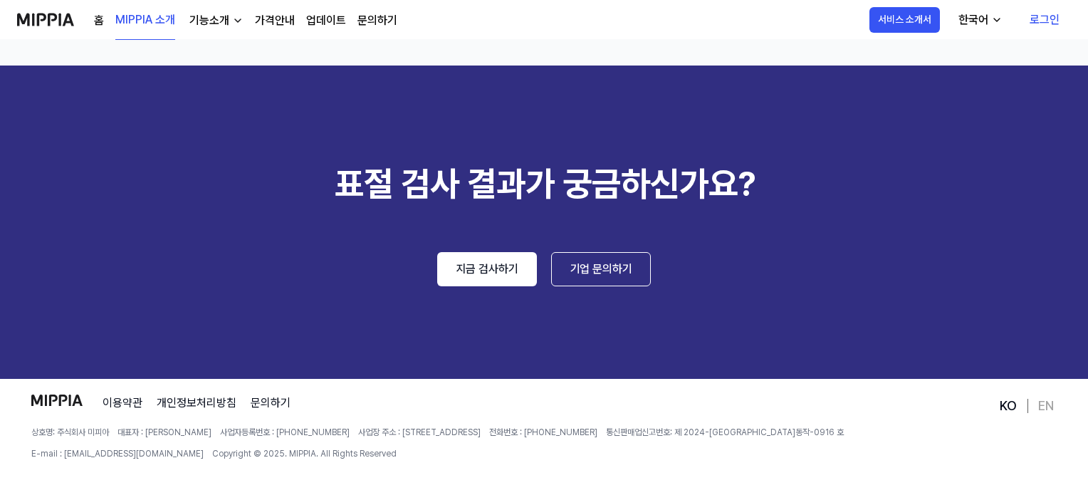
scroll to position [2185, 0]
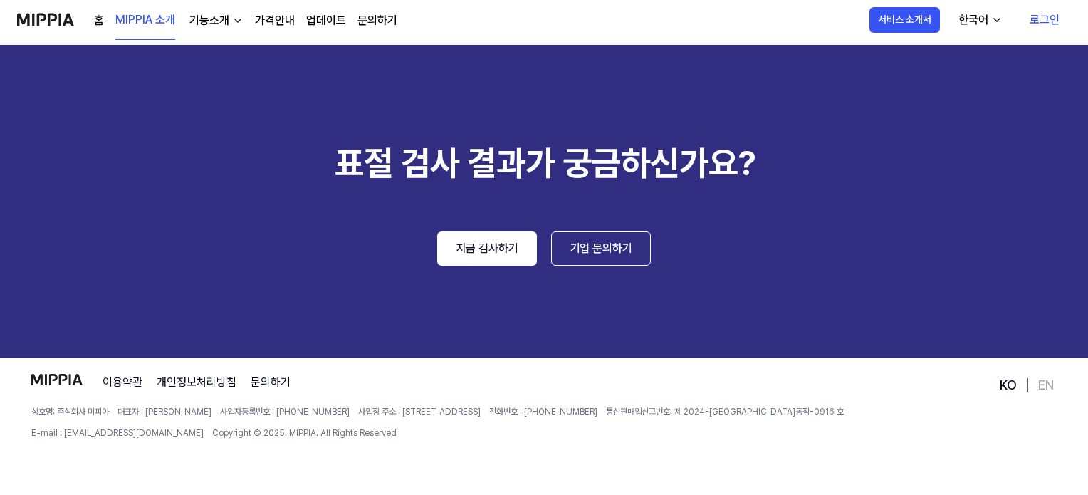
click at [189, 21] on div "기능소개" at bounding box center [210, 20] width 46 height 17
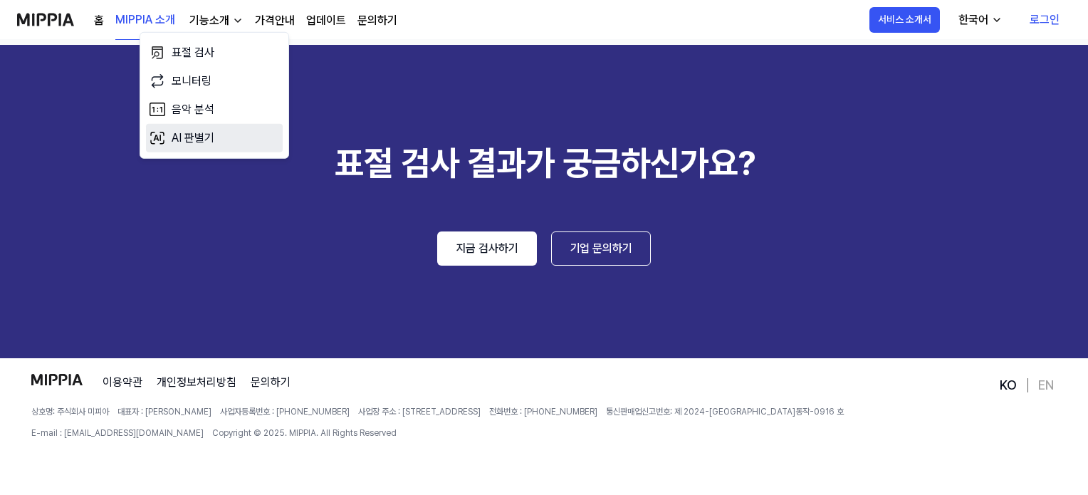
click at [199, 138] on link "AI 판별기" at bounding box center [214, 138] width 137 height 28
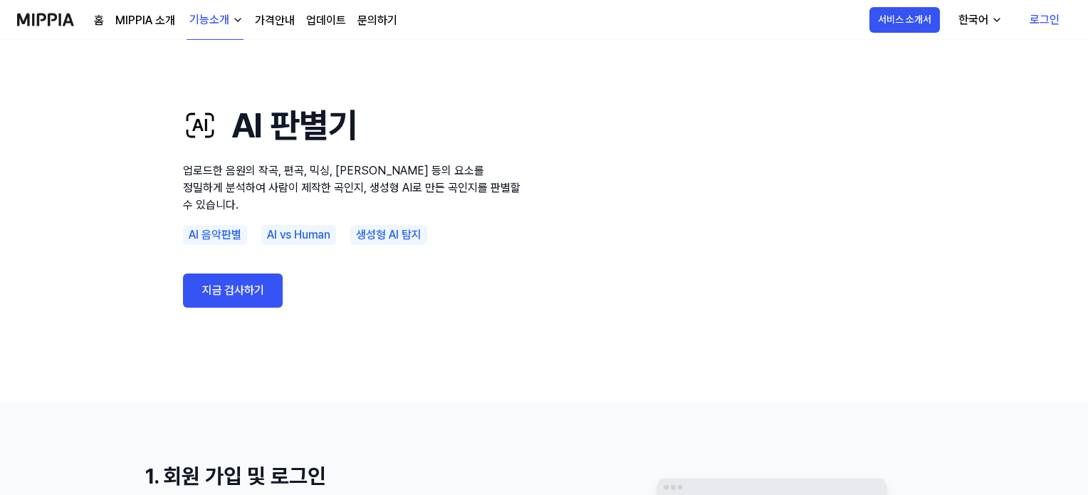
scroll to position [0, 0]
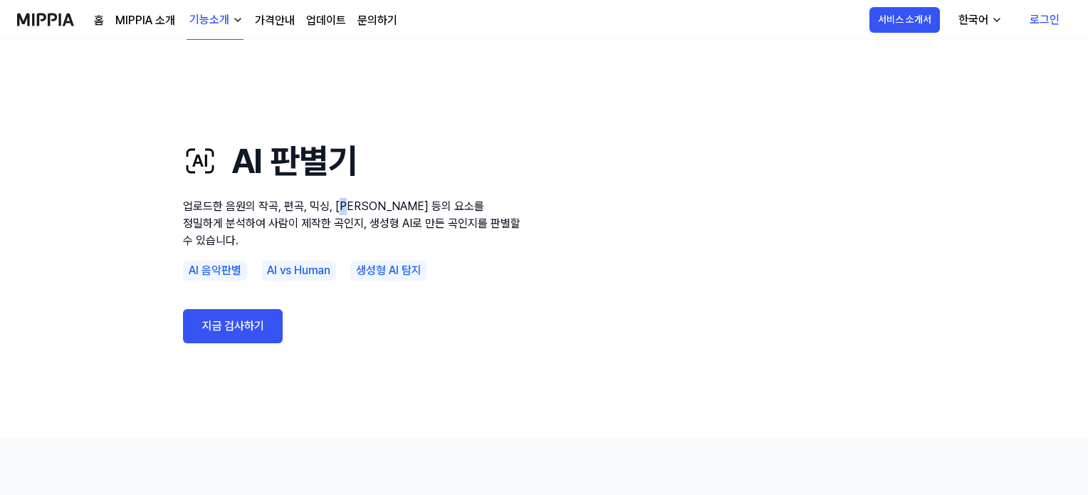
click at [345, 221] on p "업로드한 음원의 작곡, 편곡, 믹싱, [PERSON_NAME] 등의 요소를 정밀하게 분석하여 사람이 제작한 곡인지, 생성형 AI로 만든 곡인지…" at bounding box center [354, 223] width 342 height 51
drag, startPoint x: 259, startPoint y: 216, endPoint x: 490, endPoint y: 215, distance: 231.4
click at [490, 215] on p "업로드한 음원의 작곡, 편곡, 믹싱, [PERSON_NAME] 등의 요소를 정밀하게 분석하여 사람이 제작한 곡인지, 생성형 AI로 만든 곡인지…" at bounding box center [354, 223] width 342 height 51
click at [218, 28] on div "기능소개" at bounding box center [210, 19] width 46 height 17
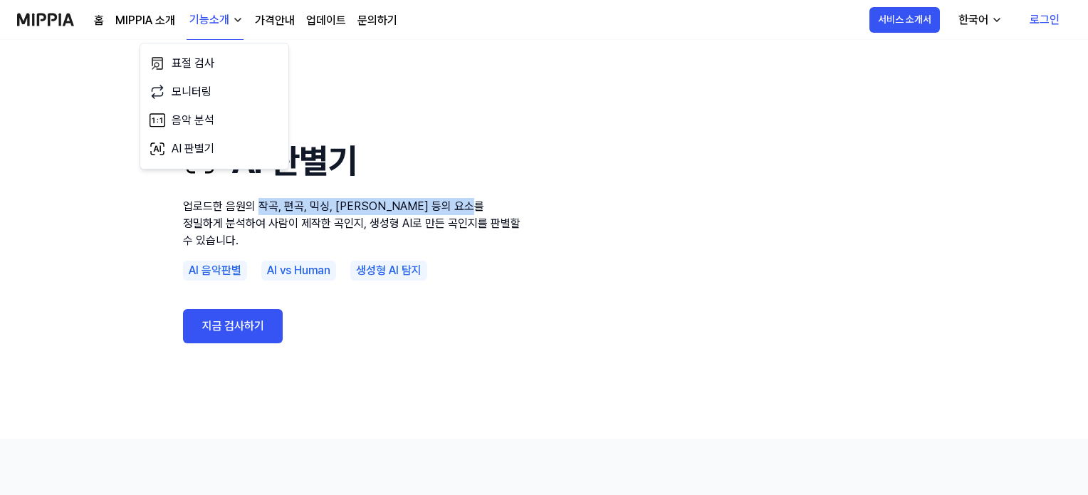
click at [272, 21] on link "가격안내" at bounding box center [275, 20] width 40 height 17
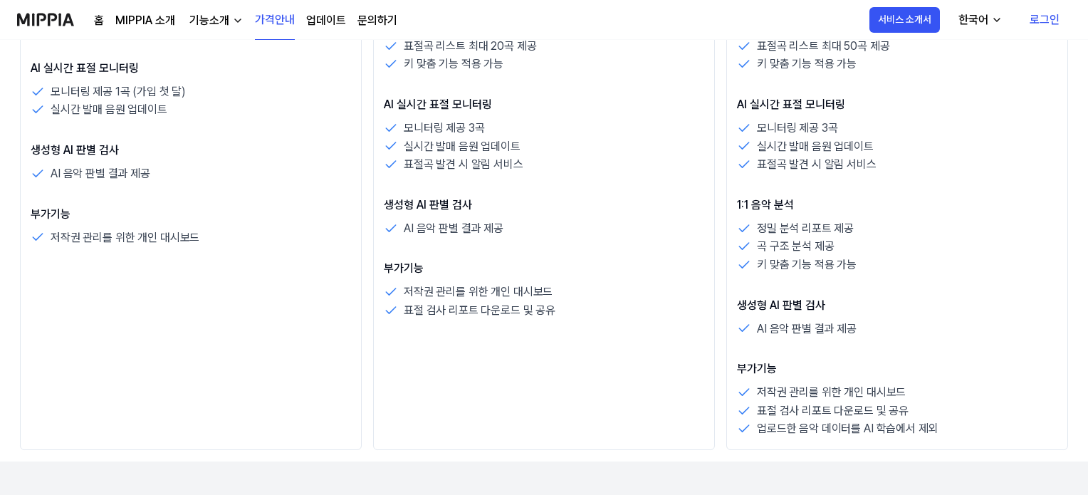
scroll to position [569, 0]
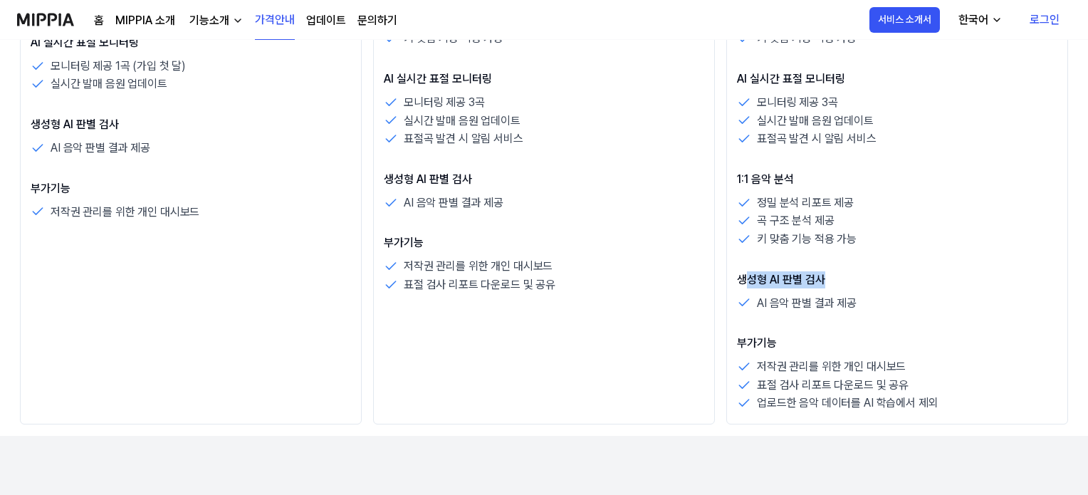
drag, startPoint x: 746, startPoint y: 284, endPoint x: 824, endPoint y: 284, distance: 78.3
click at [824, 284] on p "생성형 AI 판별 검사" at bounding box center [897, 279] width 320 height 17
click at [823, 284] on p "생성형 AI 판별 검사" at bounding box center [897, 279] width 320 height 17
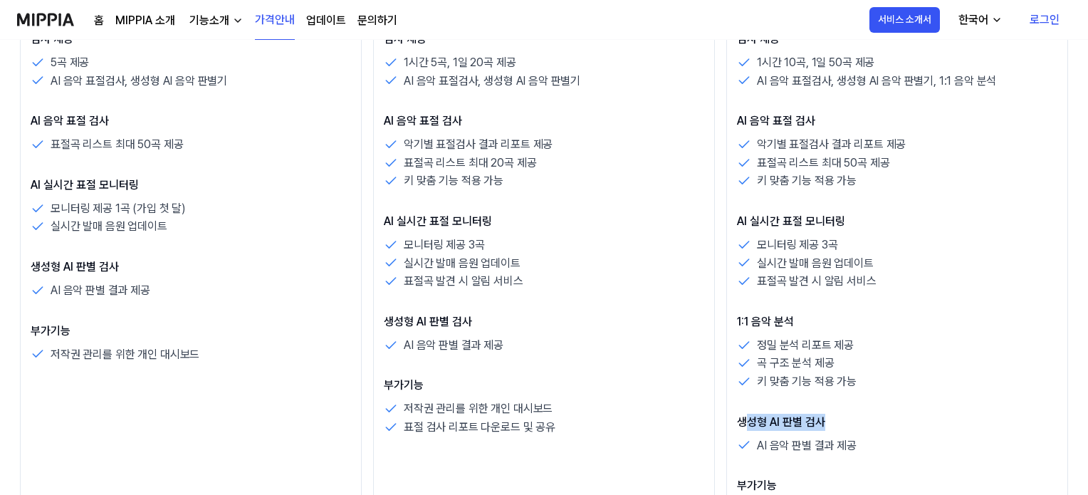
scroll to position [498, 0]
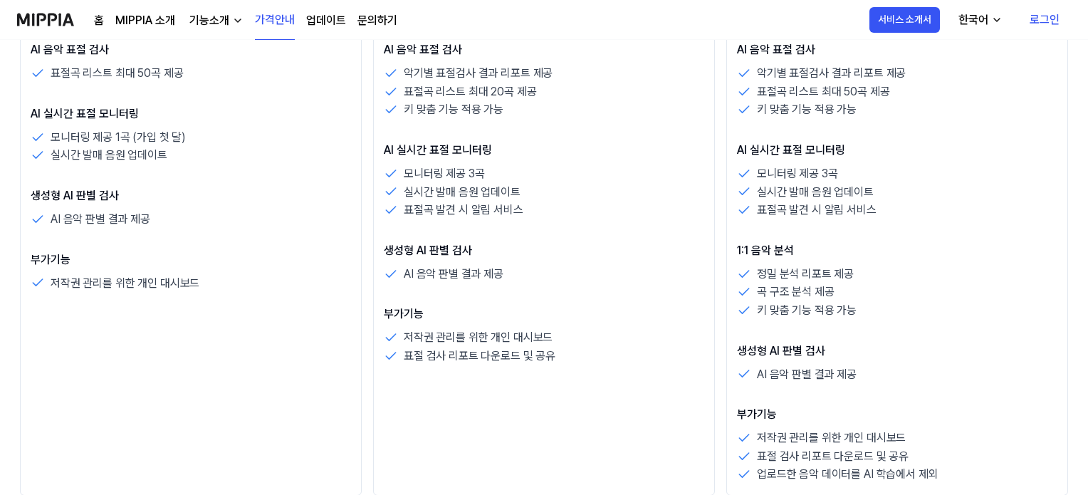
click at [822, 222] on div "검사 제공 1시간 10곡, 1일 50곡 제공 AI 음악 표절검사, 생성형 AI 음악 판별기, 1:1 음악 분석 AI 음악 표절 검사 악기별 표…" at bounding box center [897, 221] width 320 height 524
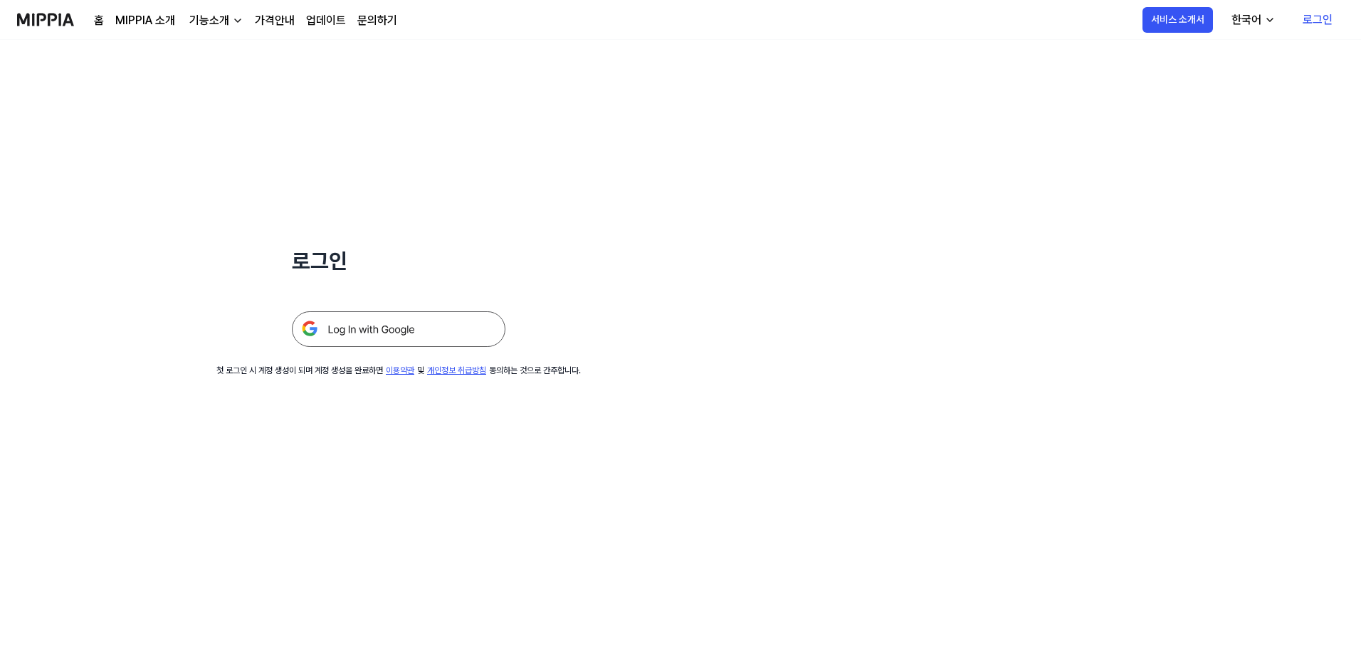
click at [421, 328] on img at bounding box center [399, 329] width 214 height 36
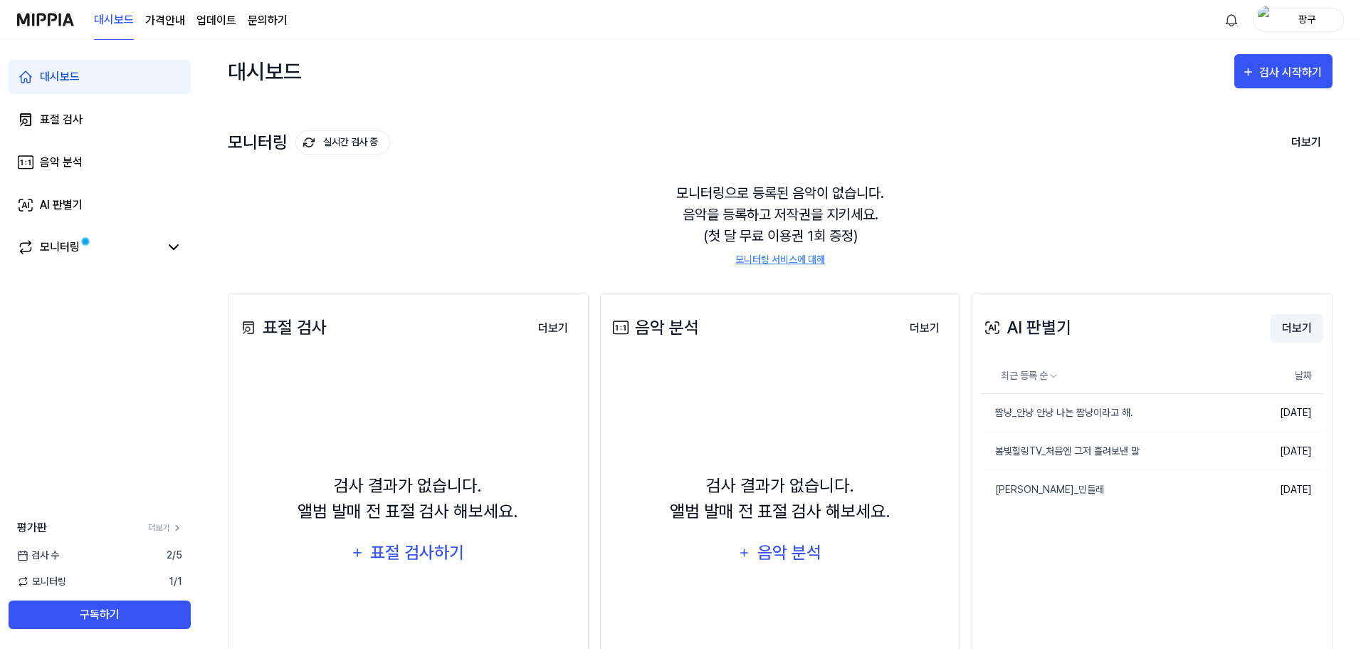
click at [1290, 325] on button "더보기" at bounding box center [1297, 328] width 53 height 28
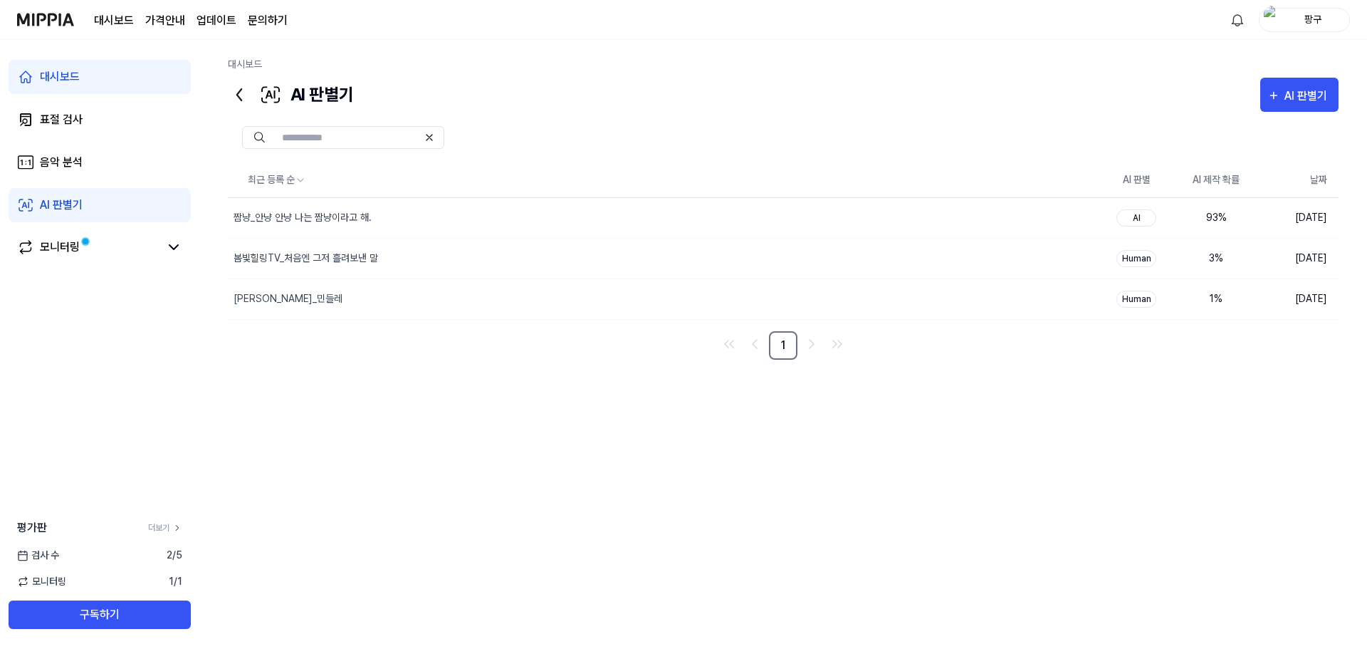
click at [1266, 406] on div "최근 등록 순 AI 판별 AI 제작 확률 날짜 짬냥_안냥 안냥 나는 짬냥이라고 해. 삭제 AI 93 % 2025.09.04. 봄빛힐링TV_처음…" at bounding box center [783, 373] width 1110 height 421
click at [1306, 95] on div "AI 판별기" at bounding box center [1307, 96] width 47 height 19
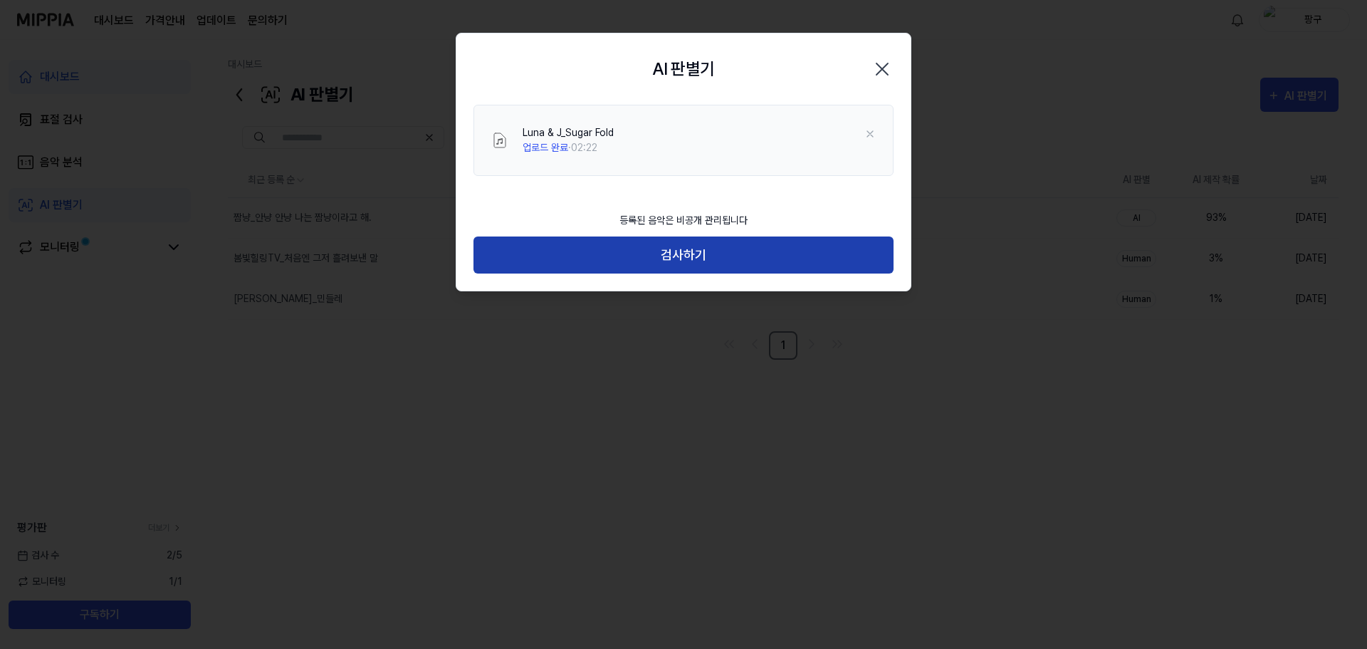
click at [782, 253] on button "검사하기" at bounding box center [683, 255] width 420 height 38
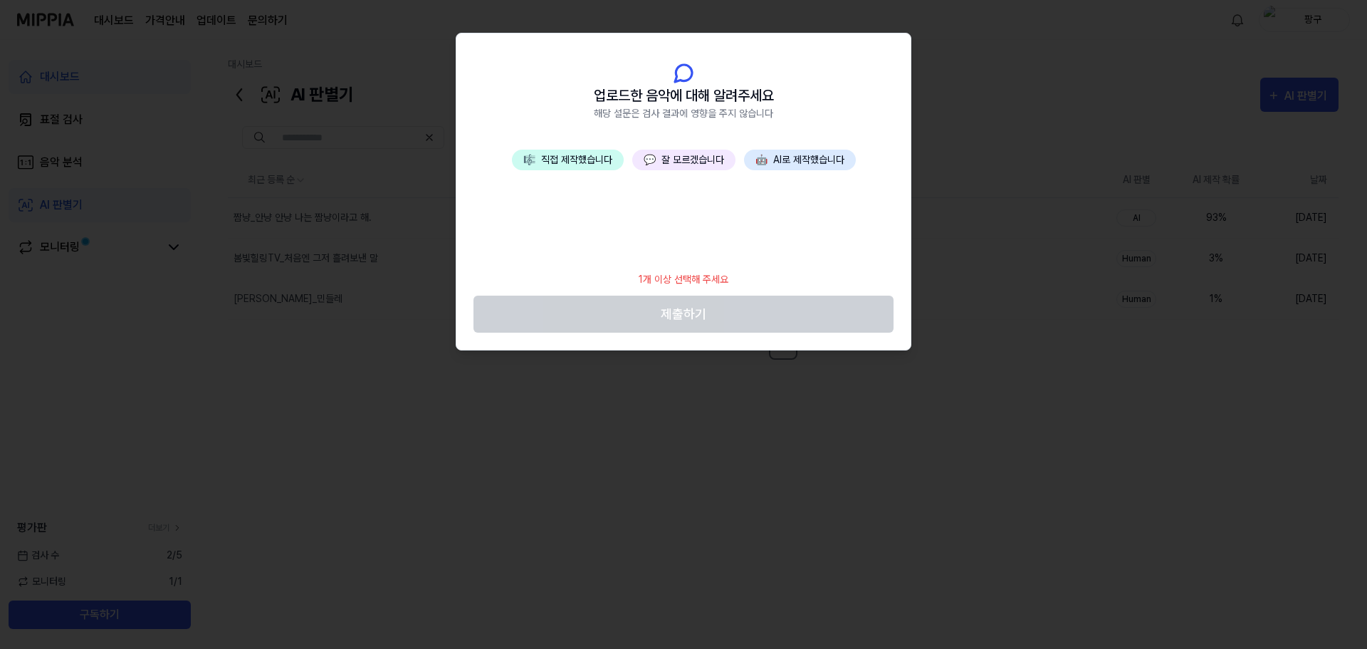
click at [691, 163] on button "💬 잘 모르겠습니다" at bounding box center [683, 159] width 103 height 21
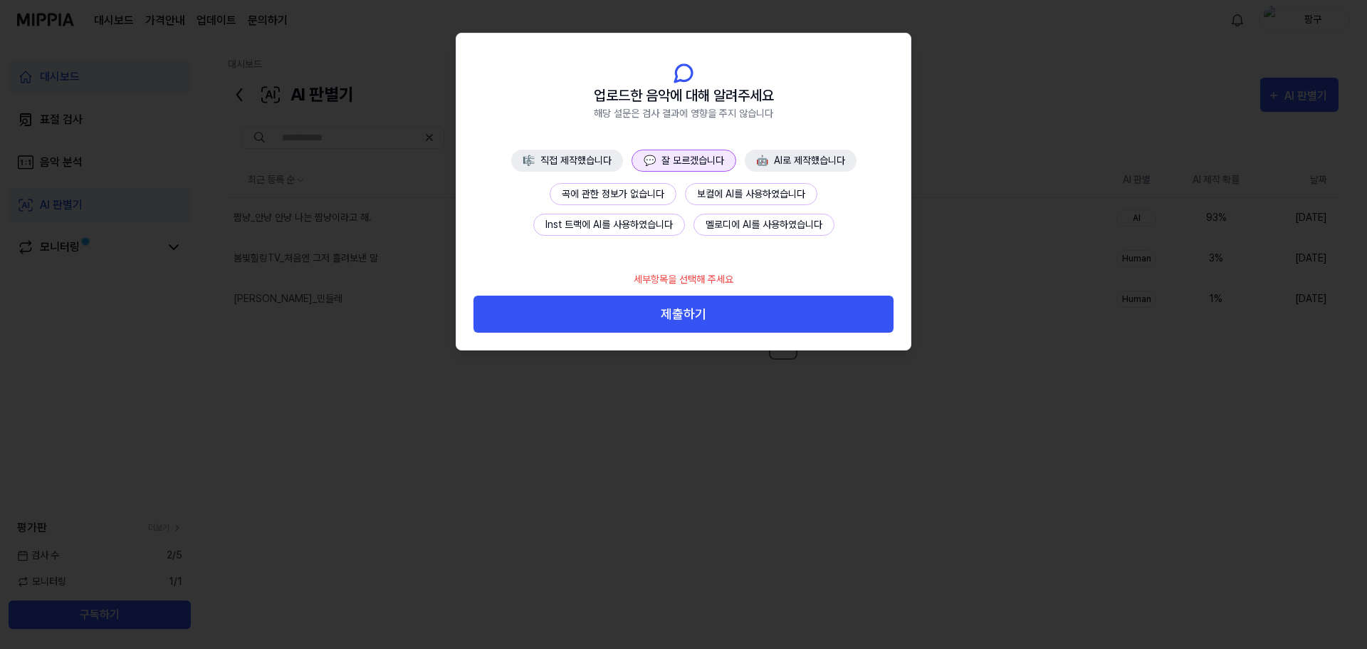
click at [631, 192] on button "곡에 관한 정보가 없습니다" at bounding box center [613, 194] width 127 height 22
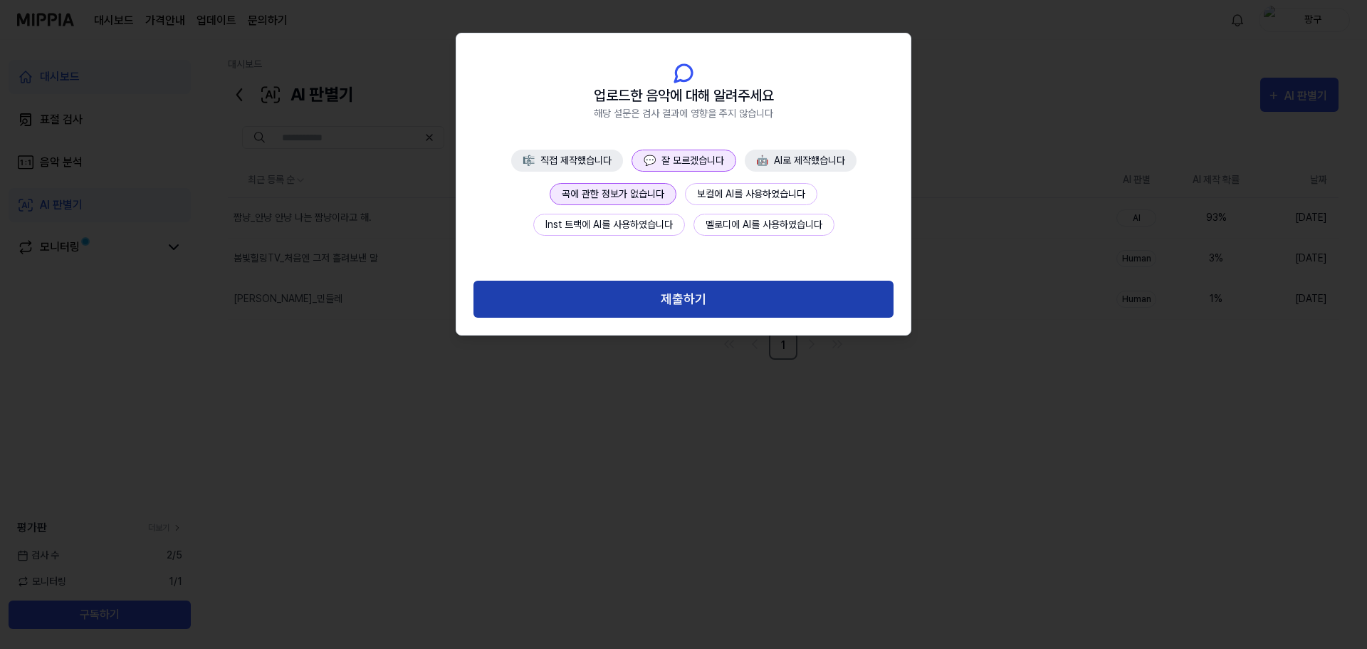
click at [690, 305] on button "제출하기" at bounding box center [683, 299] width 420 height 38
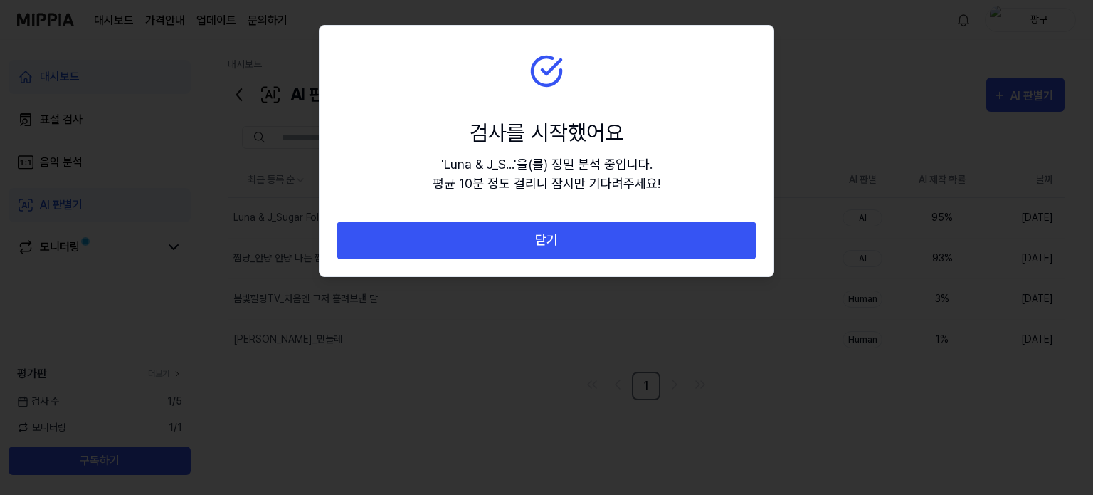
click at [396, 115] on section "검사를 시작했어요 ' Luna & J_S... ' 을(를) 정밀 분석 중입니다. 평균 10분 정도 걸리니 잠시만 기다려주세요!" at bounding box center [547, 124] width 454 height 196
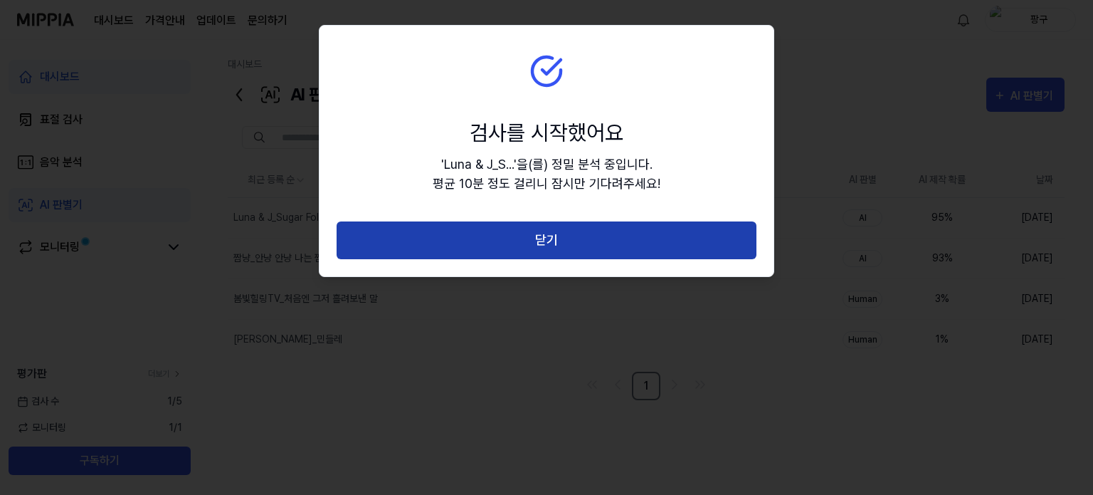
click at [480, 221] on button "닫기" at bounding box center [547, 240] width 420 height 38
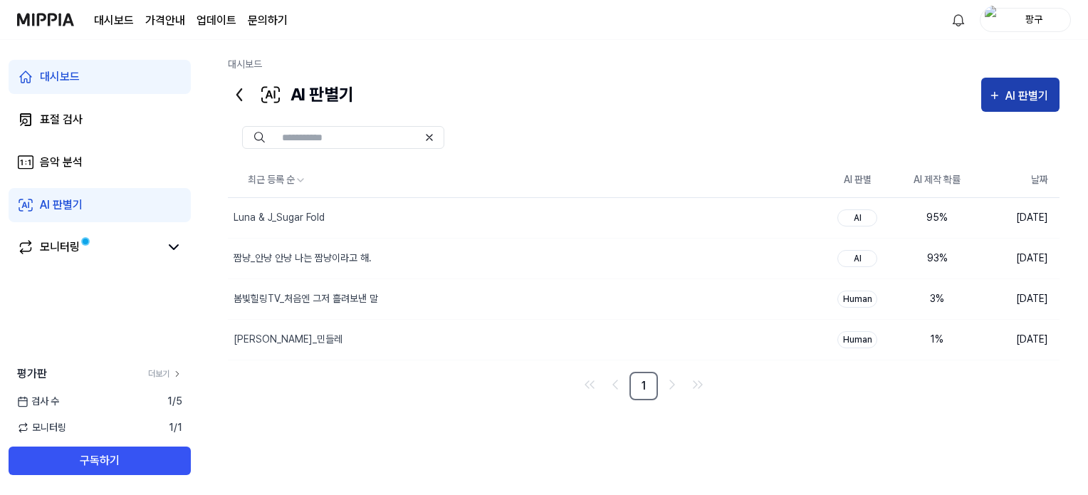
click at [1024, 94] on div "AI 판별기" at bounding box center [1028, 96] width 47 height 19
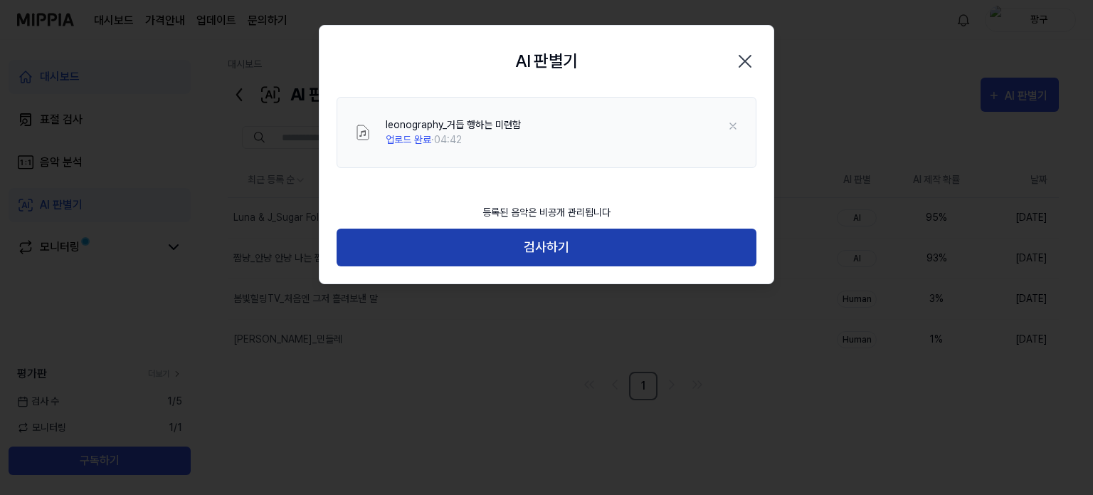
click at [633, 238] on button "검사하기" at bounding box center [547, 248] width 420 height 38
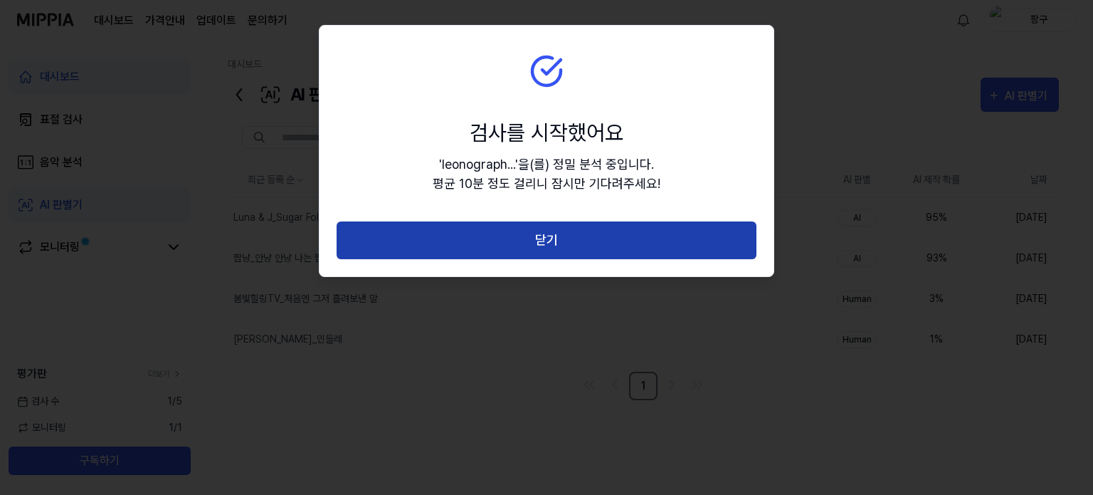
click at [587, 247] on button "닫기" at bounding box center [547, 240] width 420 height 38
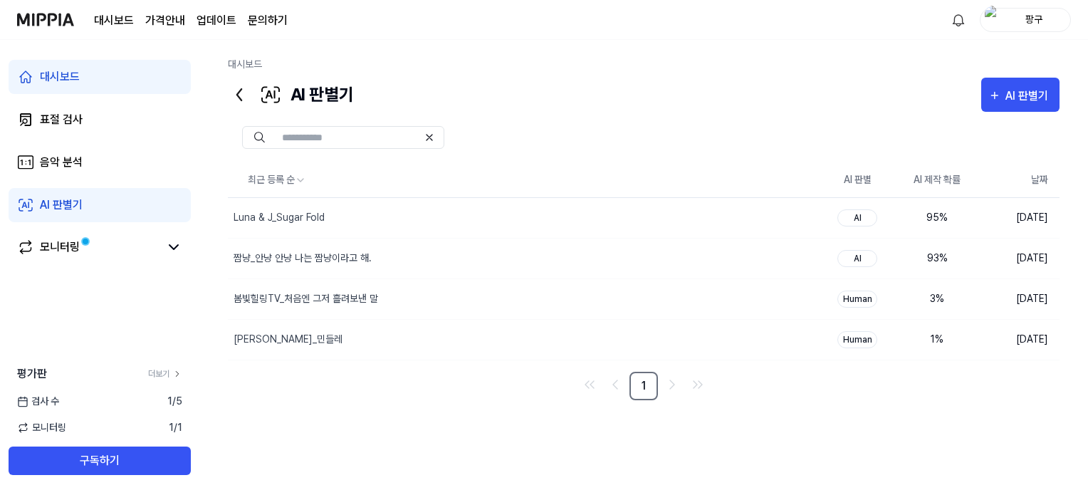
click at [71, 76] on div "대시보드" at bounding box center [60, 76] width 40 height 17
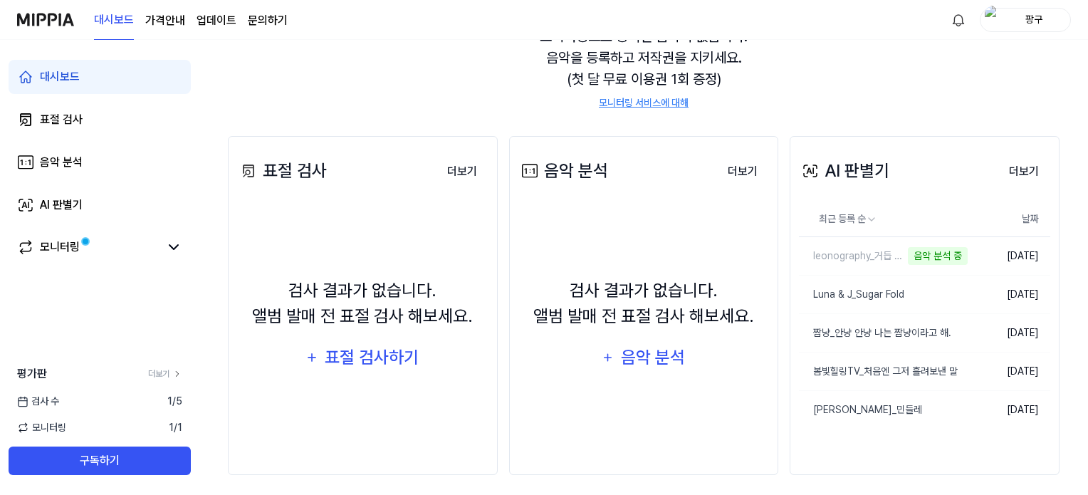
scroll to position [164, 0]
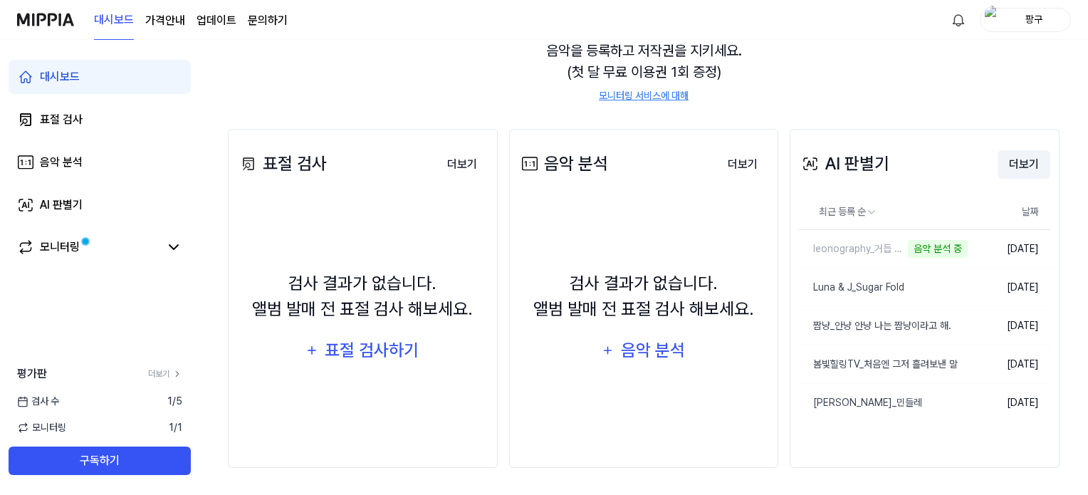
click at [1028, 165] on button "더보기" at bounding box center [1023, 164] width 53 height 28
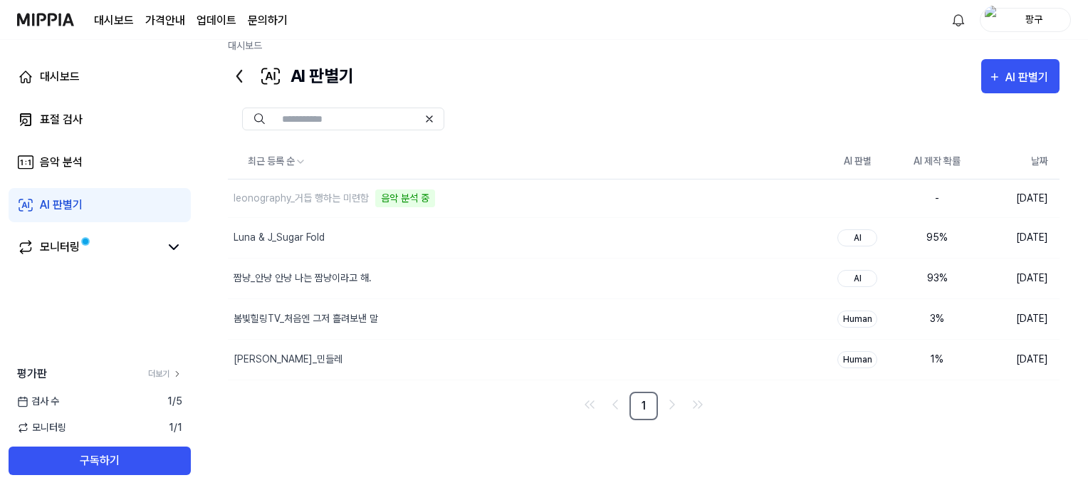
scroll to position [18, 0]
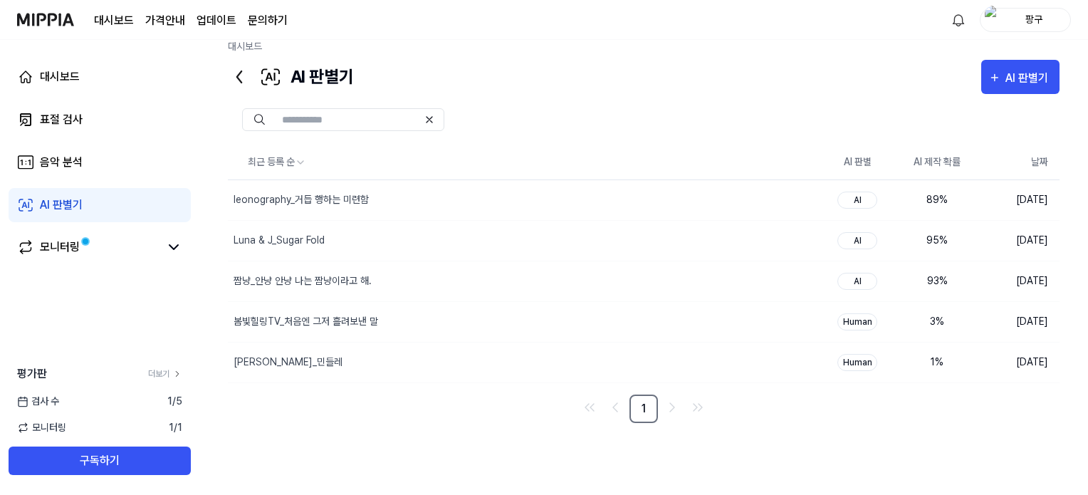
click at [888, 461] on div "최근 등록 순 AI 판별 AI 제작 확률 날짜 leonography_거듭 행하는 미련함 삭제 AI 89 % 2025.09.04. Luna & …" at bounding box center [643, 306] width 831 height 322
click at [902, 63] on div "AI 판별기 AI 판별기" at bounding box center [643, 77] width 831 height 34
click at [831, 441] on div "최근 등록 순 AI 판별 AI 제작 확률 날짜 leonography_거듭 행하는 미련함 삭제 AI 89 % 2025.09.04. Luna & …" at bounding box center [643, 306] width 831 height 322
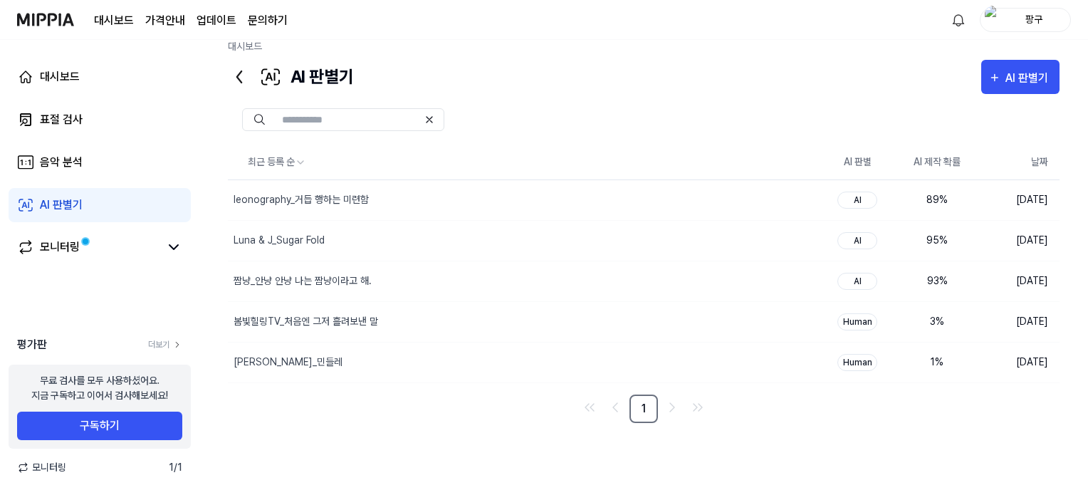
click at [889, 430] on div "최근 등록 순 AI 판별 AI 제작 확률 날짜 leonography_거듭 행하는 미련함 삭제 AI 89 % 2025.09.04. Luna & …" at bounding box center [643, 306] width 831 height 322
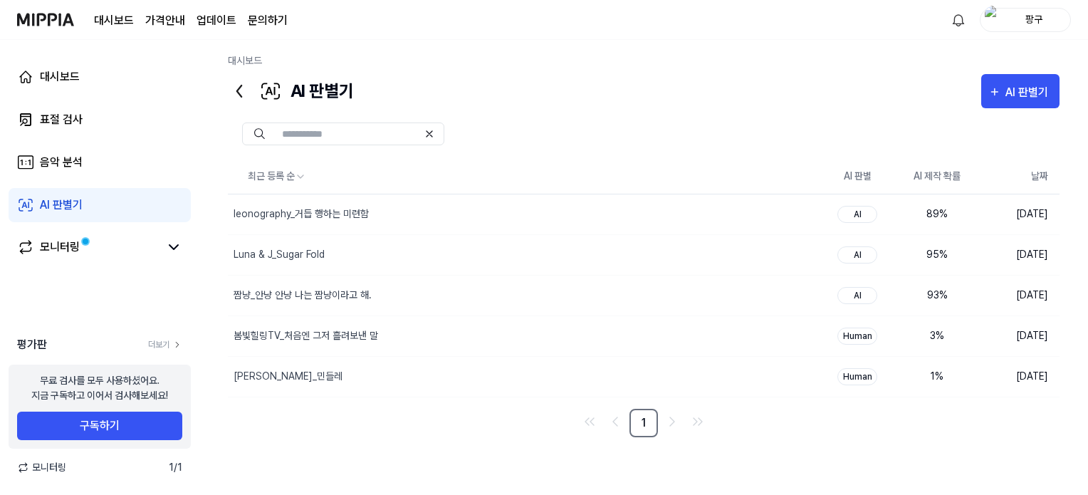
scroll to position [0, 0]
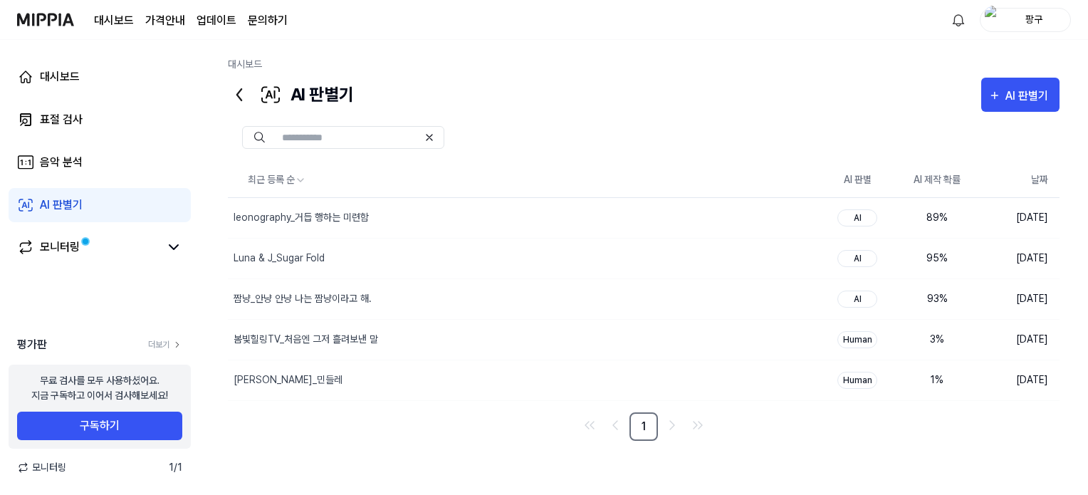
click at [750, 427] on nav "1" at bounding box center [643, 426] width 831 height 28
click at [175, 249] on icon at bounding box center [173, 246] width 17 height 17
click at [540, 79] on div "AI 판별기 AI 판별기" at bounding box center [643, 95] width 831 height 34
click at [1039, 103] on div "AI 판별기" at bounding box center [1028, 96] width 47 height 19
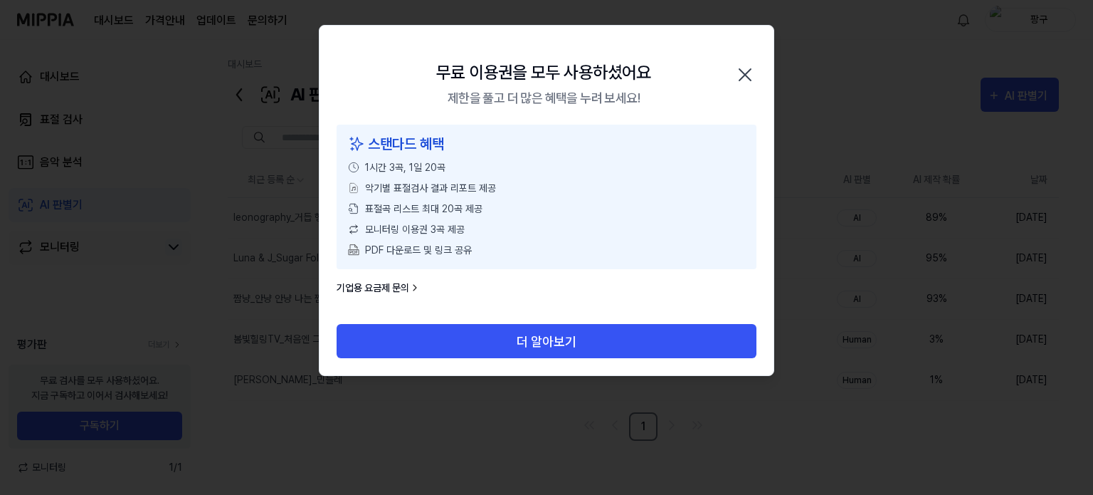
click at [389, 245] on span "PDF 다운로드 및 링크 공유" at bounding box center [418, 250] width 107 height 15
click at [407, 284] on link "기업용 요금제 문의" at bounding box center [379, 287] width 84 height 15
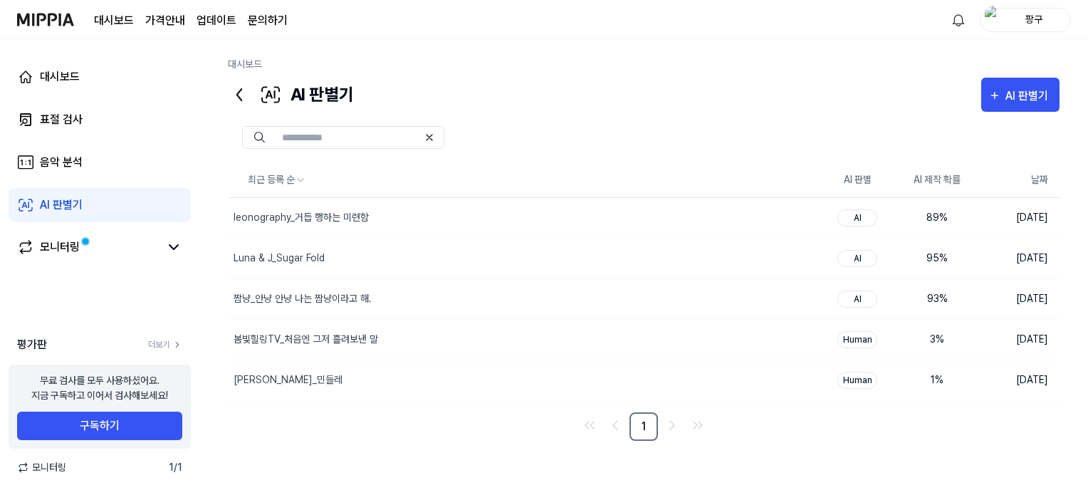
click at [556, 106] on div "AI 판별기 AI 판별기" at bounding box center [643, 95] width 831 height 34
click at [175, 247] on icon at bounding box center [173, 247] width 9 height 4
click at [682, 122] on div at bounding box center [643, 137] width 831 height 51
click at [494, 42] on div "대시보드 AI 판별기 AI 판별기 표절 검사 음악 분석 AI 판별기 최근 등록 순 AI 판별 AI 제작 확률 날짜 leonography_거듭 …" at bounding box center [643, 267] width 888 height 455
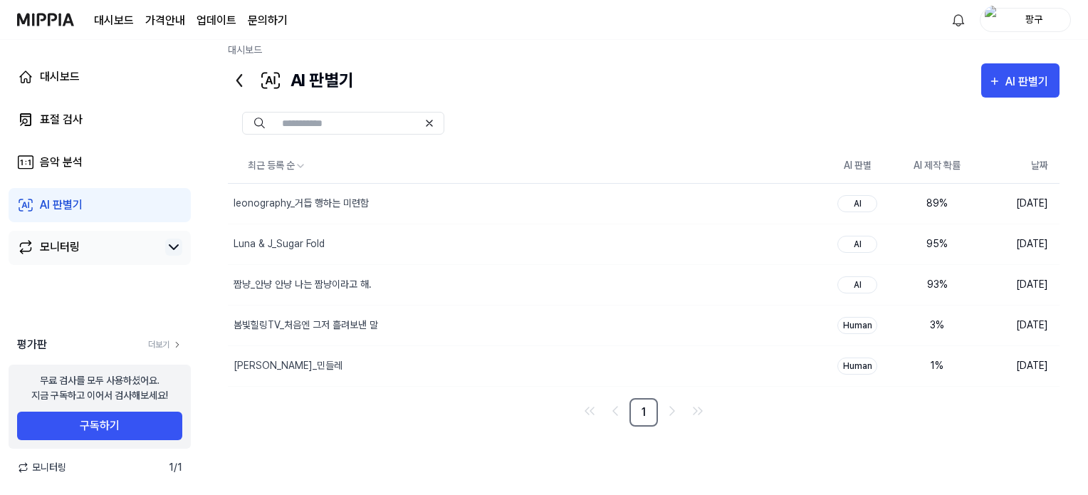
scroll to position [18, 0]
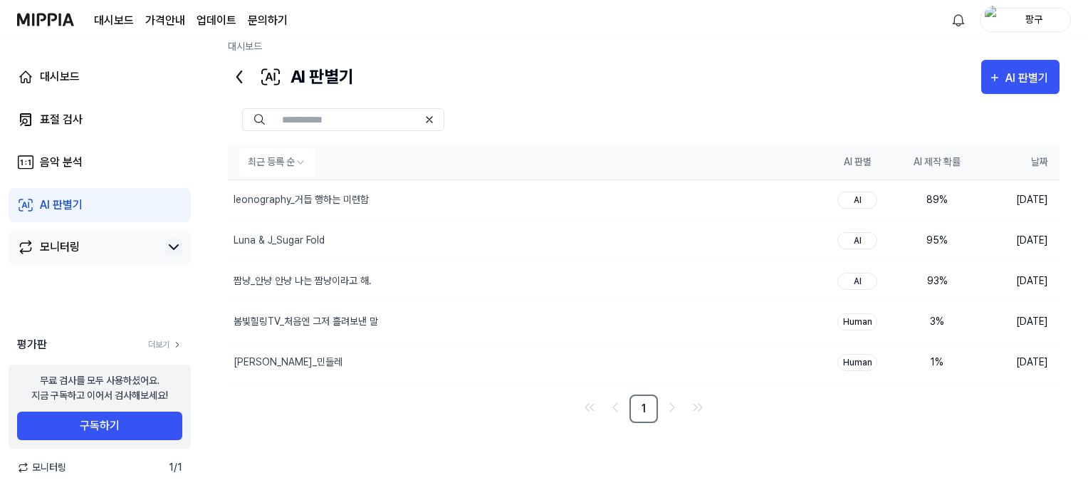
drag, startPoint x: 834, startPoint y: 160, endPoint x: 965, endPoint y: 162, distance: 131.7
click at [965, 162] on tr "최근 등록 순 AI 판별 AI 제작 확률 날짜" at bounding box center [643, 162] width 831 height 34
click at [866, 163] on th "AI 판별" at bounding box center [857, 162] width 80 height 34
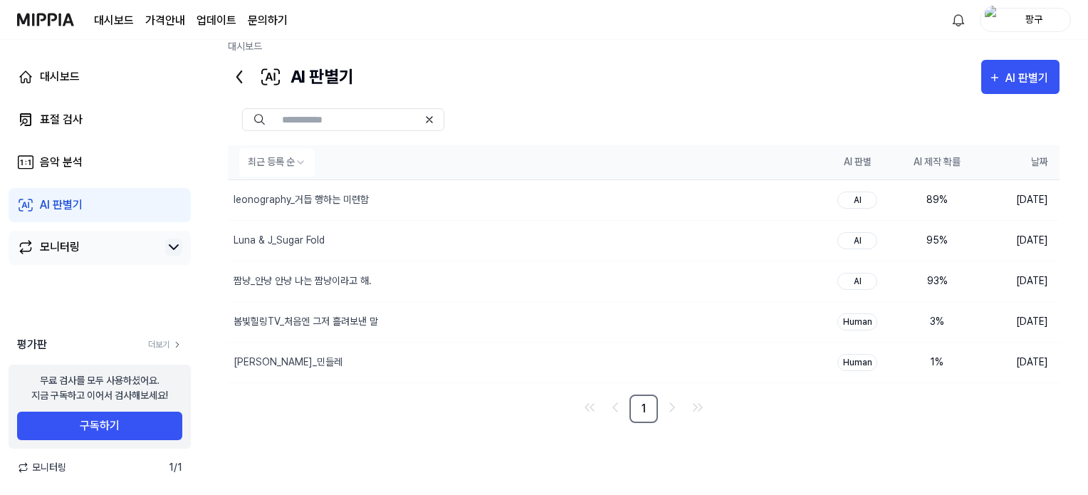
drag, startPoint x: 844, startPoint y: 162, endPoint x: 873, endPoint y: 162, distance: 29.9
click at [873, 162] on th "AI 판별" at bounding box center [857, 162] width 80 height 34
click at [852, 191] on div "AI" at bounding box center [857, 199] width 40 height 17
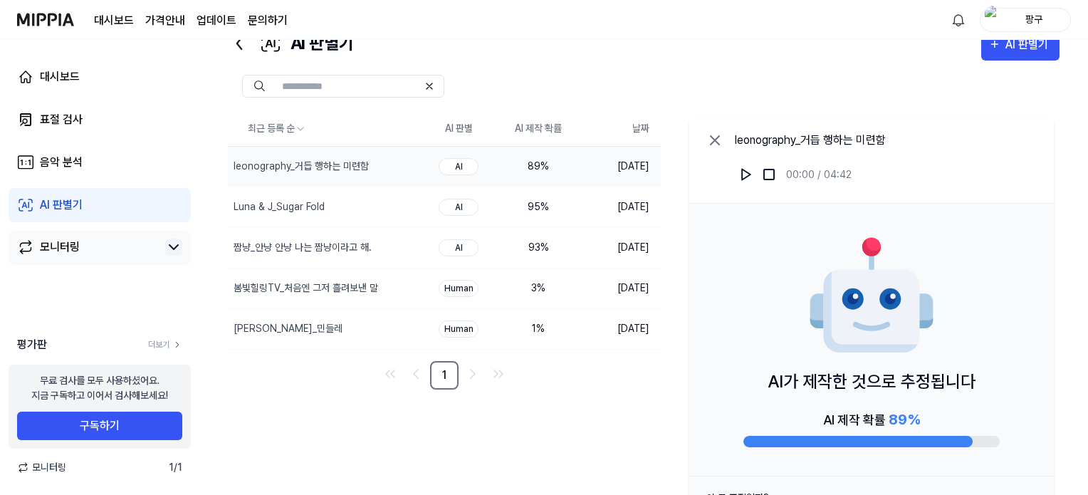
scroll to position [103, 0]
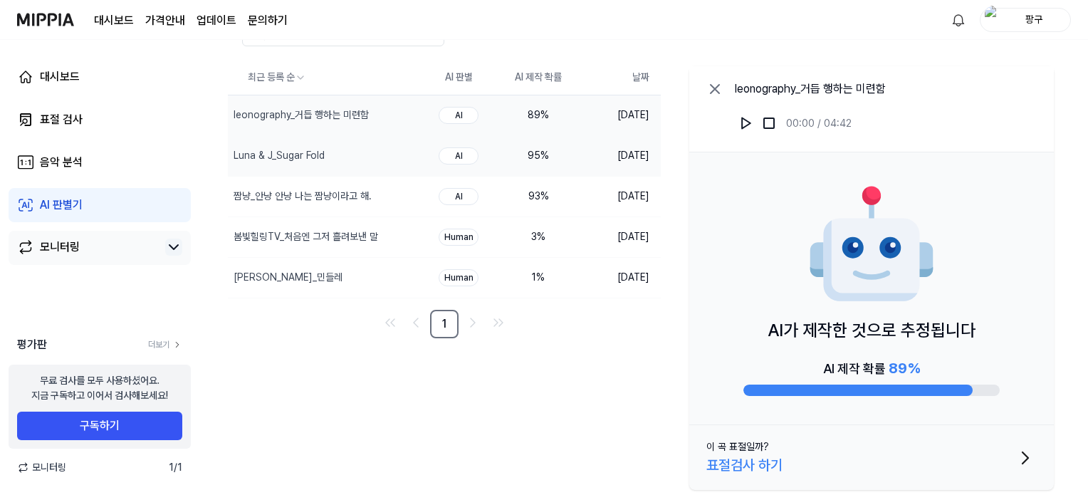
click at [463, 157] on div "AI" at bounding box center [459, 155] width 40 height 17
click at [588, 190] on td "2025.09.04." at bounding box center [619, 196] width 83 height 41
click at [481, 238] on td "Human" at bounding box center [459, 236] width 80 height 41
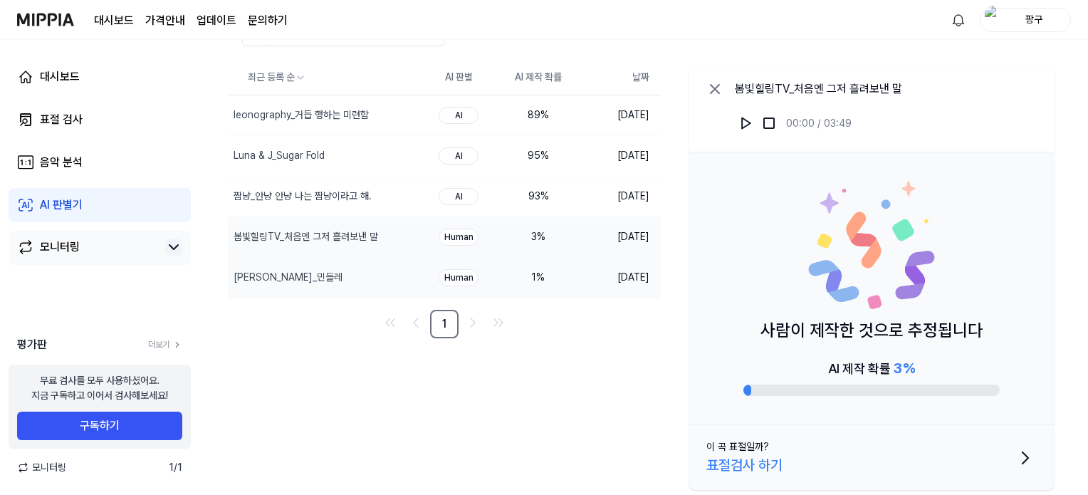
click at [552, 273] on div "1 %" at bounding box center [538, 277] width 57 height 15
click at [495, 199] on td "AI" at bounding box center [459, 196] width 80 height 41
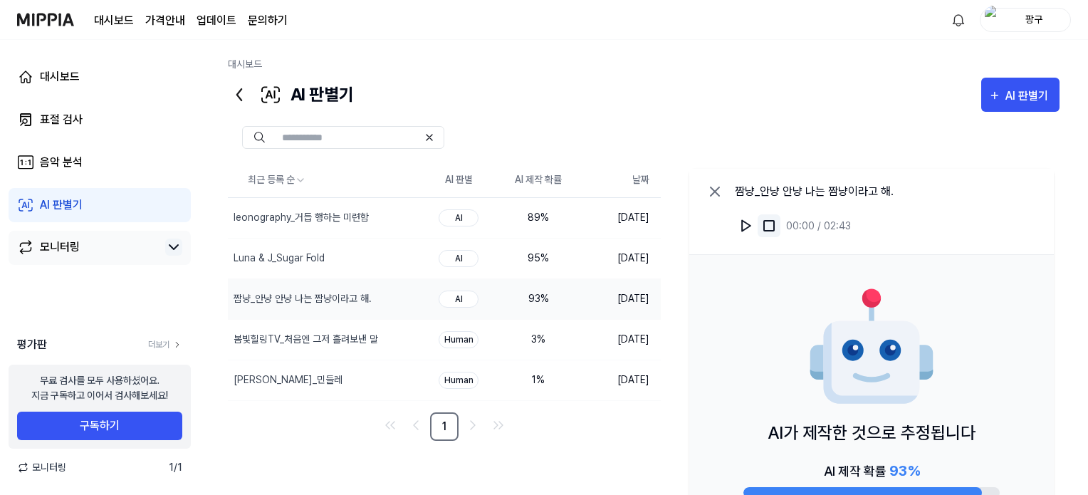
scroll to position [0, 0]
click at [548, 97] on div "AI 판별기 AI 판별기" at bounding box center [643, 95] width 831 height 34
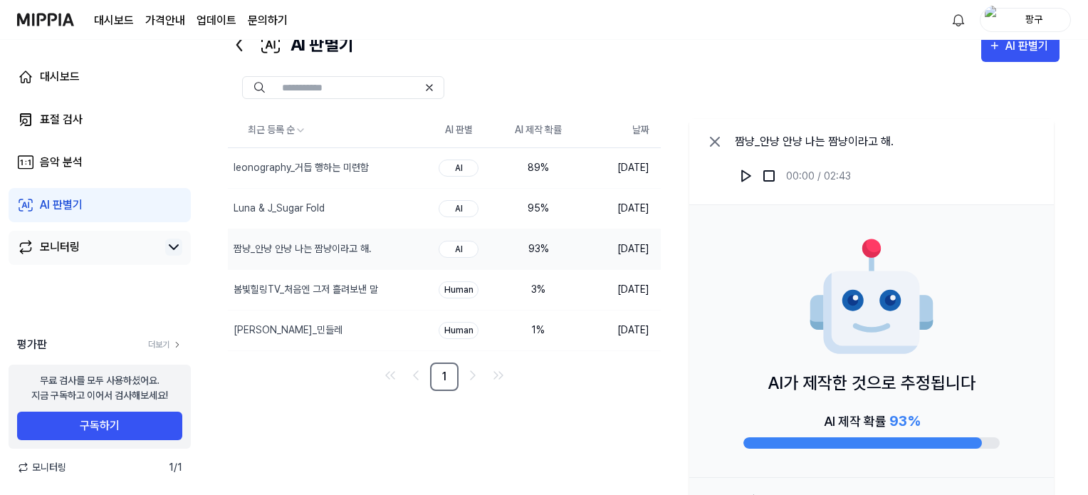
scroll to position [103, 0]
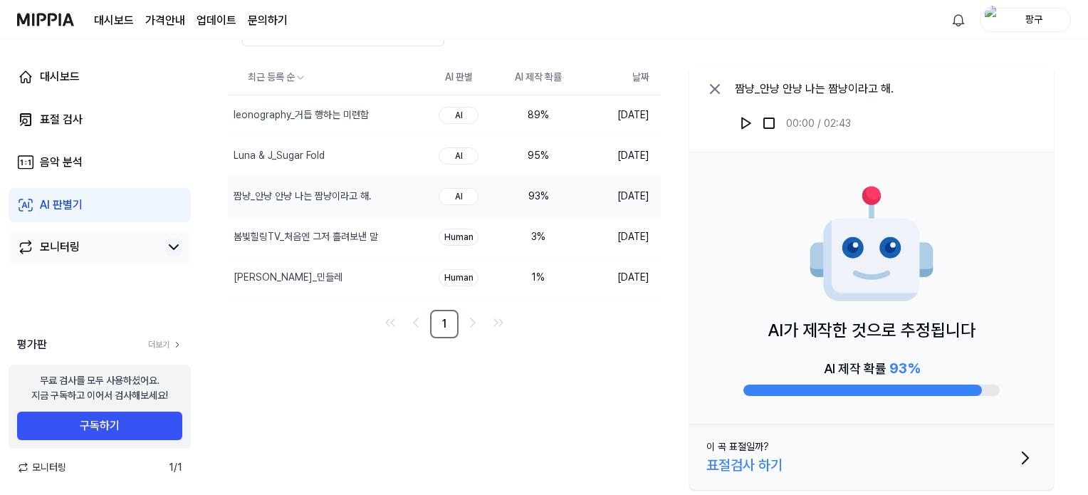
click at [65, 19] on img at bounding box center [45, 19] width 57 height 39
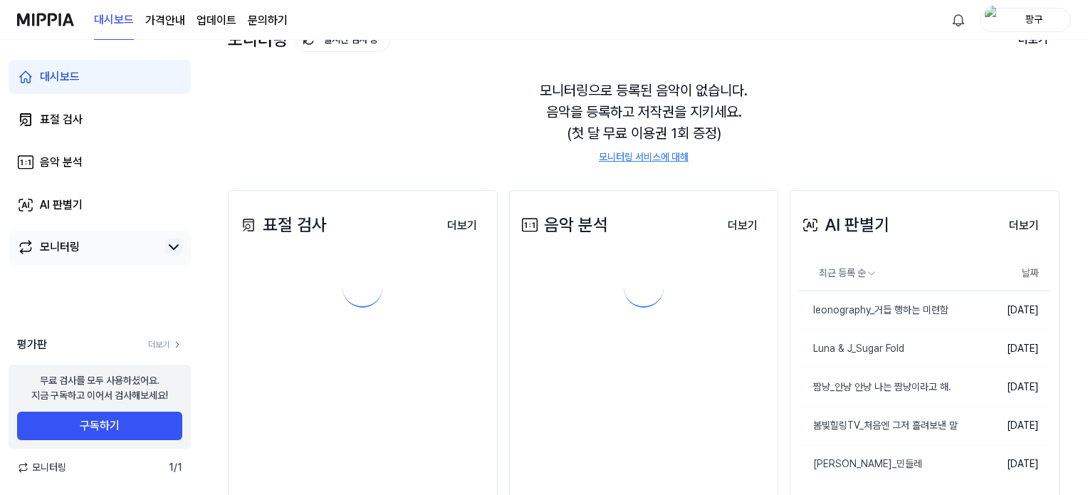
scroll to position [0, 0]
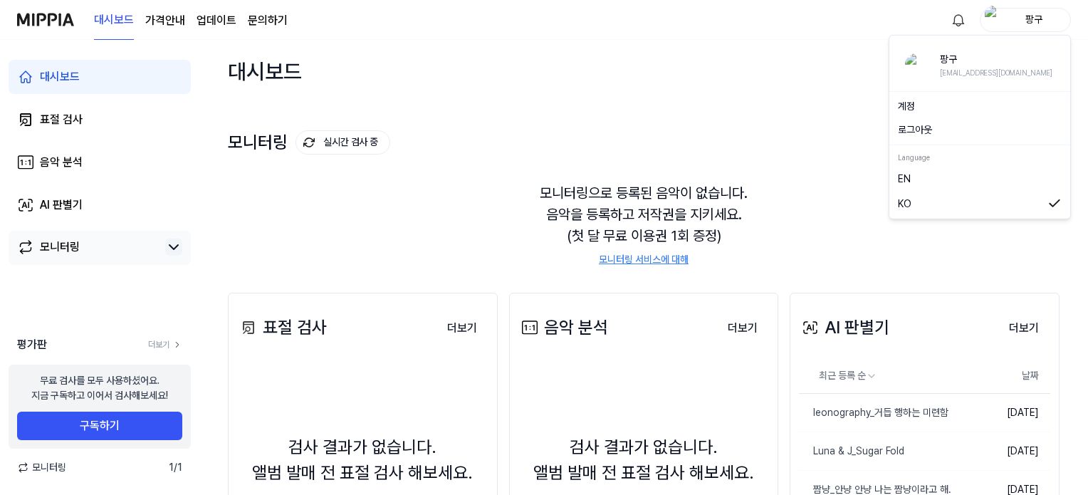
click at [1014, 24] on div "팡구" at bounding box center [1034, 19] width 56 height 16
click at [977, 127] on button "로그아웃" at bounding box center [980, 129] width 164 height 15
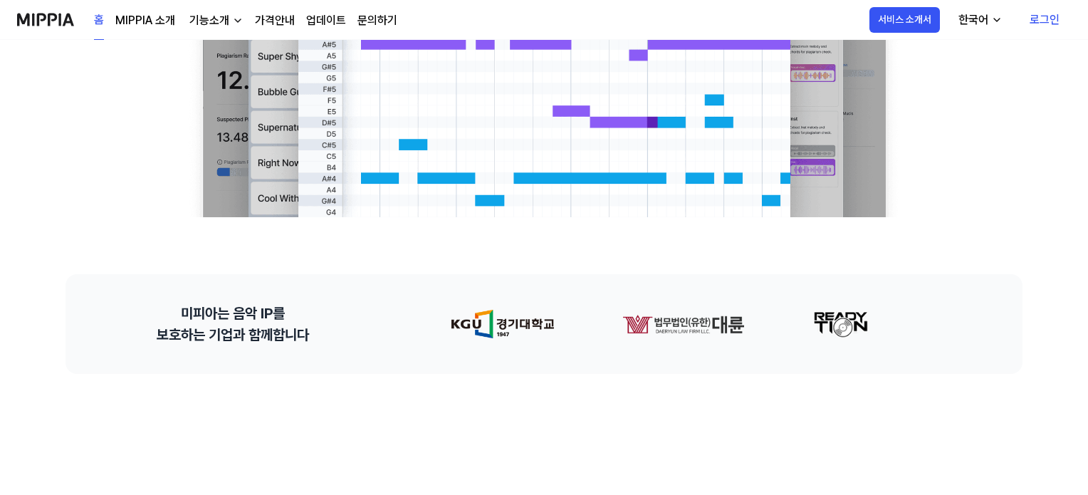
scroll to position [369, 0]
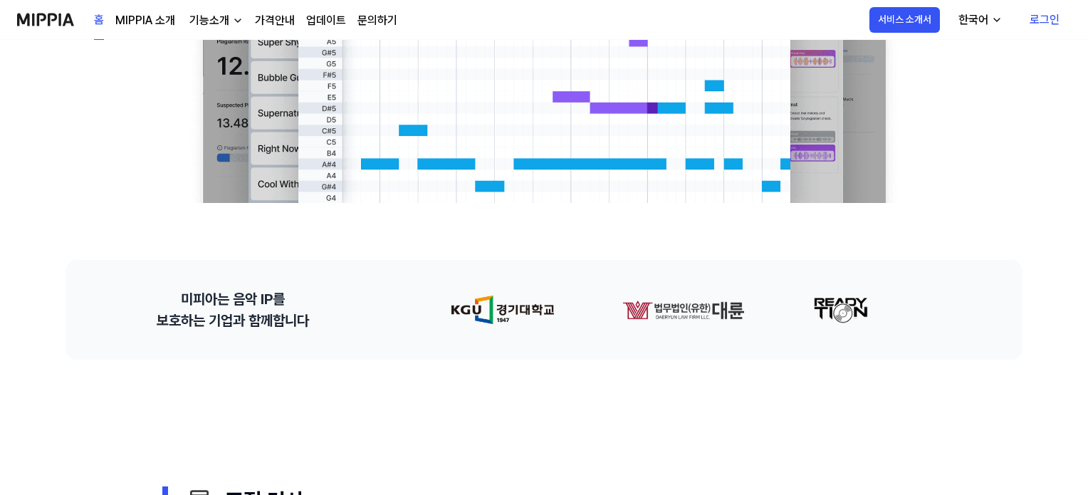
scroll to position [440, 0]
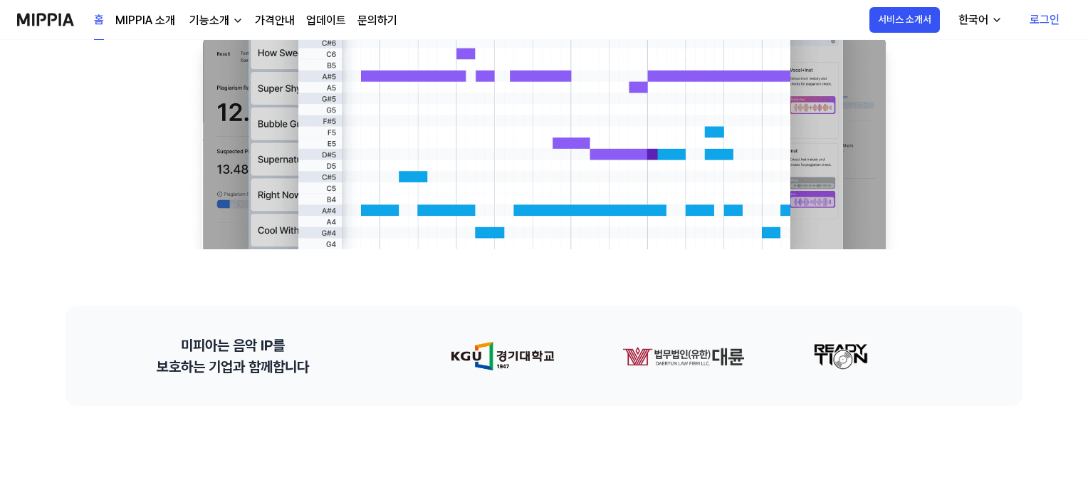
click at [1019, 312] on div "미피아는 음악 IP를 보호하는 기업과 함께합니다" at bounding box center [543, 356] width 957 height 100
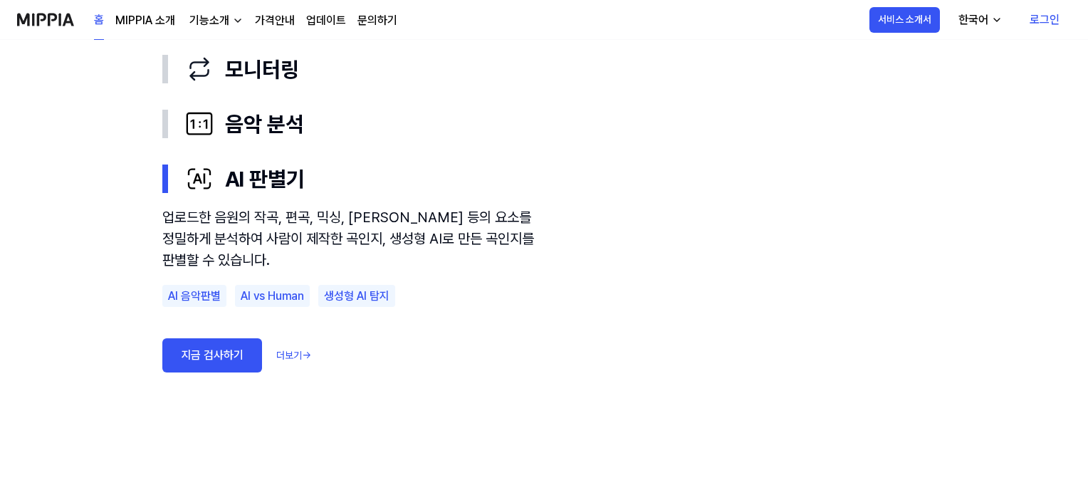
scroll to position [867, 0]
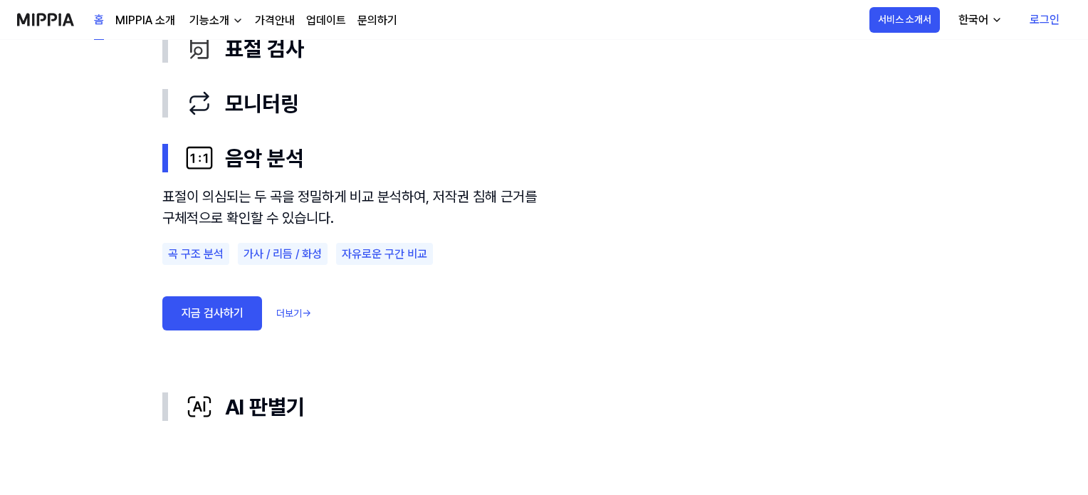
click at [48, 19] on img at bounding box center [45, 19] width 57 height 39
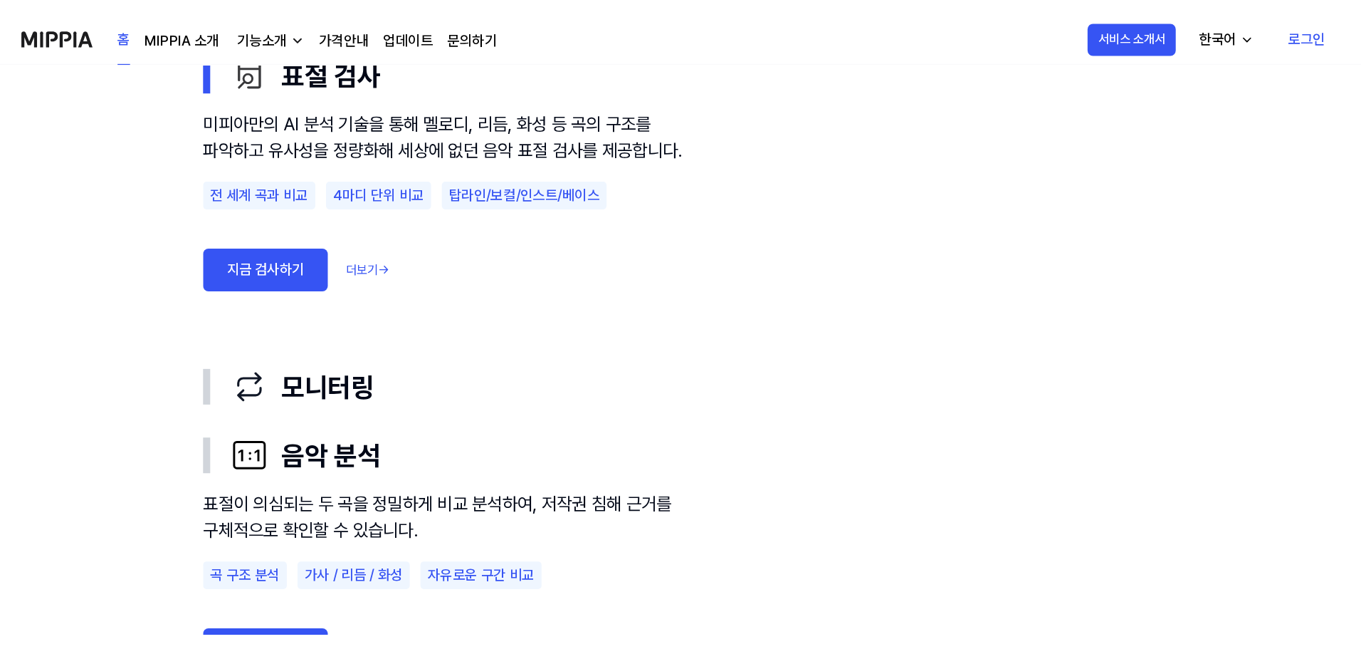
scroll to position [0, 0]
